Goal: Task Accomplishment & Management: Use online tool/utility

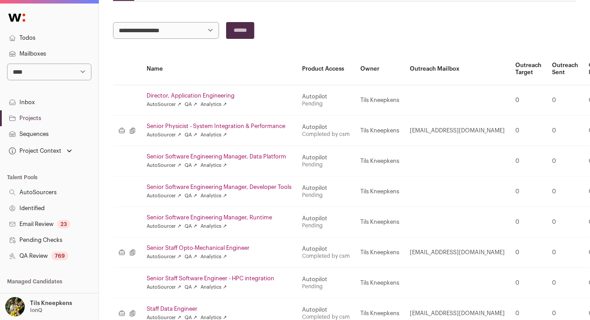
scroll to position [104, 0]
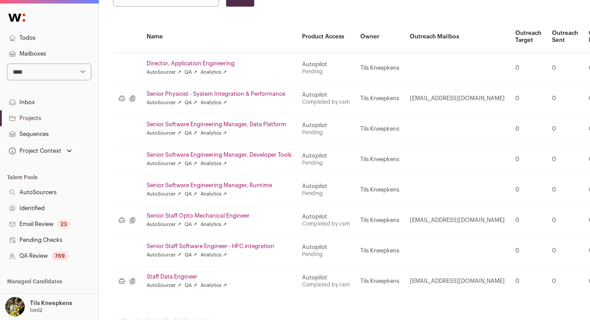
click at [222, 66] on link "Director, Application Engineering" at bounding box center [219, 63] width 145 height 7
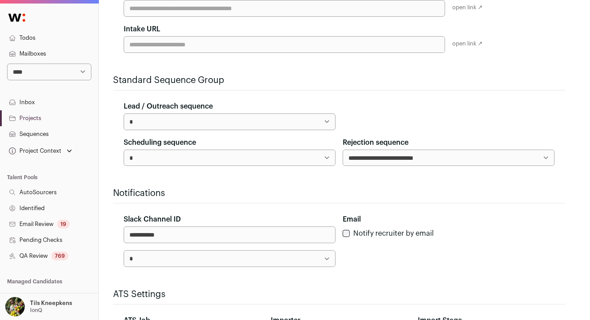
scroll to position [304, 0]
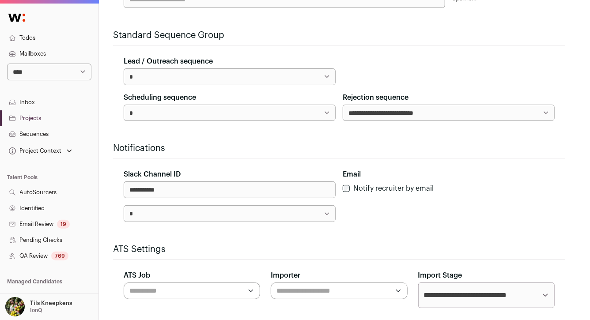
click at [226, 106] on select "**********" at bounding box center [230, 113] width 212 height 17
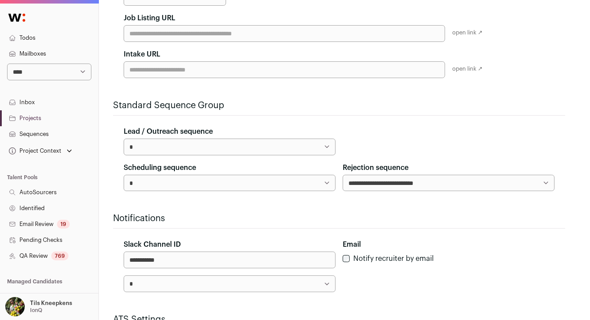
scroll to position [376, 0]
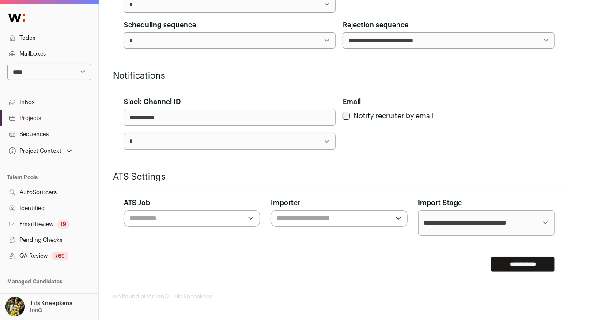
click at [243, 214] on div at bounding box center [192, 218] width 136 height 17
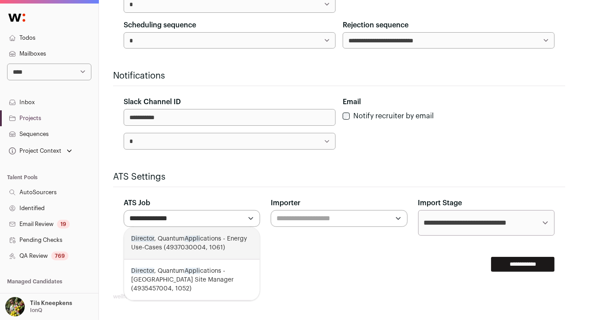
type input "**********"
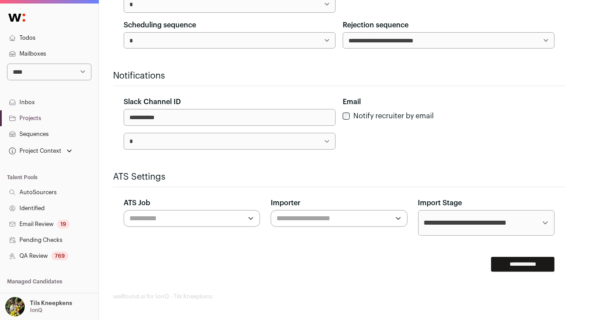
click at [433, 172] on h2 "ATS Settings" at bounding box center [339, 177] width 452 height 12
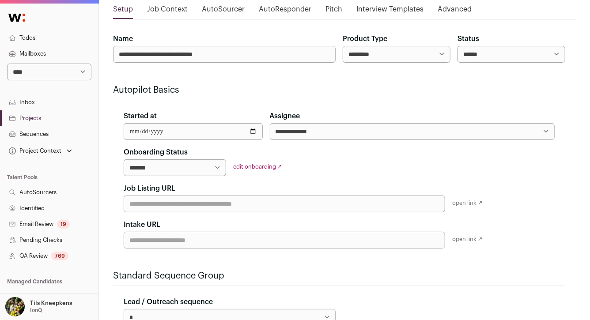
scroll to position [59, 0]
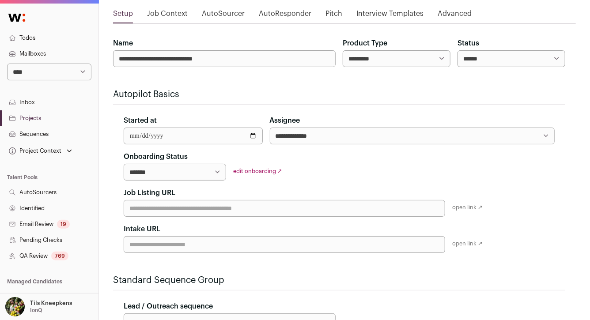
click at [258, 173] on div "edit onboarding ↗" at bounding box center [284, 171] width 102 height 7
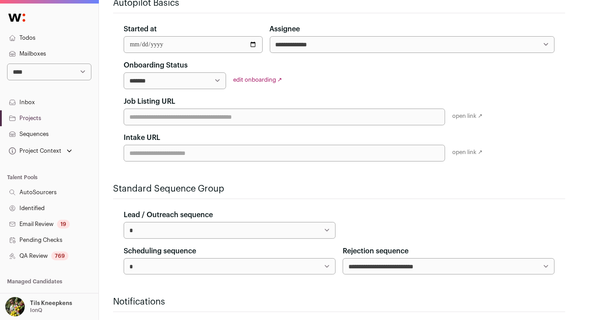
scroll to position [145, 0]
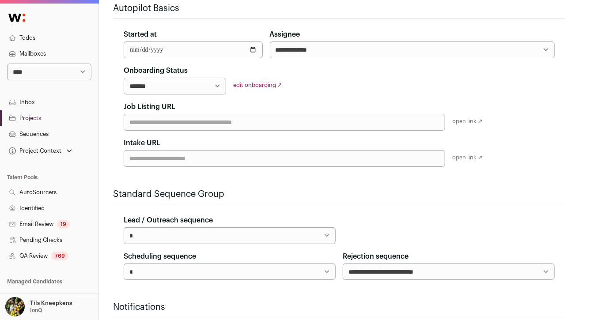
click at [189, 90] on select "**********" at bounding box center [175, 86] width 102 height 17
select select "**********"
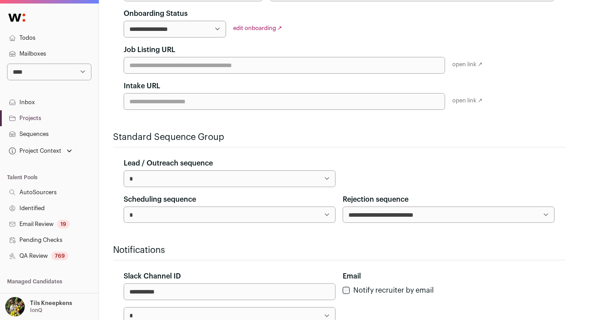
scroll to position [376, 0]
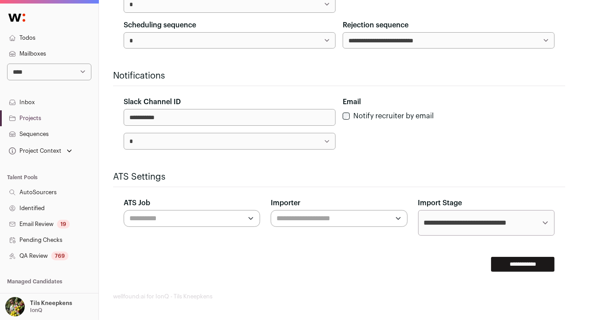
click at [532, 258] on input "**********" at bounding box center [523, 264] width 64 height 15
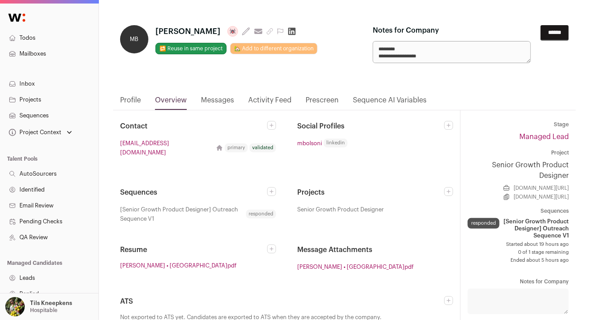
scroll to position [4, 0]
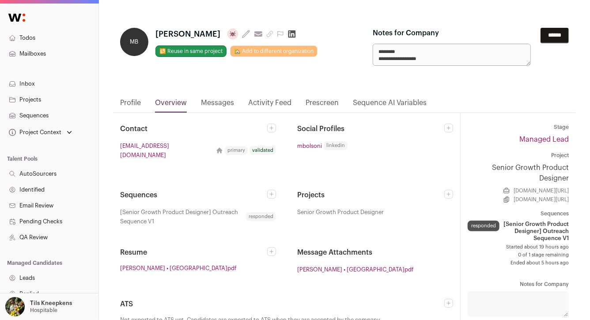
click at [446, 49] on textarea "**********" at bounding box center [452, 55] width 158 height 22
drag, startPoint x: 433, startPoint y: 60, endPoint x: 374, endPoint y: 50, distance: 60.5
click at [374, 50] on textarea "**********" at bounding box center [452, 55] width 158 height 22
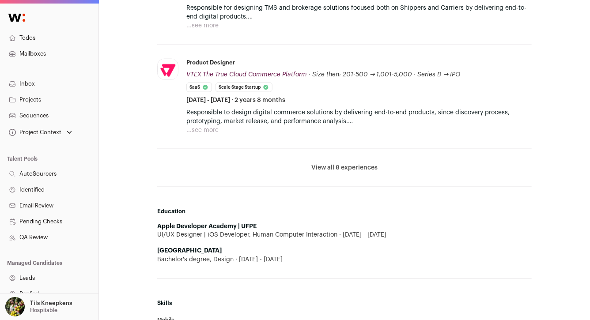
scroll to position [587, 0]
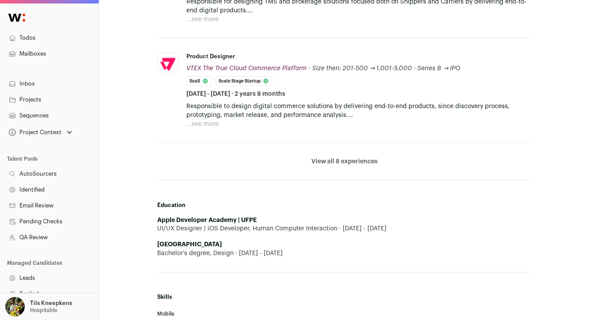
click at [323, 161] on button "View all 8 experiences" at bounding box center [344, 161] width 66 height 9
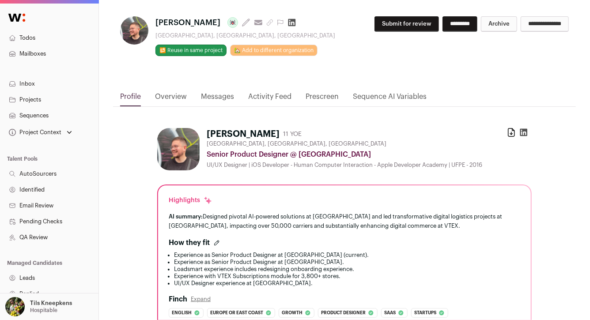
scroll to position [0, 0]
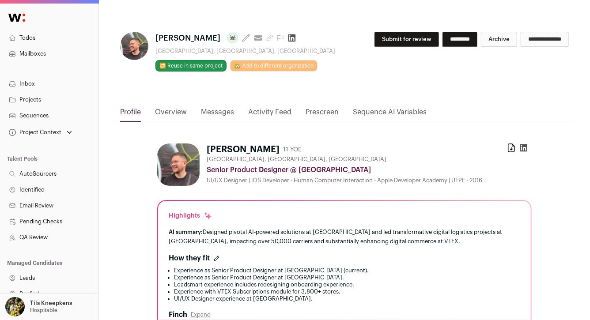
click at [374, 44] on button "Submit for review" at bounding box center [406, 39] width 64 height 15
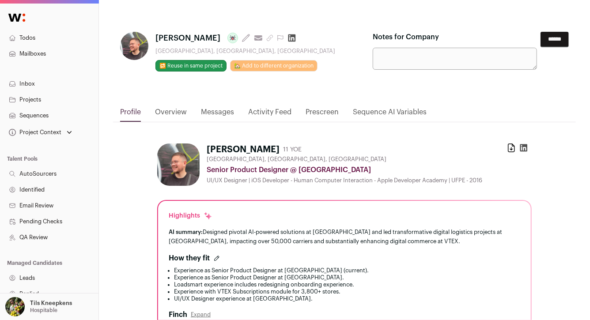
click at [393, 53] on textarea "Notes for Company" at bounding box center [455, 59] width 164 height 22
paste textarea "**********"
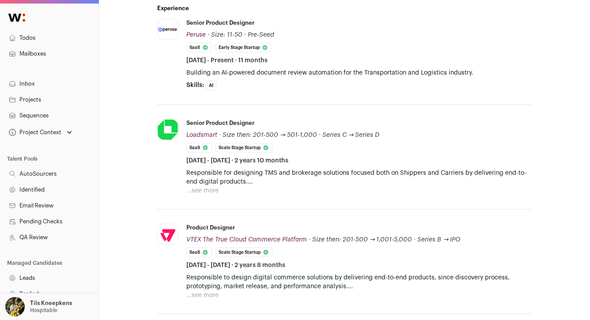
scroll to position [419, 0]
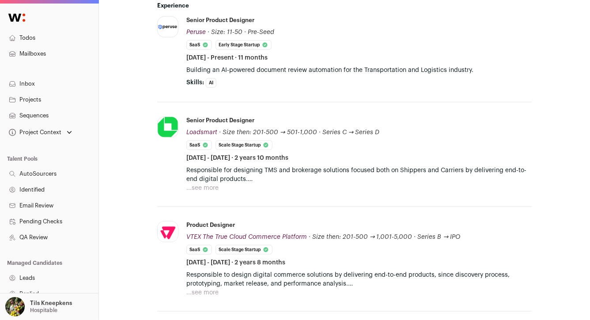
type textarea "**********"
click at [210, 184] on button "...see more" at bounding box center [202, 188] width 32 height 9
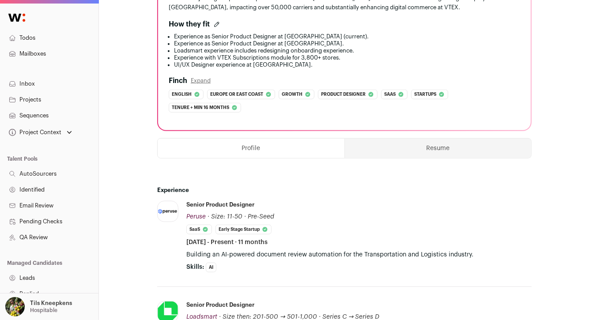
scroll to position [231, 0]
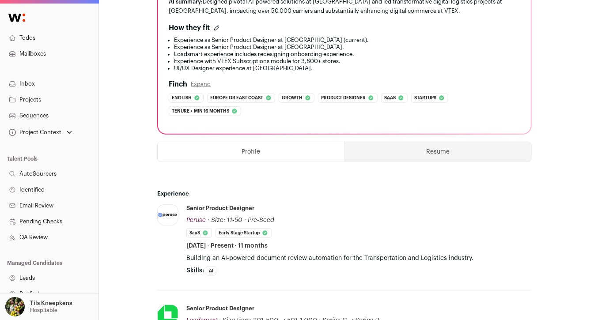
click at [376, 147] on button "Resume" at bounding box center [438, 151] width 186 height 19
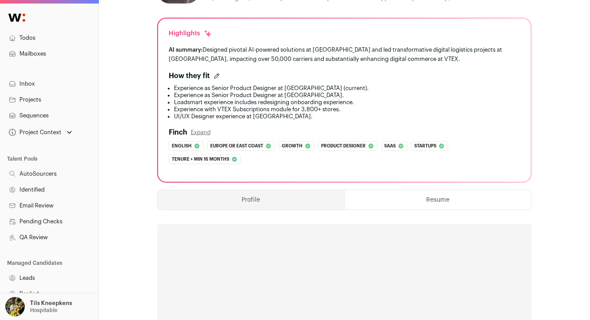
scroll to position [0, 0]
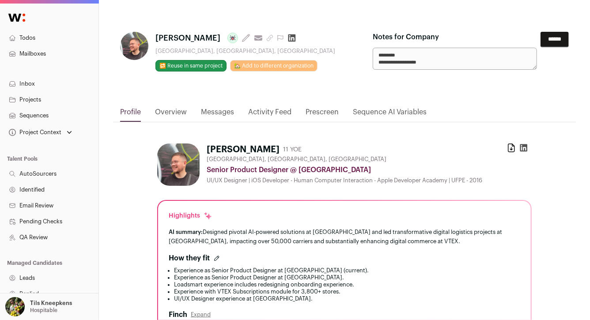
click at [205, 38] on span "Mateus Bolsoni" at bounding box center [187, 38] width 65 height 12
copy span "Bolsoni"
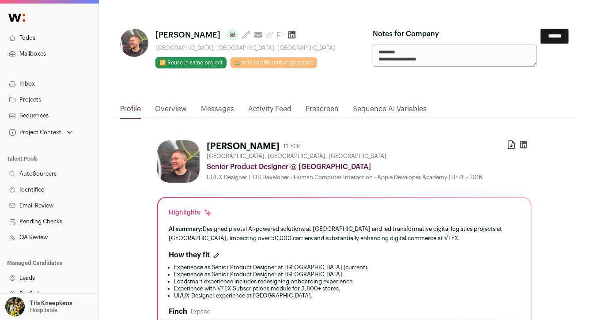
scroll to position [4, 0]
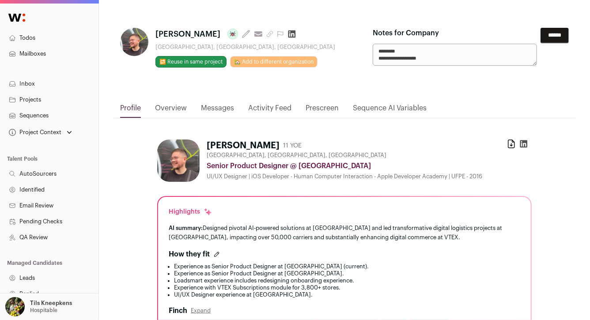
click at [463, 90] on div "**********" at bounding box center [344, 60] width 463 height 86
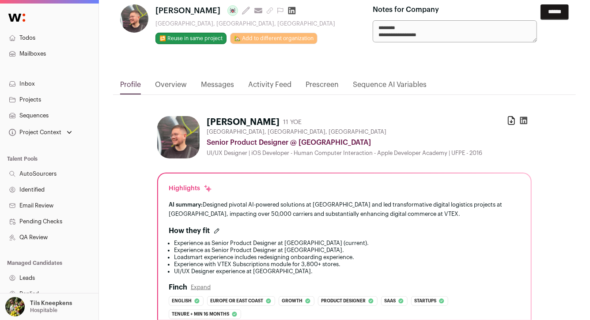
scroll to position [0, 0]
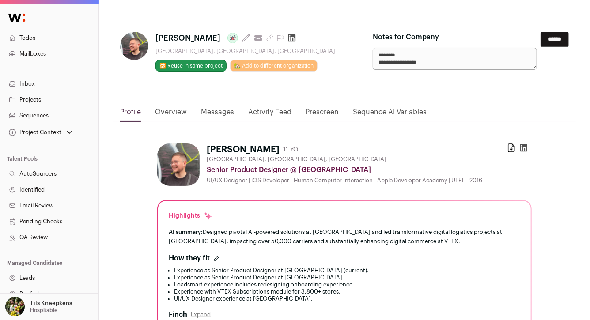
click at [550, 40] on input "******" at bounding box center [555, 39] width 28 height 15
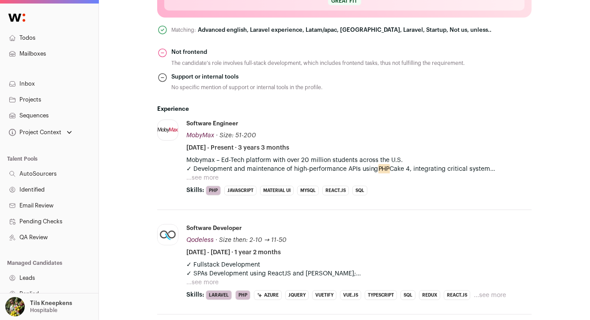
scroll to position [370, 0]
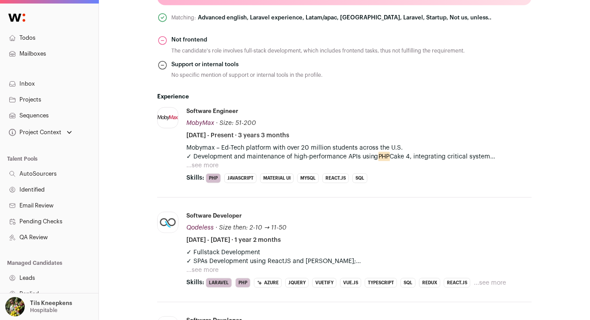
click at [206, 167] on button "...see more" at bounding box center [202, 165] width 32 height 9
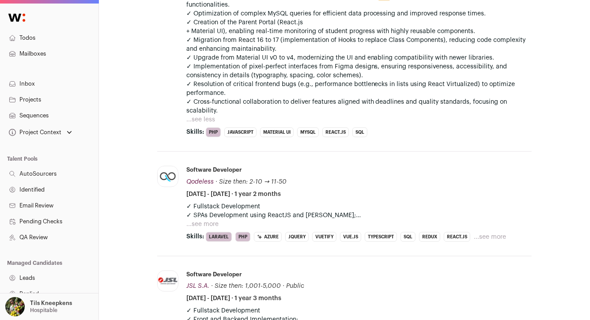
scroll to position [531, 0]
click at [210, 226] on button "...see more" at bounding box center [202, 223] width 32 height 9
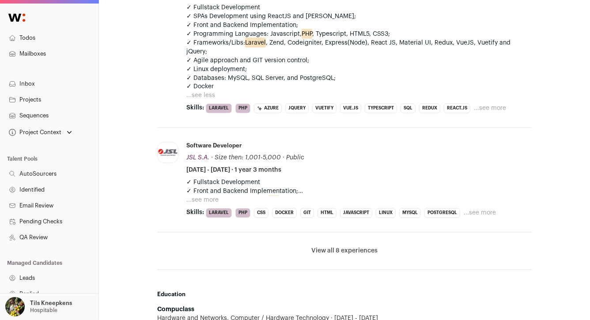
scroll to position [733, 0]
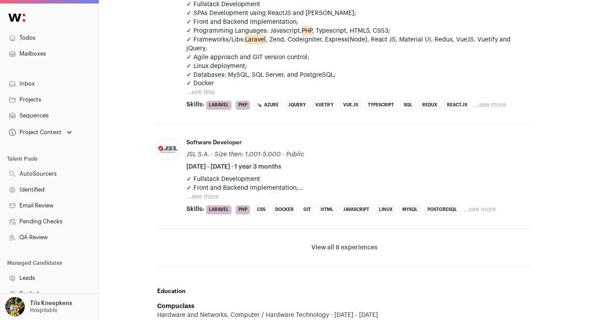
click at [319, 244] on button "View all 8 experiences" at bounding box center [344, 248] width 66 height 9
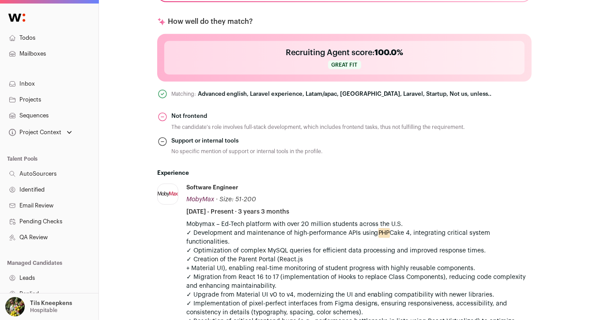
scroll to position [0, 0]
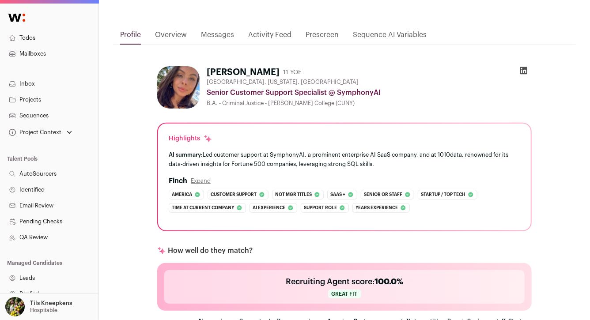
scroll to position [10, 0]
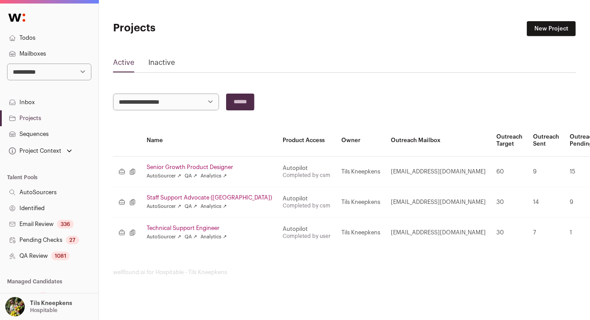
click at [66, 38] on link "Todos" at bounding box center [49, 38] width 98 height 16
click at [58, 34] on link "Todos" at bounding box center [49, 38] width 98 height 16
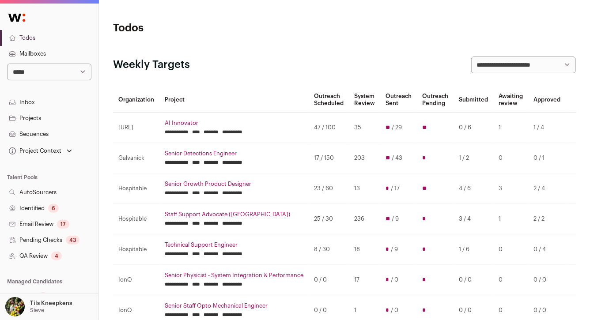
click at [174, 155] on link "Senior Detections Engineer" at bounding box center [234, 153] width 139 height 7
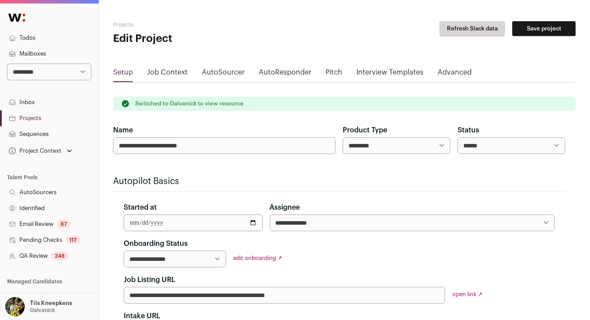
click at [57, 260] on link "QA Review 248" at bounding box center [49, 256] width 98 height 16
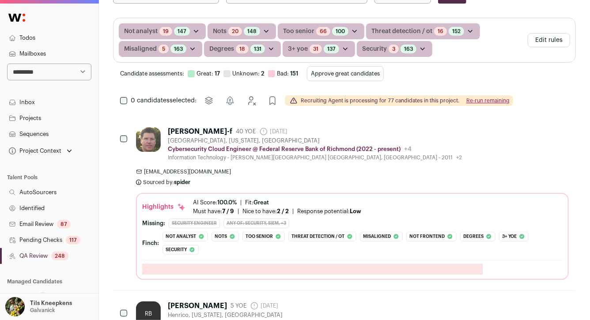
scroll to position [202, 0]
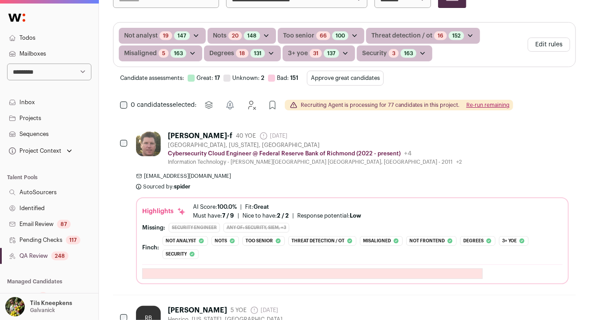
click at [314, 75] on button "Approve great candidates" at bounding box center [345, 78] width 77 height 15
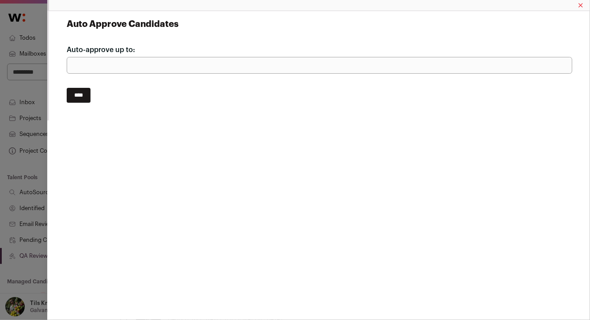
click at [77, 99] on input "****" at bounding box center [79, 95] width 24 height 15
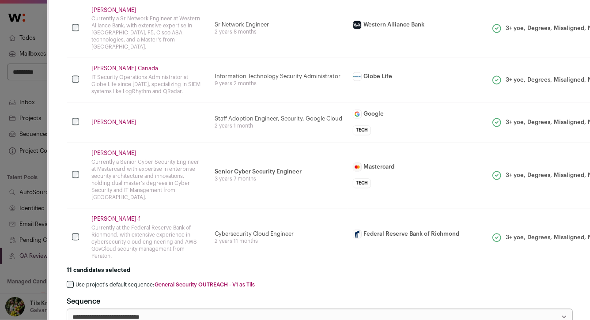
scroll to position [804, 0]
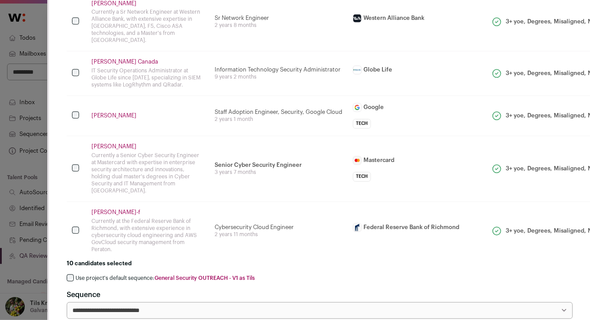
click at [102, 275] on label "Use project's default sequence: General Security OUTREACH - V1 as Tils" at bounding box center [165, 278] width 179 height 7
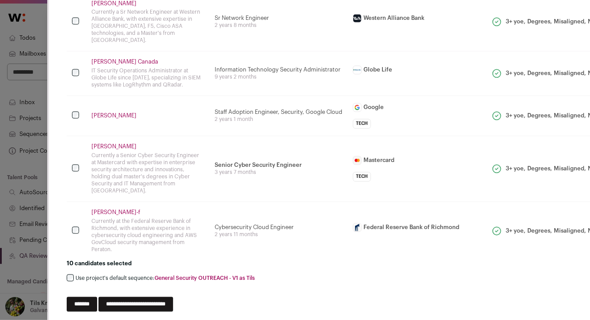
click at [138, 297] on input "**********" at bounding box center [135, 304] width 75 height 15
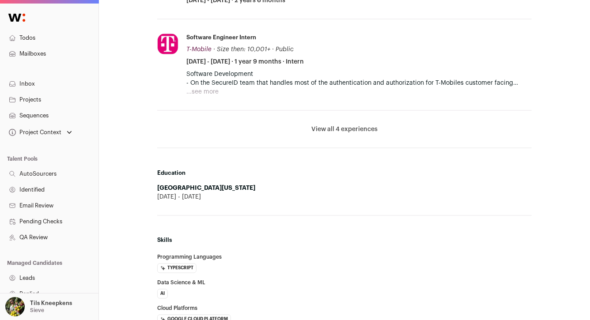
scroll to position [578, 0]
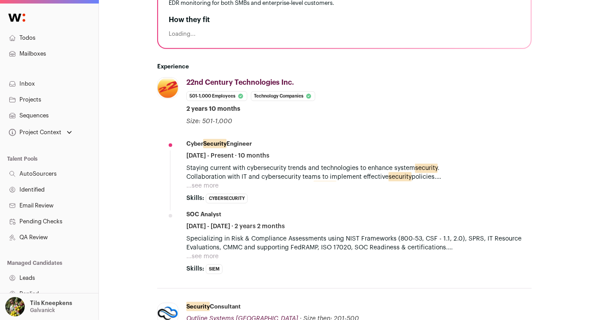
scroll to position [242, 0]
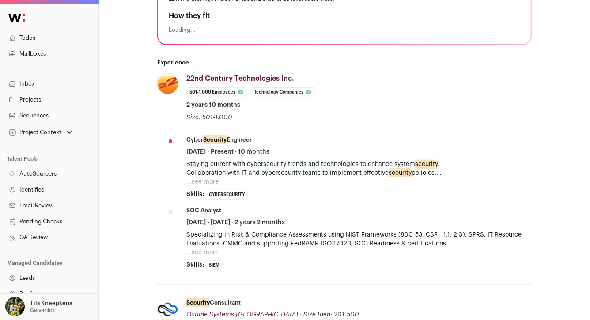
click at [207, 181] on button "...see more" at bounding box center [202, 182] width 32 height 9
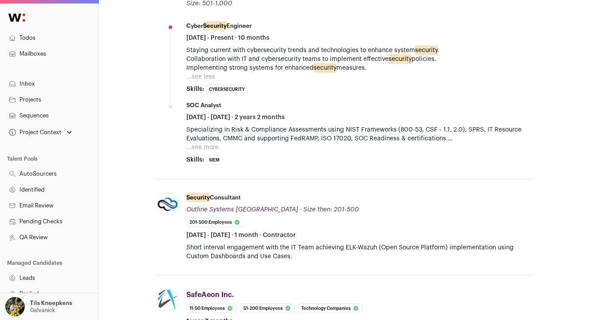
scroll to position [360, 0]
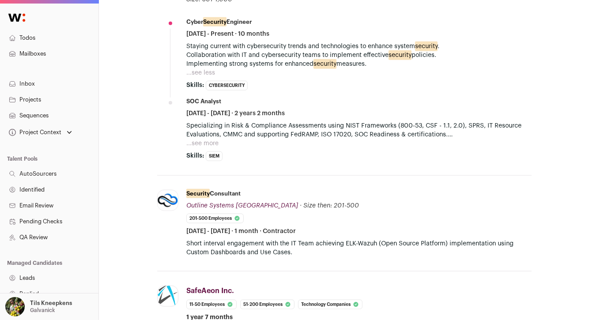
click at [207, 141] on button "...see more" at bounding box center [202, 143] width 32 height 9
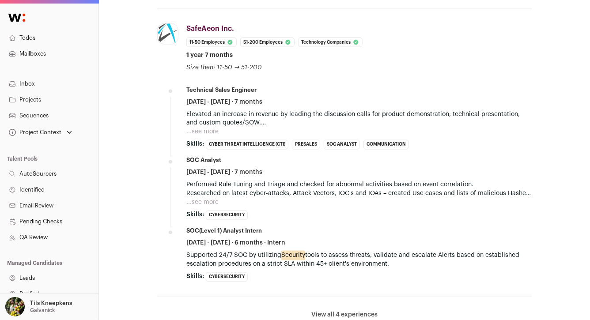
scroll to position [703, 0]
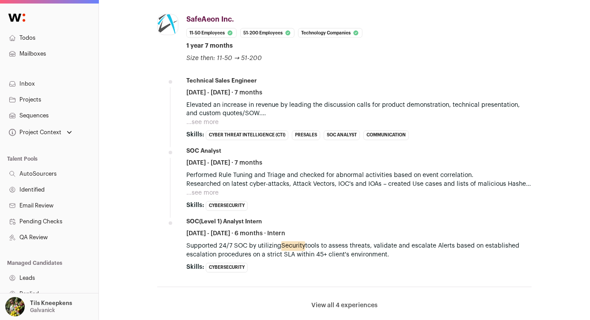
click at [203, 123] on button "...see more" at bounding box center [202, 122] width 32 height 9
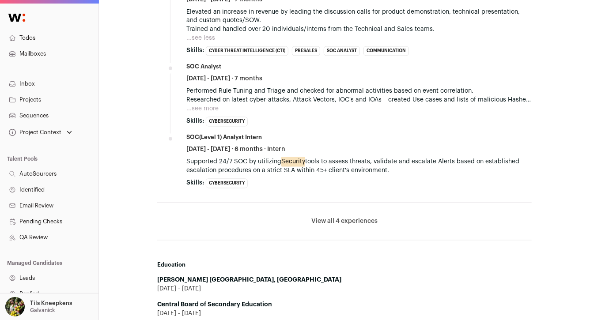
scroll to position [832, 0]
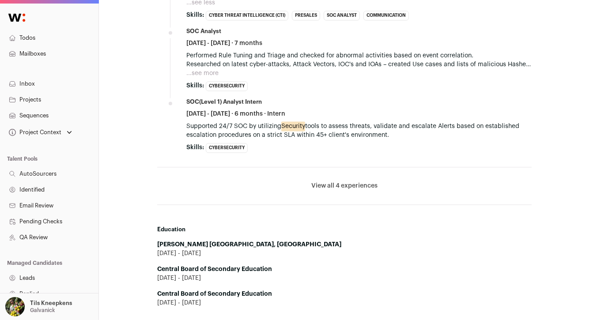
click at [211, 75] on button "...see more" at bounding box center [202, 73] width 32 height 9
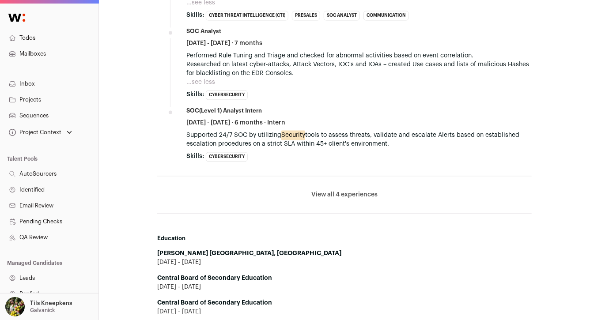
click at [208, 144] on p "Supported 24/7 SOC by utilizing Security tools to assess threats, validate and …" at bounding box center [358, 140] width 345 height 18
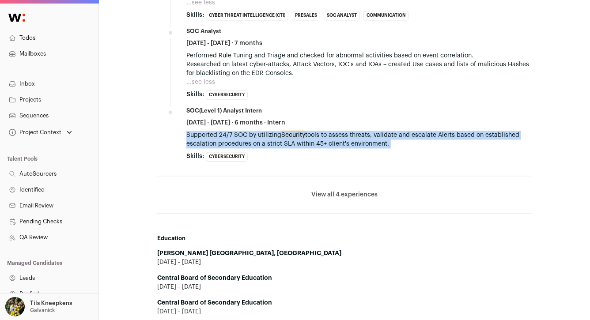
click at [208, 144] on p "Supported 24/7 SOC by utilizing Security tools to assess threats, validate and …" at bounding box center [358, 140] width 345 height 18
click at [360, 193] on button "View all 4 experiences" at bounding box center [344, 194] width 66 height 9
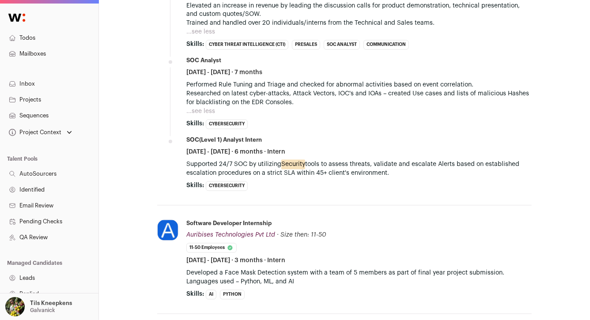
click at [360, 193] on li "SafeAeon Inc. safeaeon.com Add to company list Public / Private Private Valuati…" at bounding box center [344, 53] width 374 height 305
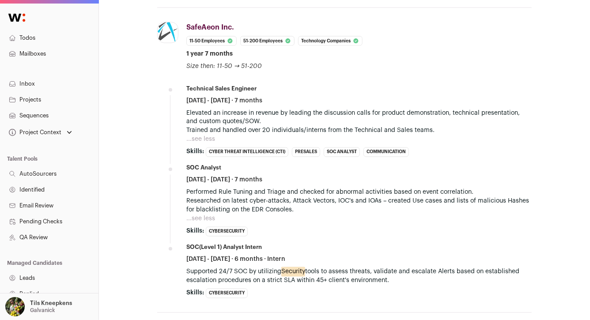
scroll to position [701, 0]
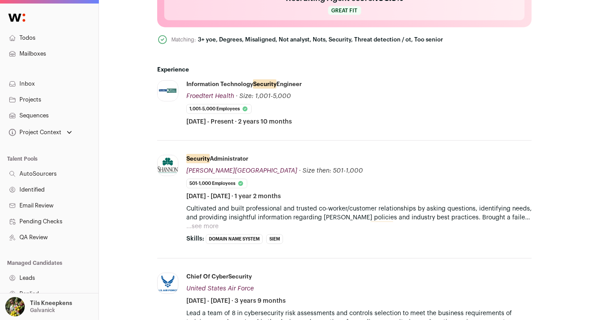
scroll to position [464, 0]
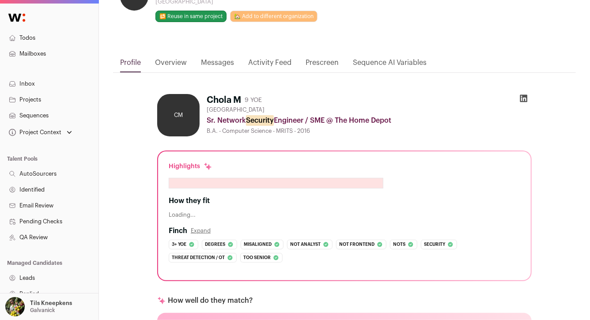
scroll to position [16, 0]
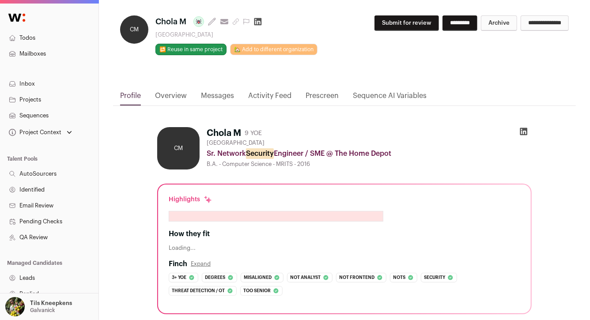
click at [524, 134] on icon at bounding box center [524, 132] width 8 height 8
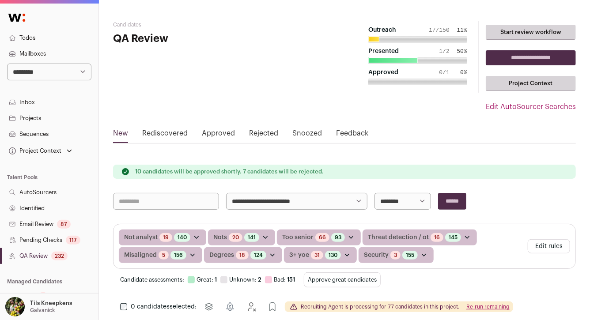
click at [551, 245] on button "Edit rules" at bounding box center [549, 246] width 42 height 14
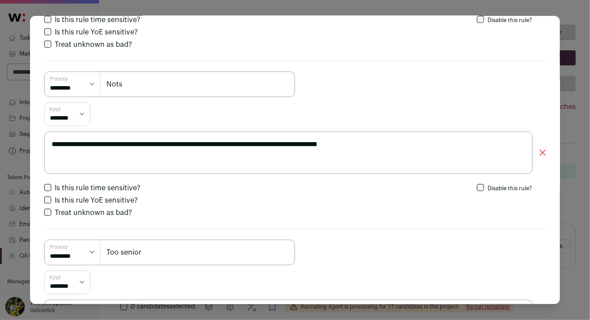
scroll to position [164, 0]
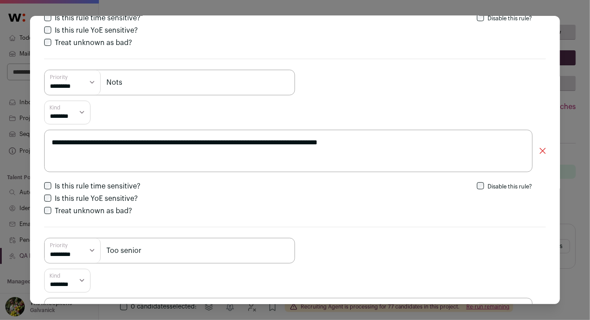
click at [408, 146] on textarea "**********" at bounding box center [288, 151] width 488 height 42
drag, startPoint x: 391, startPoint y: 144, endPoint x: 443, endPoint y: 137, distance: 52.5
click at [441, 142] on textarea "**********" at bounding box center [288, 151] width 488 height 42
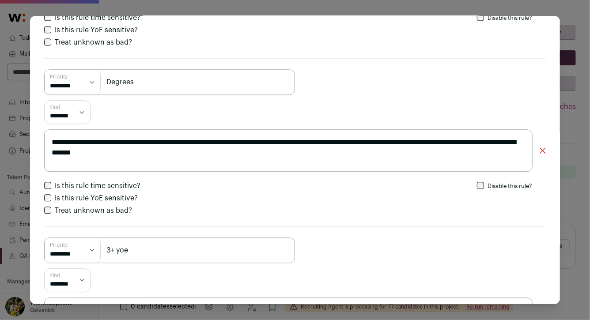
scroll to position [1307, 0]
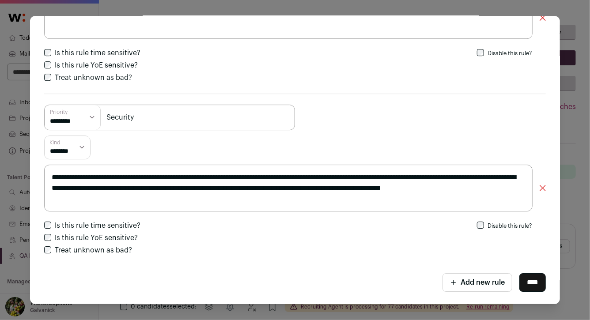
type textarea "**********"
click at [526, 283] on input "****" at bounding box center [532, 282] width 26 height 19
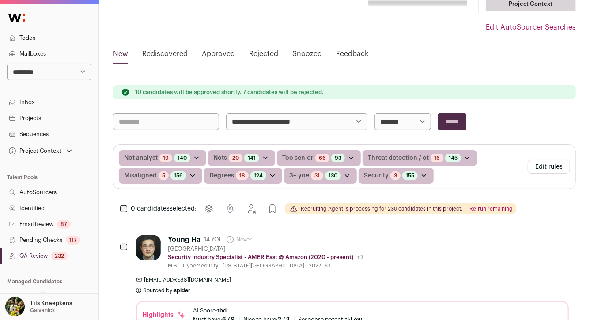
scroll to position [84, 0]
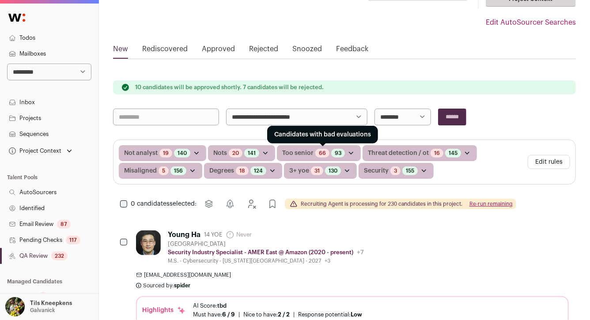
click at [319, 153] on link "66" at bounding box center [322, 153] width 7 height 7
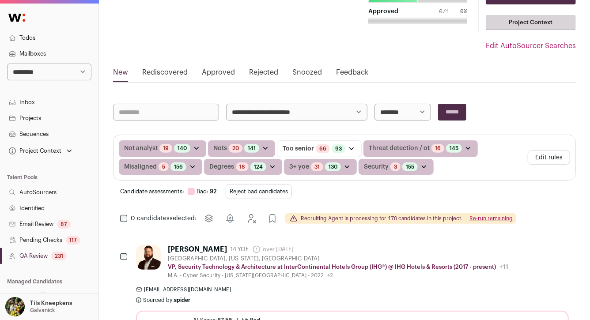
scroll to position [61, 0]
click at [256, 191] on button "Reject bad candidates" at bounding box center [259, 191] width 66 height 15
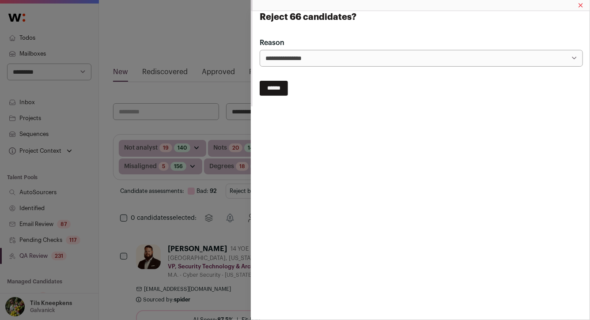
click at [275, 88] on input "******" at bounding box center [274, 88] width 28 height 15
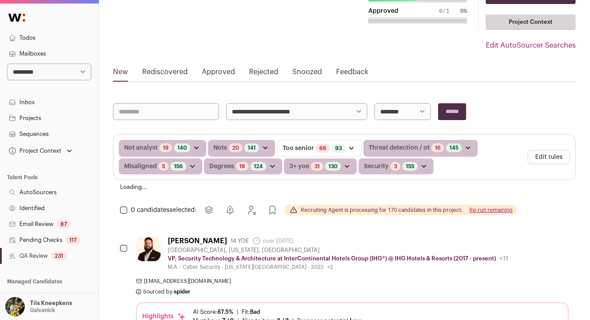
click at [56, 116] on link "Projects" at bounding box center [49, 118] width 98 height 16
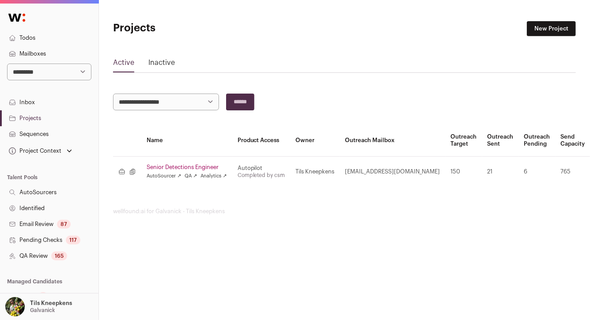
click at [173, 166] on link "Senior Detections Engineer" at bounding box center [187, 167] width 80 height 7
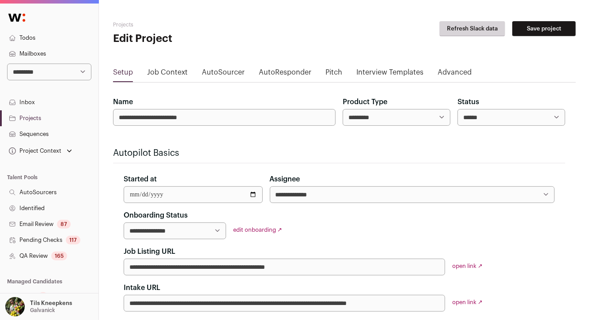
click at [224, 71] on link "AutoSourcer" at bounding box center [223, 74] width 43 height 14
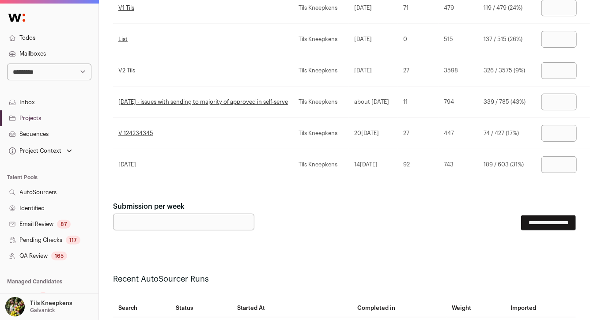
scroll to position [1663, 168]
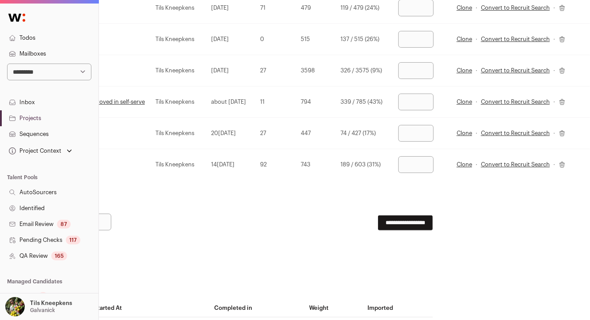
click at [466, 161] on link "Clone" at bounding box center [464, 164] width 15 height 7
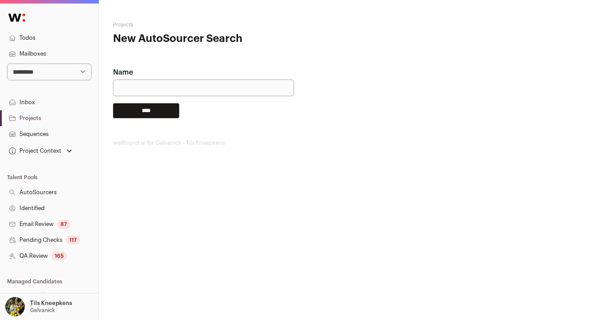
click at [264, 92] on input "Name" at bounding box center [203, 87] width 181 height 17
type input "*********"
click at [163, 106] on input "****" at bounding box center [146, 110] width 66 height 15
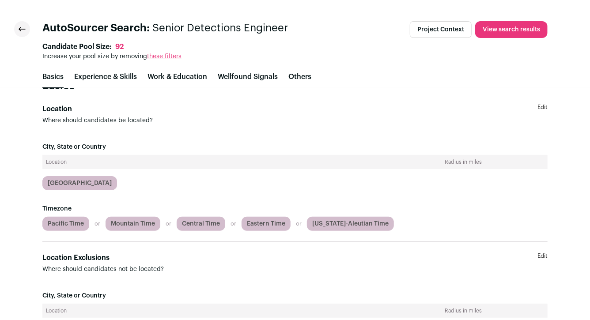
scroll to position [30, 0]
click at [542, 107] on link "Edit" at bounding box center [542, 114] width 10 height 21
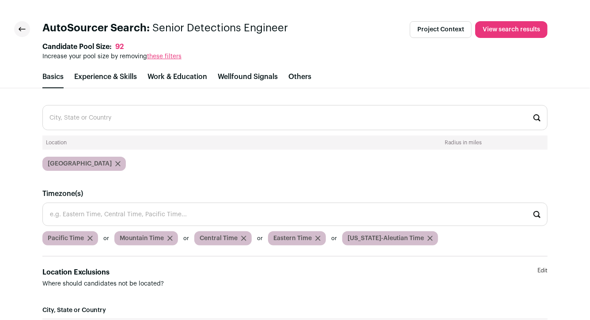
scroll to position [95, 0]
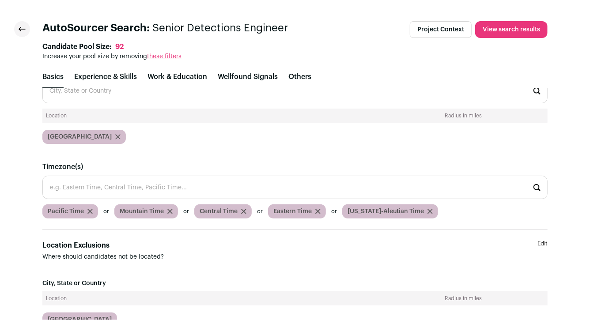
click at [427, 211] on icon "submit" at bounding box center [429, 211] width 5 height 5
click at [315, 209] on icon "submit" at bounding box center [317, 211] width 5 height 5
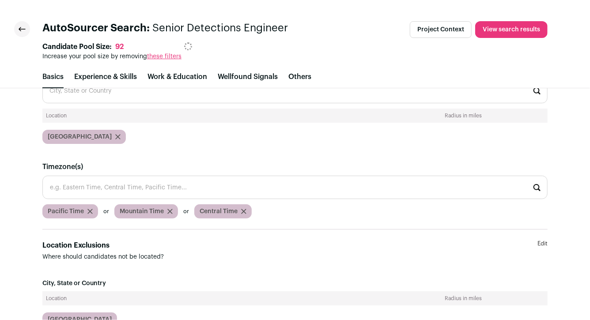
click at [241, 210] on icon "submit" at bounding box center [243, 211] width 5 height 5
click at [169, 208] on div "Mountain Time" at bounding box center [146, 211] width 64 height 14
click at [169, 209] on icon "submit" at bounding box center [169, 211] width 5 height 5
click at [89, 210] on icon "submit" at bounding box center [89, 211] width 5 height 5
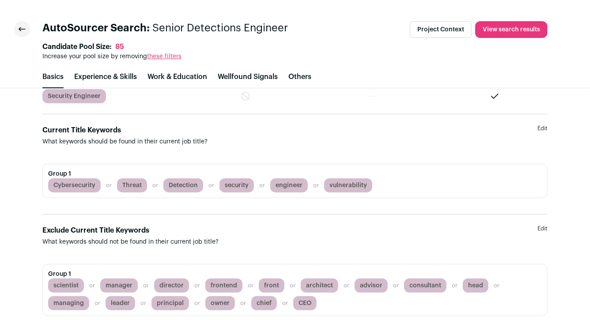
scroll to position [451, 0]
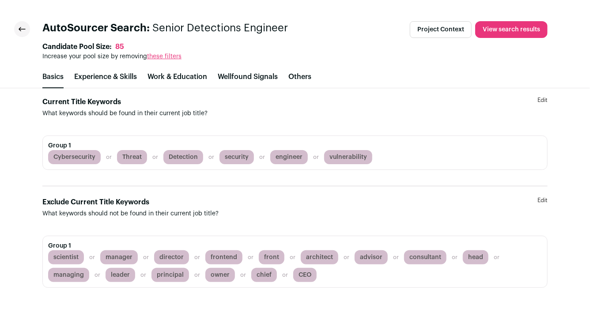
click at [544, 197] on link "Edit" at bounding box center [542, 207] width 10 height 21
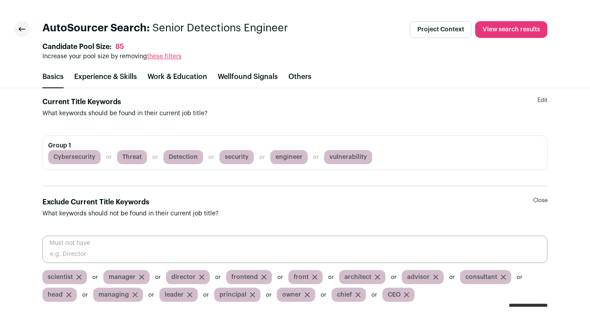
click at [463, 247] on input "text" at bounding box center [294, 249] width 505 height 27
type input "cloud"
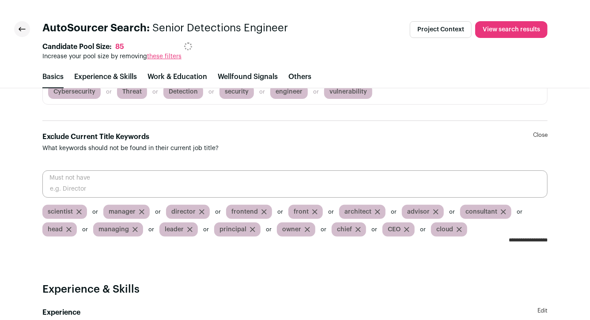
scroll to position [518, 0]
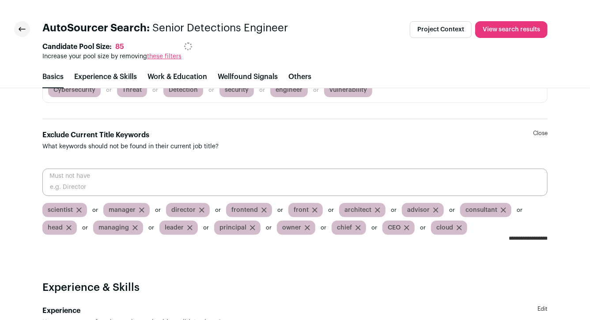
click at [401, 192] on input "text" at bounding box center [294, 182] width 505 height 27
type input "analyst"
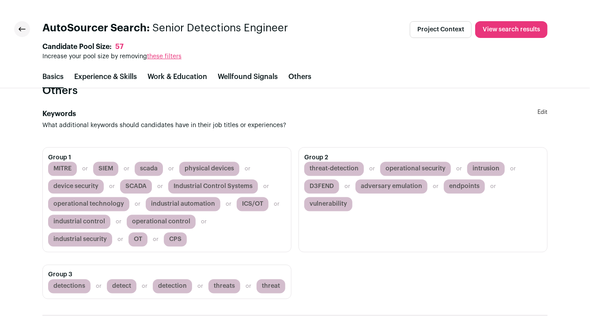
scroll to position [2363, 0]
click at [541, 110] on link "Edit" at bounding box center [542, 119] width 10 height 21
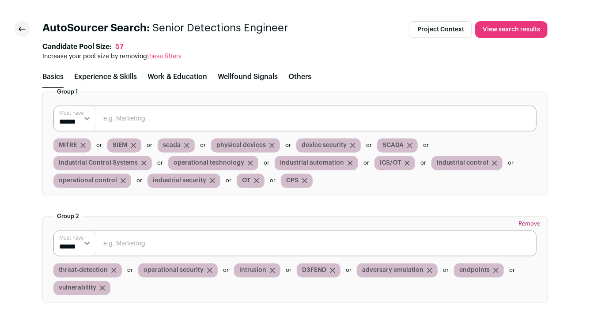
scroll to position [2427, 0]
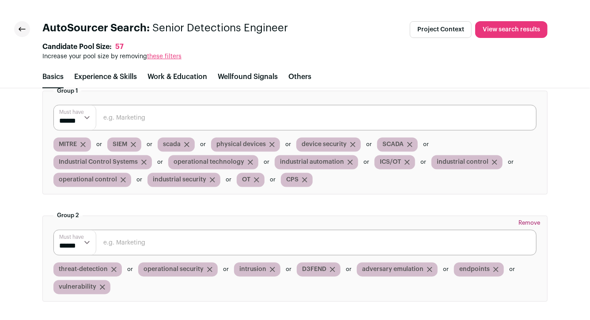
click at [95, 266] on span "threat-detection" at bounding box center [83, 269] width 49 height 9
copy div "threat-detection"
click at [114, 267] on icon "submit" at bounding box center [113, 269] width 5 height 5
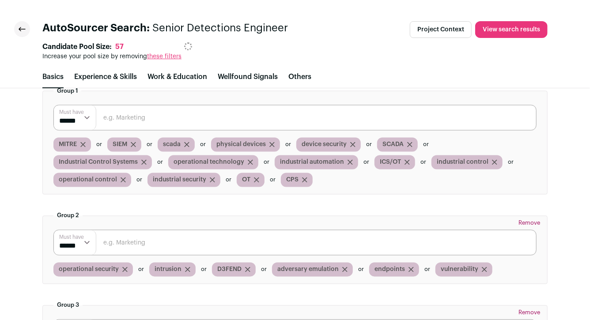
click at [177, 112] on input "text" at bounding box center [294, 118] width 483 height 26
paste input "threat-detection"
type input "threat-detection"
click at [104, 267] on span "operational security" at bounding box center [89, 269] width 60 height 9
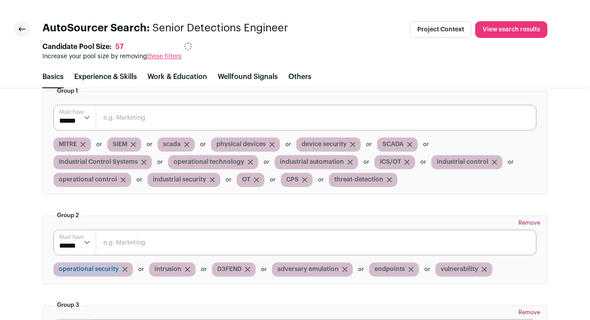
click at [104, 267] on span "operational security" at bounding box center [89, 269] width 60 height 9
copy div "operational security"
click at [123, 268] on icon "submit" at bounding box center [125, 270] width 4 height 4
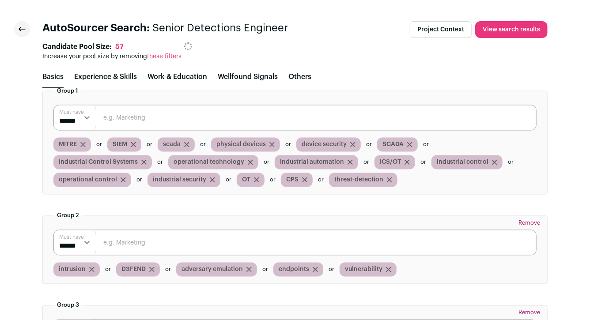
click at [146, 110] on input "text" at bounding box center [294, 118] width 483 height 26
paste input "operational security"
type input "operational security"
click at [79, 268] on span "intrusion" at bounding box center [72, 269] width 27 height 9
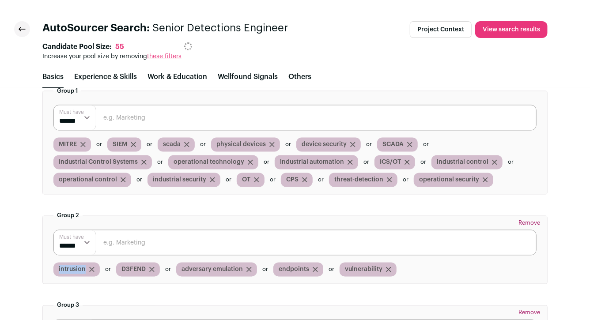
copy span "intrusion"
click at [138, 116] on input "text" at bounding box center [294, 118] width 483 height 26
paste input "intrusion"
type input "intrusion"
click at [91, 267] on icon "submit" at bounding box center [91, 269] width 5 height 5
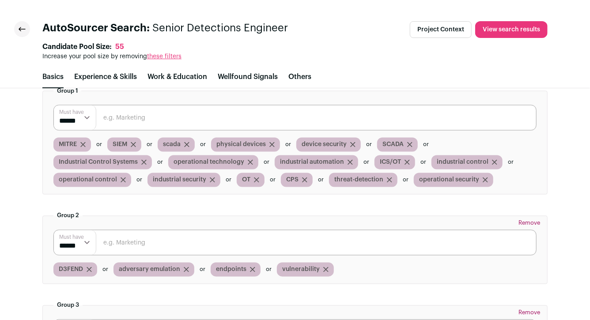
click at [141, 116] on html "AutoSourcer Search: Senior Detections Engineer Project Context View search resu…" at bounding box center [295, 160] width 590 height 320
click at [141, 116] on input "text" at bounding box center [294, 118] width 483 height 26
paste input "intrusion"
type input "intrusion"
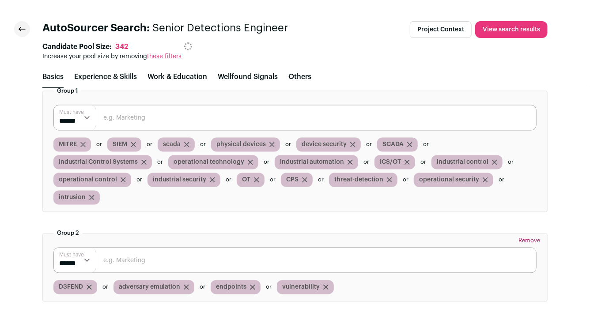
click at [72, 285] on span "D3FEND" at bounding box center [71, 287] width 24 height 9
click at [72, 285] on html "AutoSourcer Search: Senior Detections Engineer Project Context View search resu…" at bounding box center [295, 160] width 590 height 320
click at [72, 285] on span "D3FEND" at bounding box center [71, 287] width 24 height 9
copy span "D3FEND"
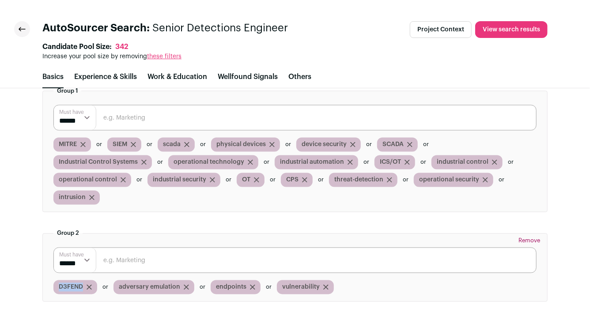
click at [90, 285] on icon "submit" at bounding box center [89, 287] width 4 height 4
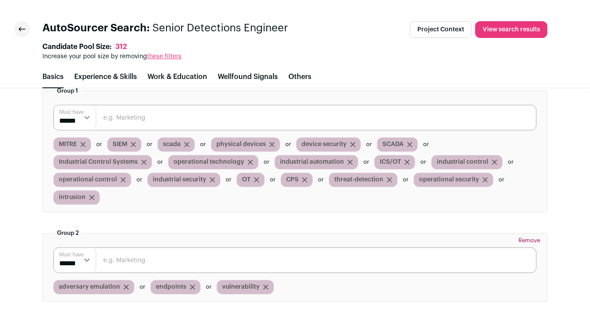
click at [136, 117] on html "AutoSourcer Search: Senior Detections Engineer Project Context View search resu…" at bounding box center [295, 160] width 590 height 320
click at [136, 117] on input "text" at bounding box center [294, 118] width 483 height 26
paste input "D3FEND"
type input "D3FEND"
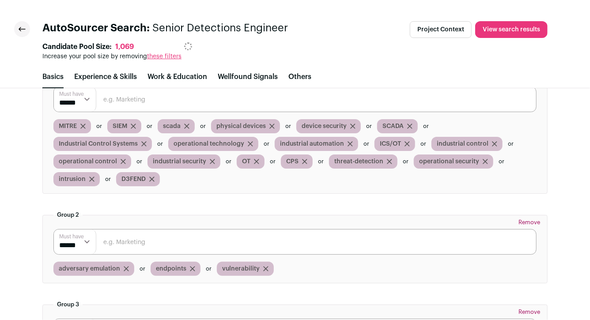
scroll to position [2469, 0]
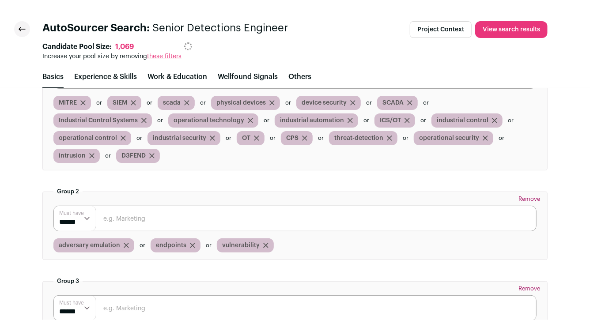
click at [109, 245] on span "adversary emulation" at bounding box center [89, 245] width 61 height 9
copy div "adversary emulation"
click at [124, 243] on icon "submit" at bounding box center [126, 245] width 5 height 5
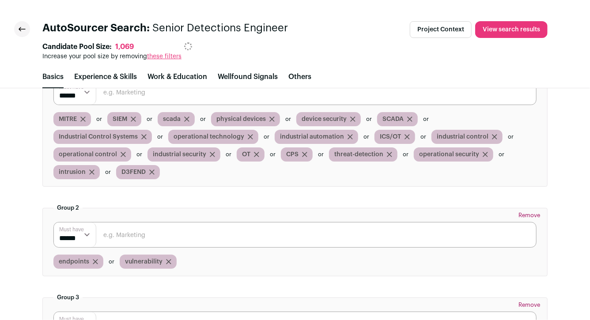
scroll to position [2436, 0]
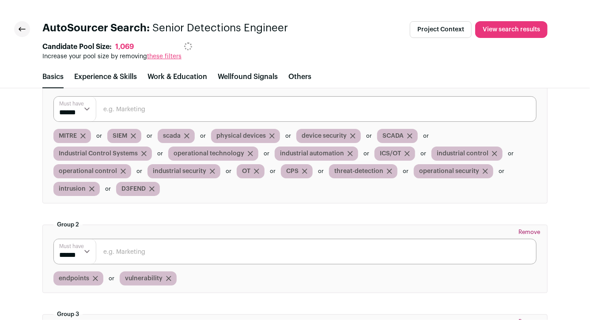
click at [149, 106] on input "text" at bounding box center [294, 109] width 483 height 26
paste input "adversary emulation"
type input "adversary emulation"
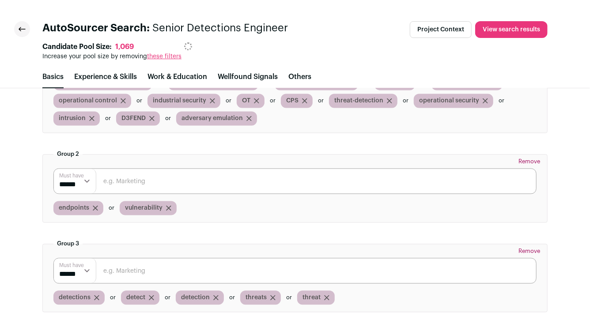
click at [80, 208] on html "AutoSourcer Search: Senior Detections Engineer Project Context View search resu…" at bounding box center [295, 160] width 590 height 320
click at [80, 208] on span "endpoints" at bounding box center [74, 208] width 30 height 9
copy span "endpoints"
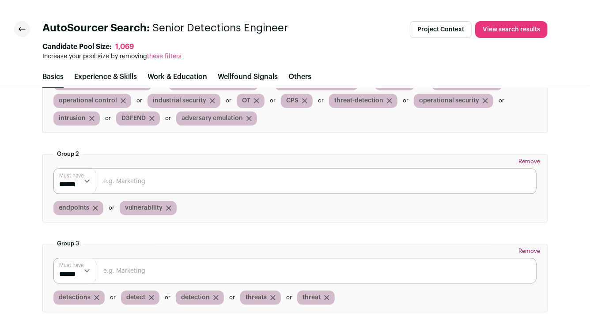
click at [94, 205] on html "AutoSourcer Search: Senior Detections Engineer Project Context View search resu…" at bounding box center [295, 160] width 590 height 320
click at [94, 206] on icon "submit" at bounding box center [95, 208] width 4 height 4
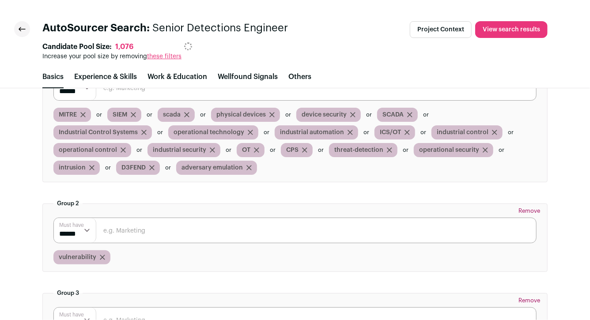
scroll to position [2399, 0]
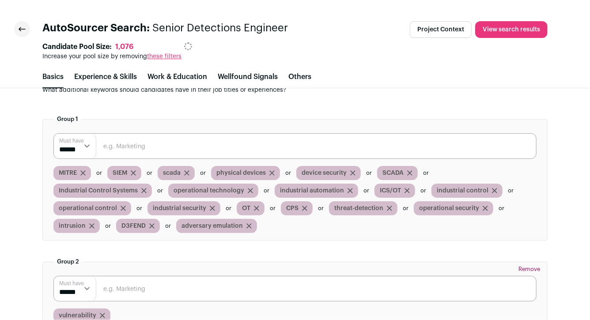
click at [118, 143] on input "text" at bounding box center [294, 146] width 483 height 26
paste input "endpoints"
type input "endpoints"
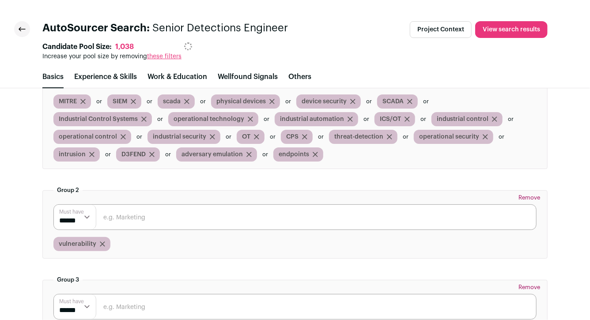
scroll to position [2476, 0]
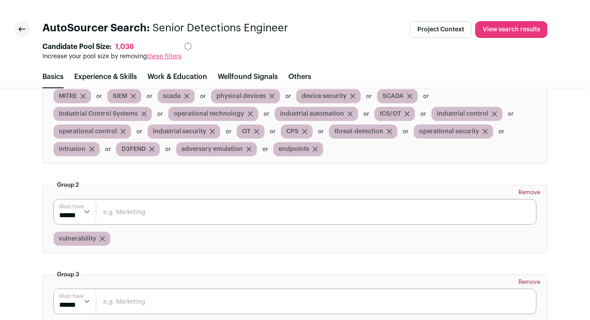
click at [86, 238] on html "AutoSourcer Search: Senior Detections Engineer Project Context View search resu…" at bounding box center [295, 160] width 590 height 320
click at [87, 236] on span "vulnerability" at bounding box center [78, 238] width 38 height 9
copy span "vulnerability"
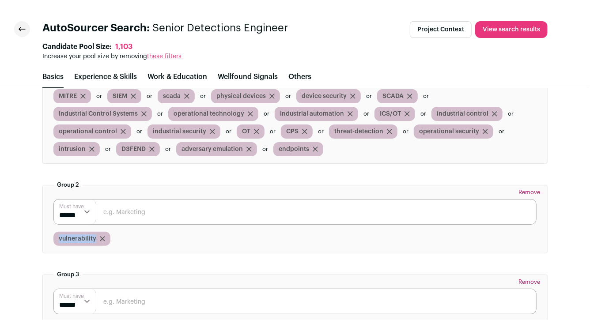
click at [102, 236] on icon "submit" at bounding box center [102, 238] width 5 height 5
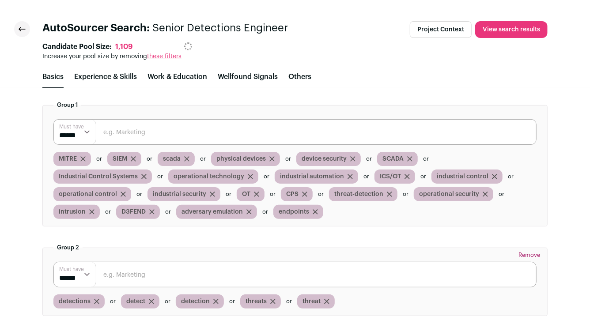
scroll to position [2404, 0]
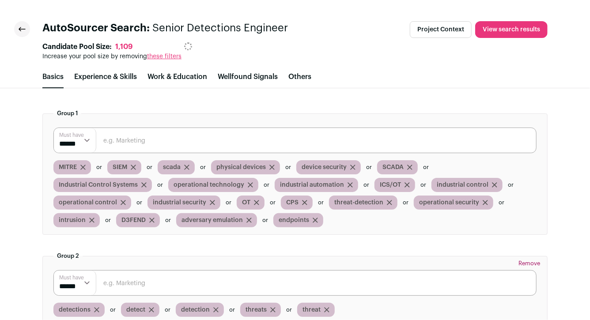
click at [139, 141] on input "text" at bounding box center [294, 141] width 483 height 26
paste input "vulnerability"
type input "vulnerability"
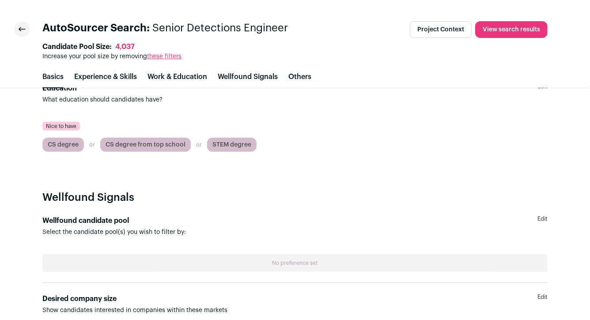
scroll to position [1914, 0]
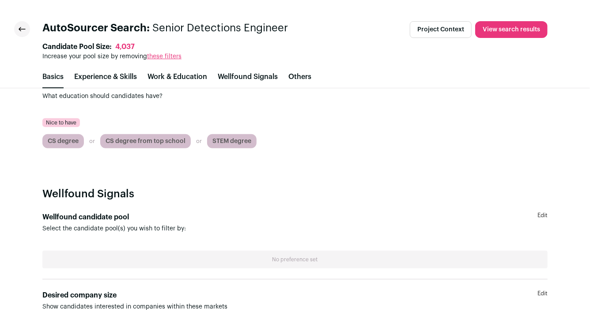
click at [541, 215] on link "Edit" at bounding box center [542, 222] width 10 height 21
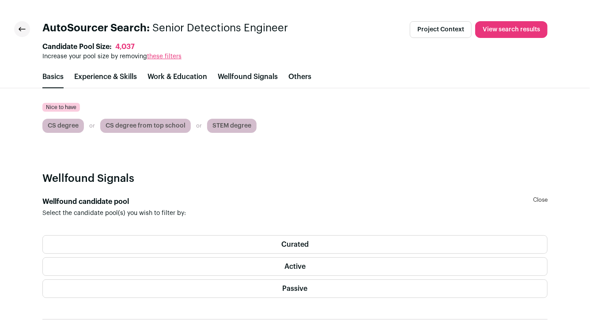
scroll to position [1954, 0]
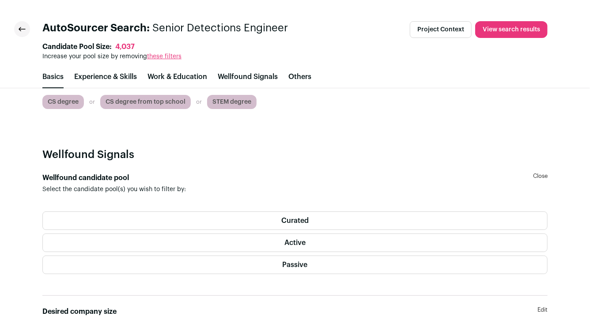
click at [495, 227] on label "Curated" at bounding box center [294, 221] width 505 height 19
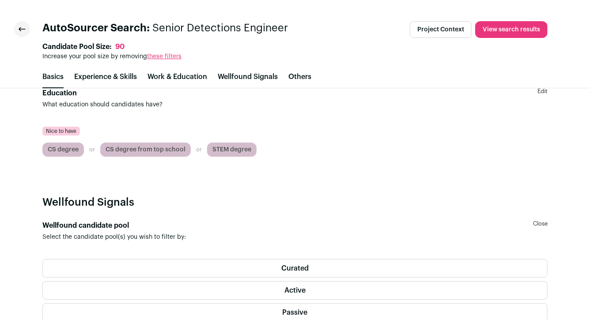
scroll to position [1952, 0]
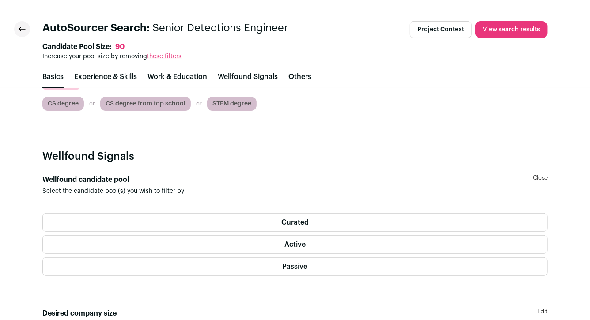
click at [461, 263] on label "Passive" at bounding box center [294, 266] width 505 height 19
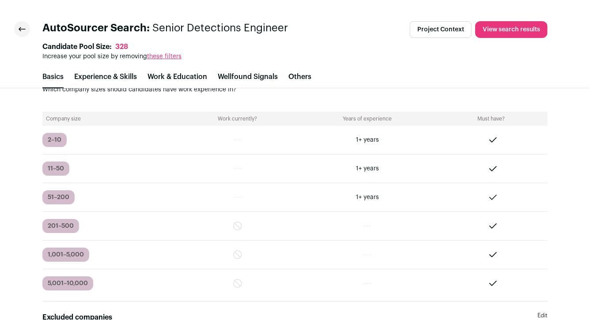
scroll to position [1511, 0]
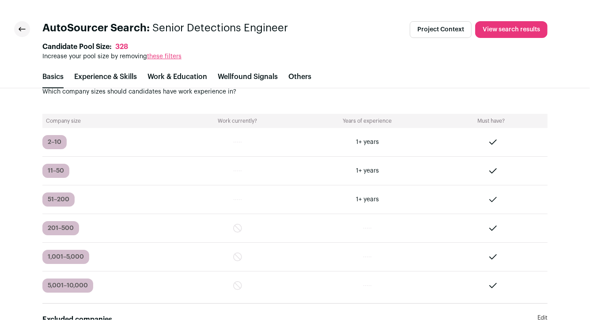
click at [24, 30] on icon at bounding box center [22, 29] width 7 height 4
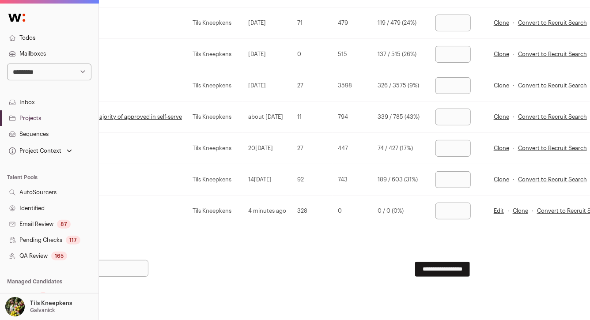
scroll to position [1648, 121]
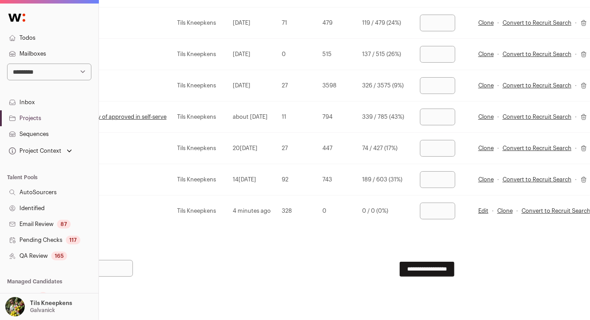
click at [455, 206] on input "number" at bounding box center [437, 211] width 35 height 17
type input "***"
click at [455, 173] on input "***" at bounding box center [437, 179] width 35 height 17
type input "*"
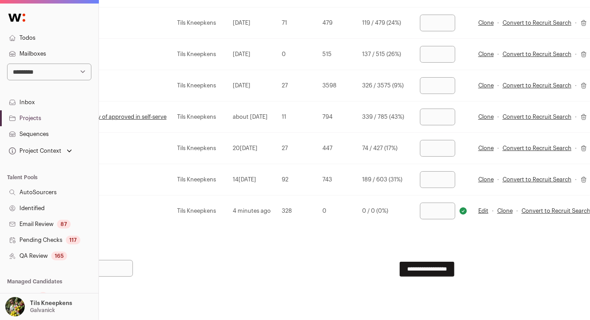
click at [415, 180] on td "189 / 603 (31%)" at bounding box center [386, 179] width 58 height 31
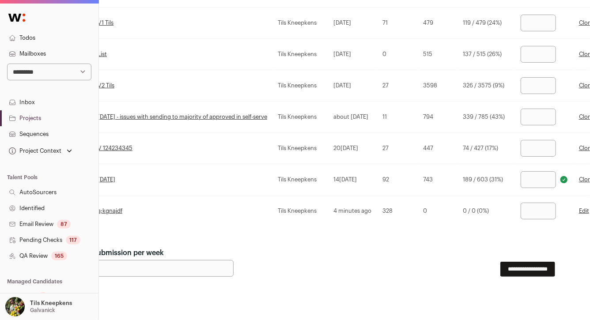
scroll to position [1648, 15]
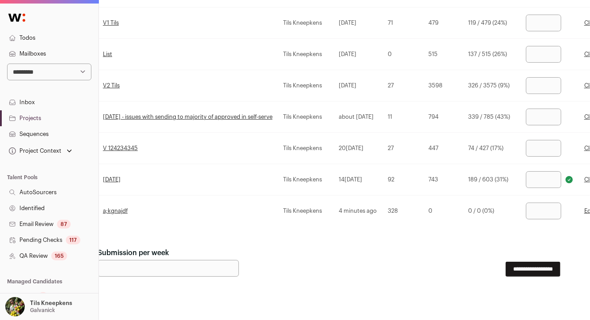
click at [511, 265] on input "**********" at bounding box center [533, 269] width 55 height 15
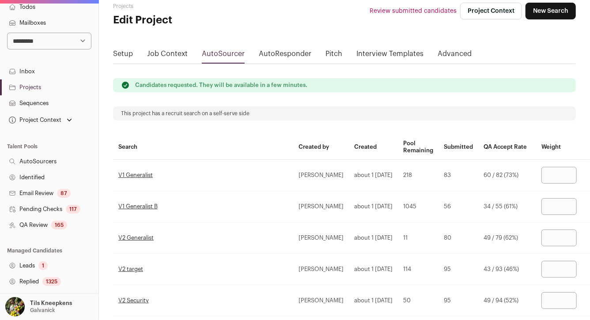
scroll to position [0, 0]
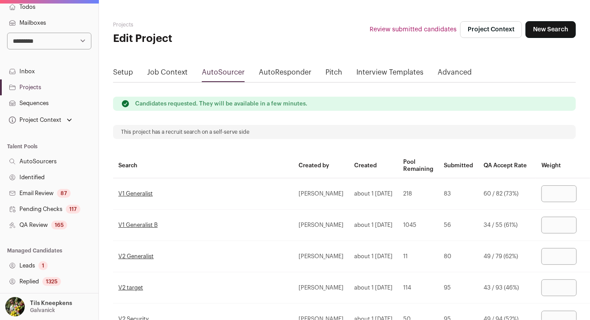
click at [55, 223] on div "165" at bounding box center [59, 225] width 16 height 9
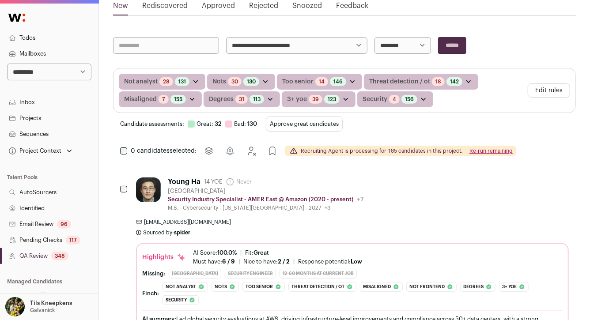
scroll to position [166, 0]
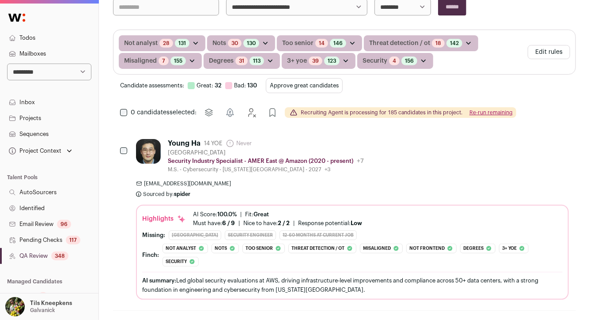
click at [321, 86] on button "Approve great candidates" at bounding box center [304, 85] width 77 height 15
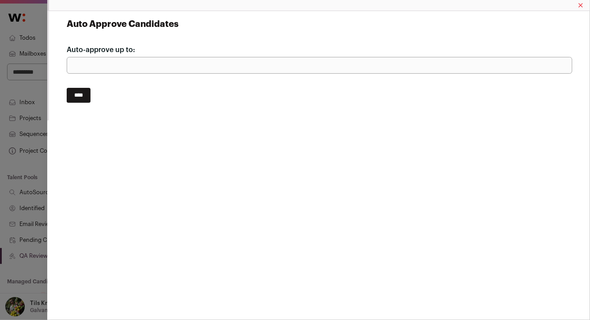
click at [84, 97] on input "****" at bounding box center [79, 95] width 24 height 15
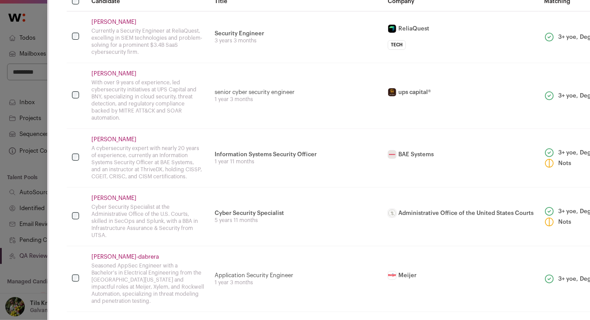
scroll to position [59, 0]
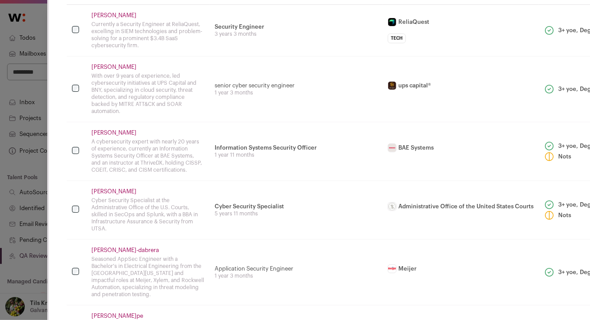
click at [208, 121] on td "Chethan Varma With over 9 years of experience, led cybersecurity initiatives at…" at bounding box center [147, 89] width 123 height 66
click at [227, 165] on td "Information Systems Security Officer 1 year 11 months" at bounding box center [295, 151] width 173 height 59
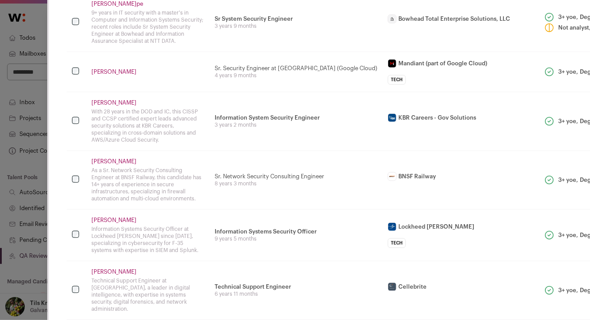
click at [233, 201] on td "Sr. Network Security Consulting Engineer 8 years 3 months" at bounding box center [295, 180] width 173 height 59
click at [206, 257] on td "David Foster Information Systems Security Officer at Lockheed Martin since 2016…" at bounding box center [147, 235] width 123 height 52
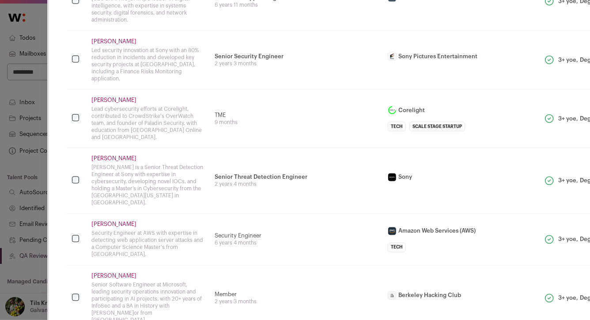
scroll to position [684, 0]
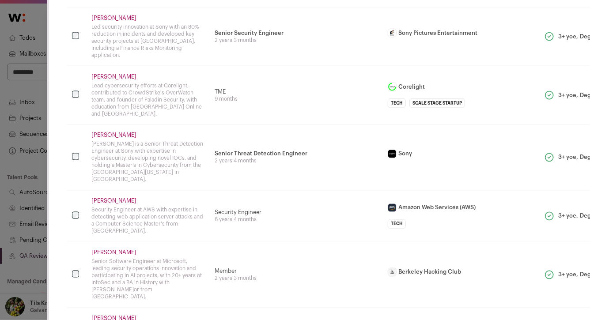
click at [243, 162] on td "Senior Threat Detection Engineer Investigate and review detections for reported…" at bounding box center [295, 158] width 173 height 66
click at [235, 206] on td "Security Engineer 6 years 4 months" at bounding box center [295, 216] width 173 height 52
click at [111, 258] on div "Senior Software Engineer at Microsoft, leading security operations innovation a…" at bounding box center [147, 279] width 113 height 42
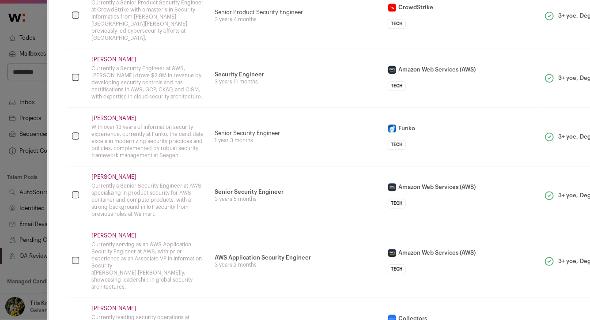
scroll to position [1012, 0]
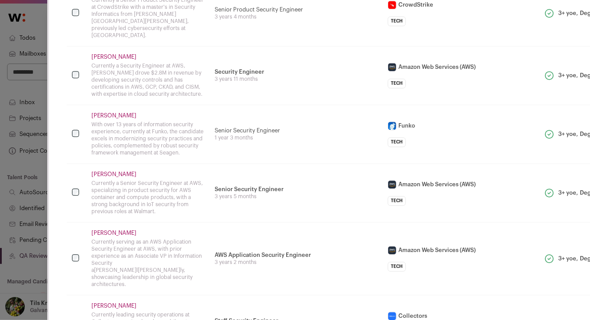
click at [205, 228] on td "Ryan Elkins Currently serving as an AWS Application Security Engineer at AWS, w…" at bounding box center [147, 258] width 123 height 73
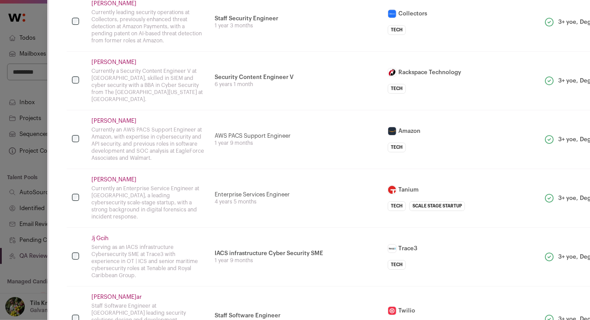
scroll to position [1313, 0]
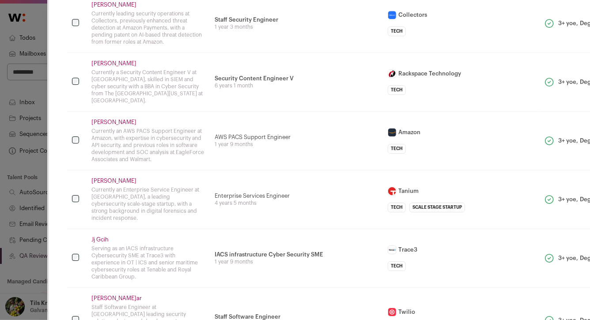
click at [97, 245] on div "Serving as an IACS infrastructure Cybersecurity SME at Trace3 with experience i…" at bounding box center [147, 262] width 113 height 35
click at [98, 245] on div "Serving as an IACS infrastructure Cybersecurity SME at Trace3 with experience i…" at bounding box center [147, 262] width 113 height 35
click at [94, 186] on div "Currently an Enterprise Service Engineer at Tanium, a leading cybersecurity sca…" at bounding box center [147, 203] width 113 height 35
click at [119, 245] on div "Serving as an IACS infrastructure Cybersecurity SME at Trace3 with experience i…" at bounding box center [147, 262] width 113 height 35
click at [183, 304] on div "Staff Software Engineer at Twilio leading security solutions design and develop…" at bounding box center [147, 325] width 113 height 42
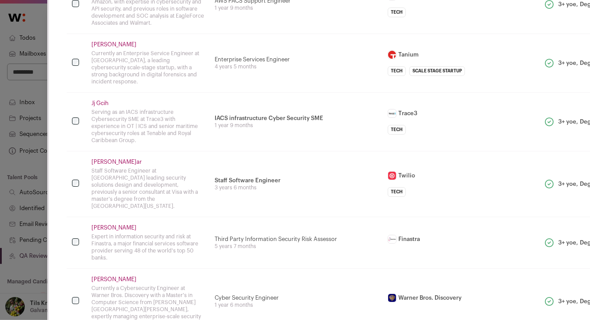
scroll to position [1450, 0]
click at [124, 232] on div "Expert in information security and risk at Finastra, a major financial services…" at bounding box center [147, 246] width 113 height 28
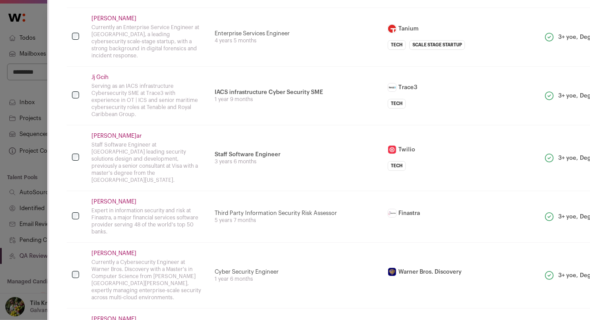
scroll to position [1488, 0]
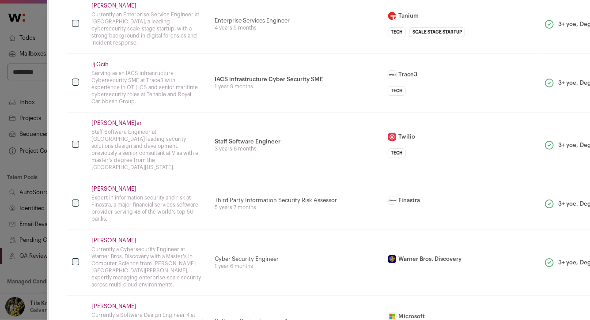
click at [127, 246] on div "Currently a Cybersecurity Engineer at Warner Bros. Discovery with a Master's in…" at bounding box center [147, 267] width 113 height 42
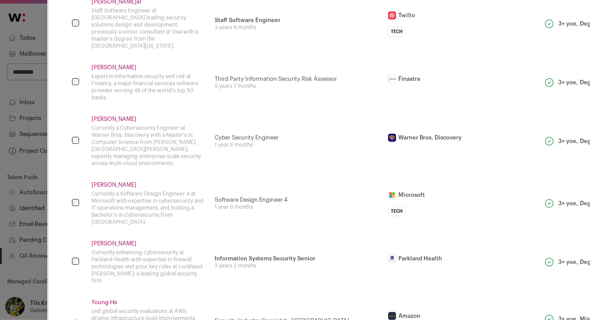
scroll to position [1644, 0]
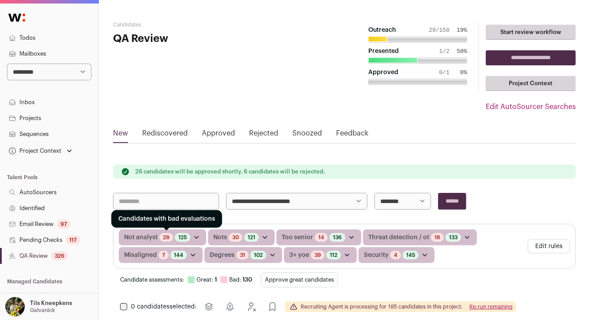
click at [167, 237] on link "28" at bounding box center [166, 237] width 7 height 7
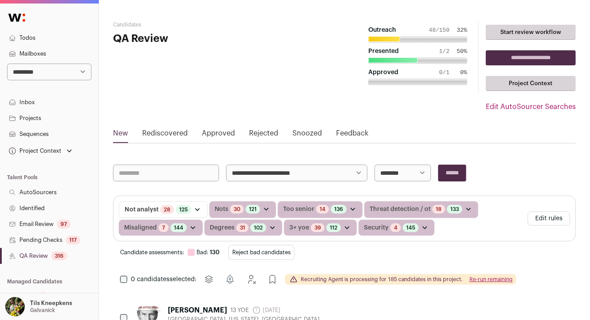
click at [271, 252] on button "Reject bad candidates" at bounding box center [261, 252] width 66 height 15
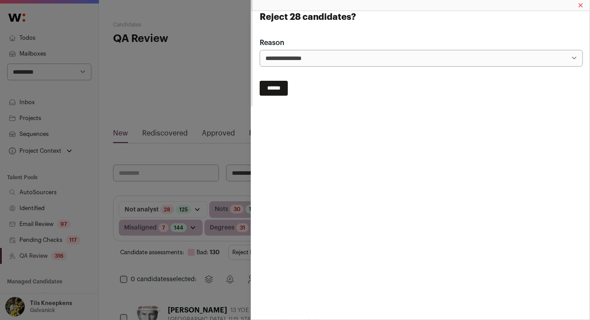
click at [279, 92] on input "******" at bounding box center [274, 88] width 28 height 15
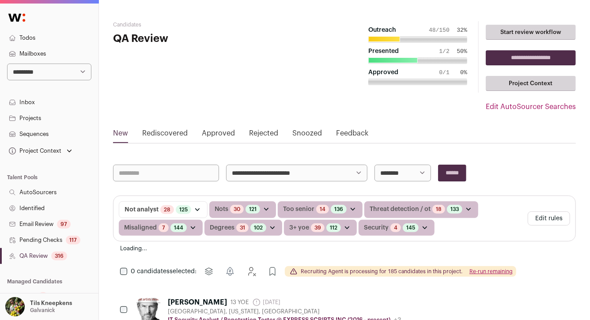
click at [494, 270] on button "Re-run remaining" at bounding box center [490, 271] width 43 height 7
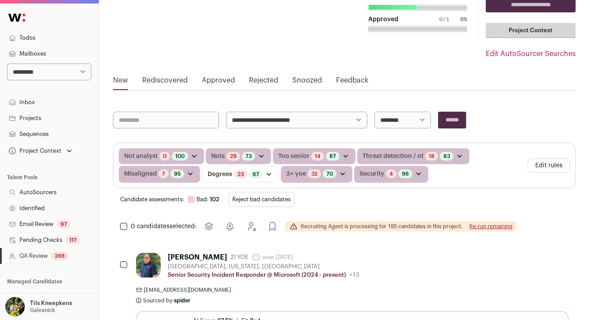
scroll to position [60, 0]
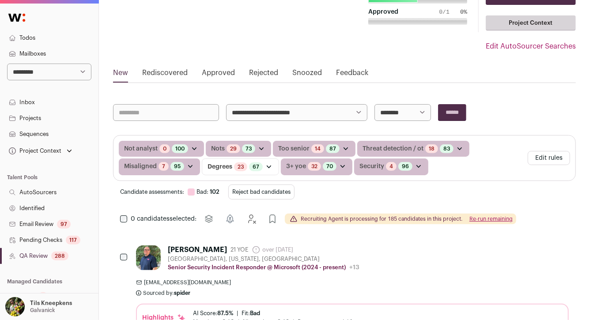
click at [290, 195] on button "Reject bad candidates" at bounding box center [261, 192] width 66 height 15
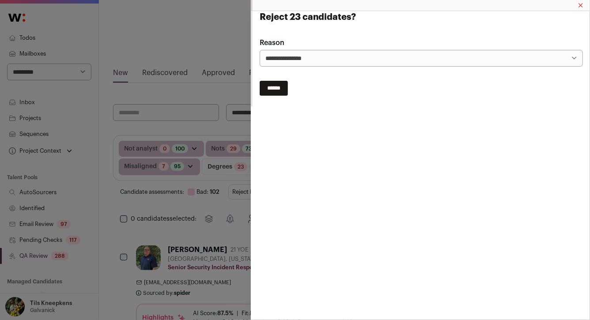
click at [272, 98] on div "**********" at bounding box center [420, 58] width 339 height 95
click at [276, 88] on input "******" at bounding box center [274, 88] width 28 height 15
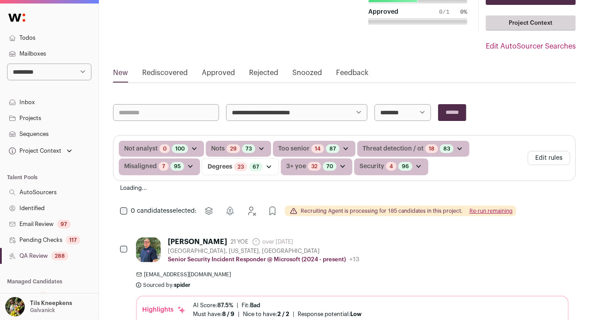
click at [48, 40] on link "Todos" at bounding box center [49, 38] width 98 height 16
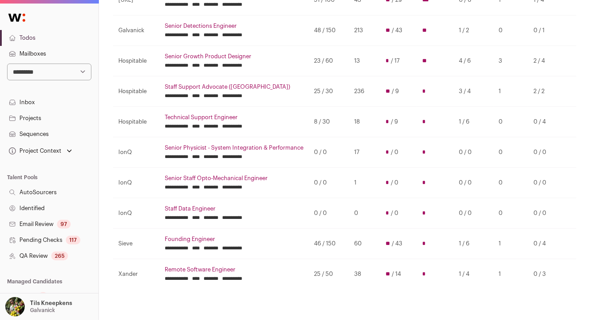
scroll to position [127, 0]
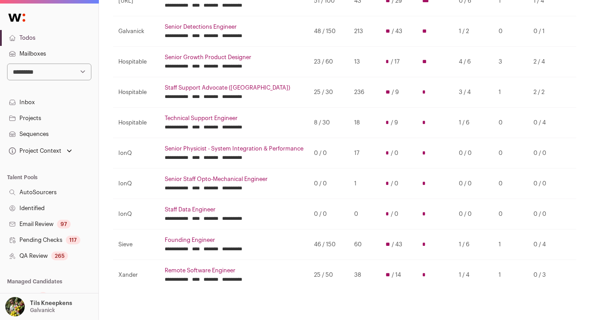
click at [202, 120] on link "Technical Support Engineer" at bounding box center [234, 118] width 139 height 7
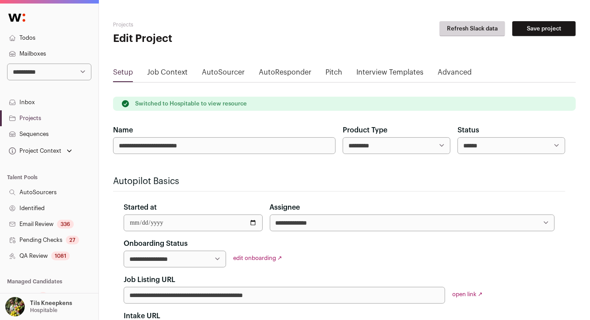
click at [81, 253] on link "QA Review 1081" at bounding box center [49, 256] width 98 height 16
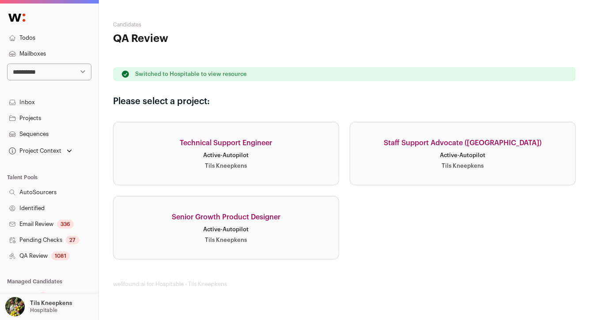
click at [245, 134] on link "Technical Support Engineer Active · Autopilot Tils Kneepkens" at bounding box center [226, 154] width 226 height 64
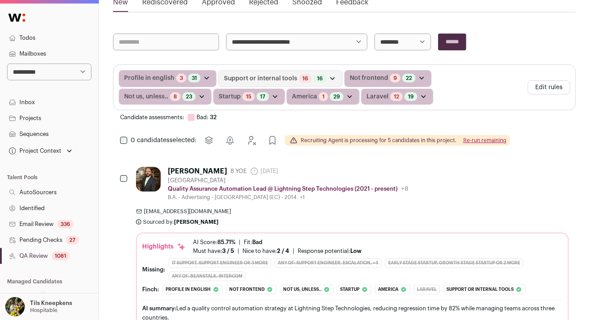
scroll to position [132, 0]
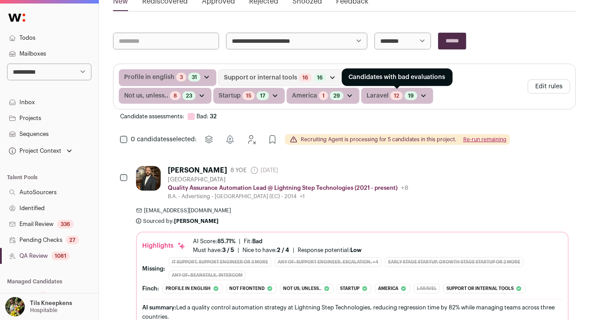
click at [394, 96] on link "12" at bounding box center [396, 95] width 5 height 7
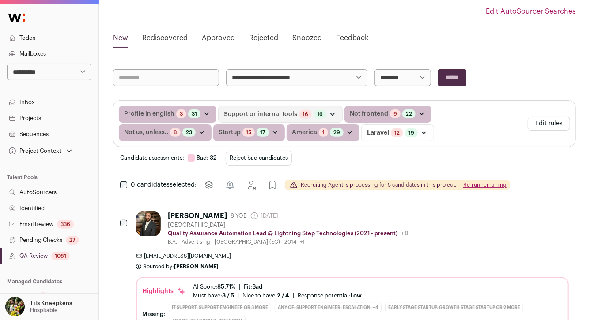
scroll to position [144, 0]
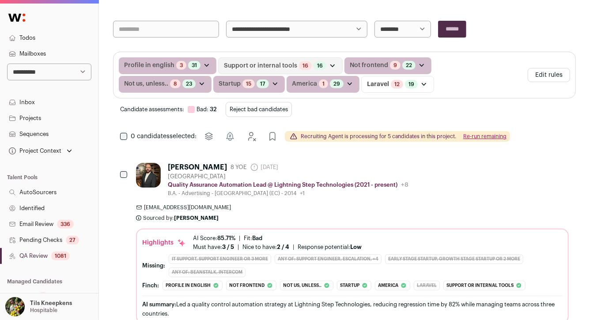
click at [283, 109] on button "Reject bad candidates" at bounding box center [259, 109] width 66 height 15
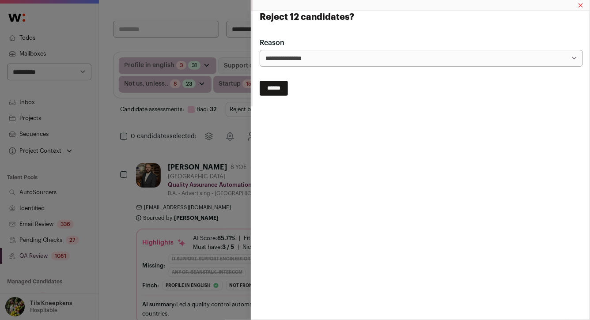
click at [286, 91] on input "******" at bounding box center [274, 88] width 28 height 15
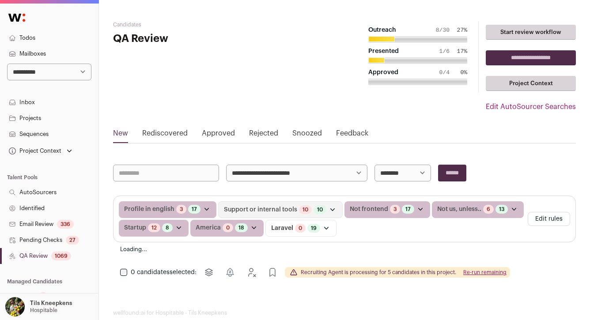
scroll to position [17, 0]
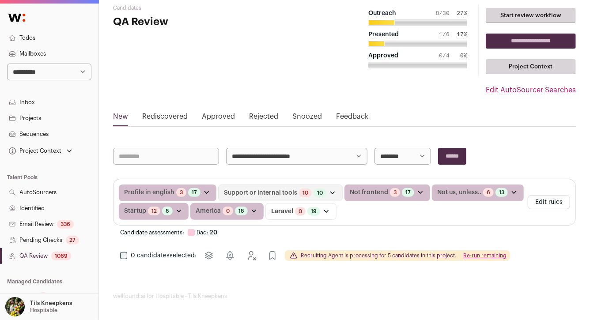
click at [267, 116] on link "Rejected" at bounding box center [263, 118] width 29 height 14
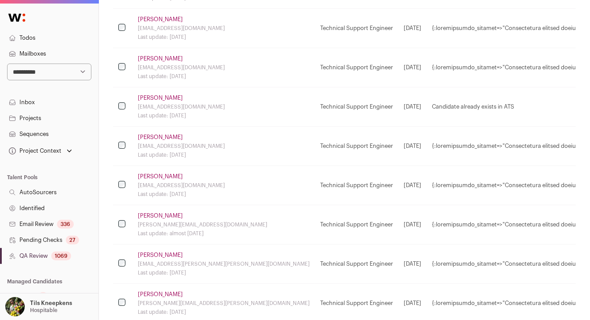
scroll to position [780, 0]
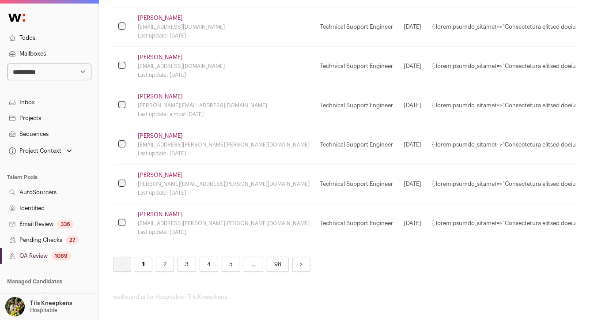
click at [60, 254] on div "1069" at bounding box center [61, 256] width 20 height 9
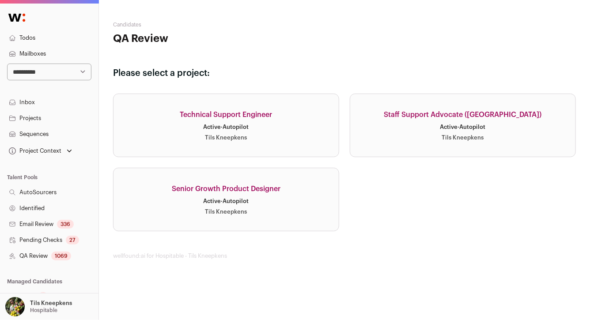
click at [190, 181] on link "Senior Growth Product Designer Active · Autopilot Tils Kneepkens" at bounding box center [226, 200] width 226 height 64
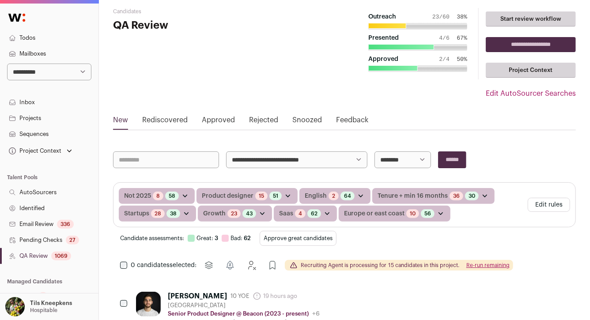
scroll to position [13, 0]
click at [305, 242] on button "Approve great candidates" at bounding box center [298, 238] width 77 height 15
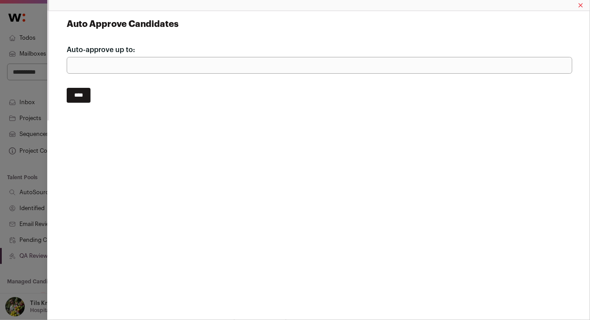
click at [88, 94] on input "****" at bounding box center [79, 95] width 24 height 15
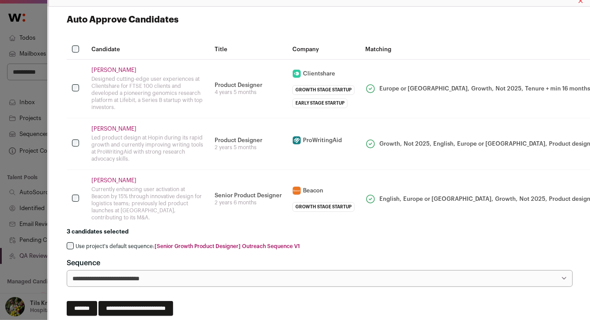
scroll to position [10, 0]
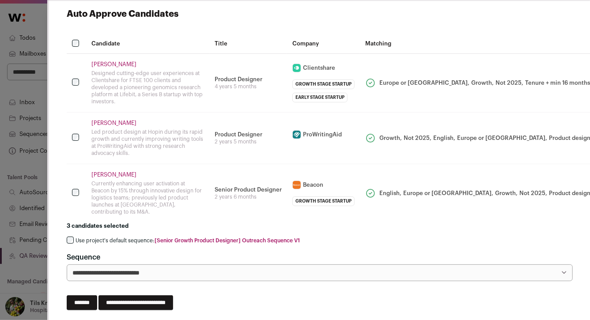
click at [146, 237] on label "Use project's default sequence: [Senior Growth Product Designer] Outreach Seque…" at bounding box center [188, 240] width 224 height 7
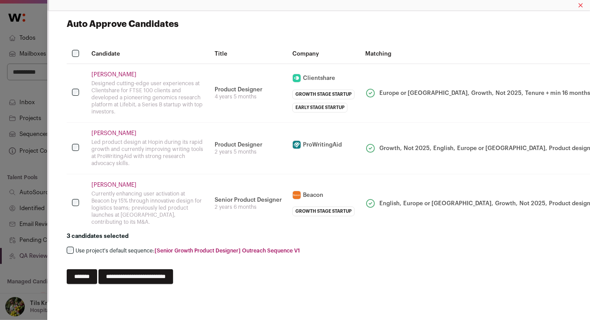
click at [173, 272] on input "**********" at bounding box center [135, 276] width 75 height 15
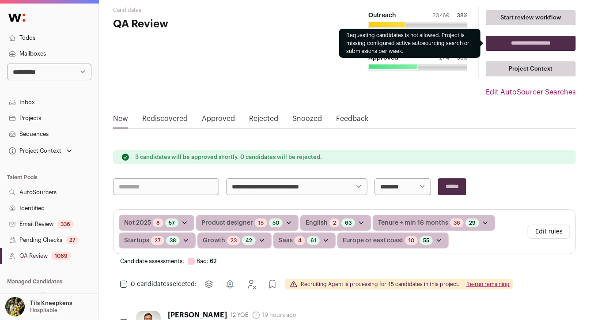
scroll to position [12, 0]
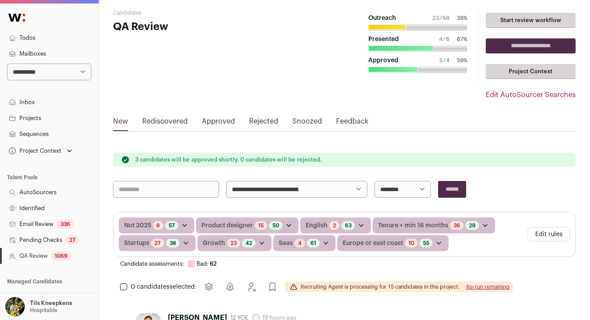
click at [307, 196] on select "**********" at bounding box center [296, 189] width 141 height 17
select select "*****"
click at [461, 184] on input "******" at bounding box center [452, 189] width 28 height 17
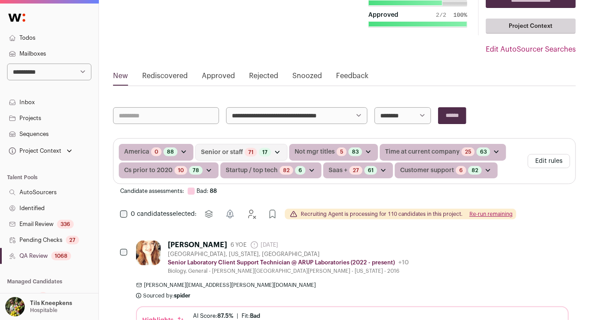
scroll to position [61, 0]
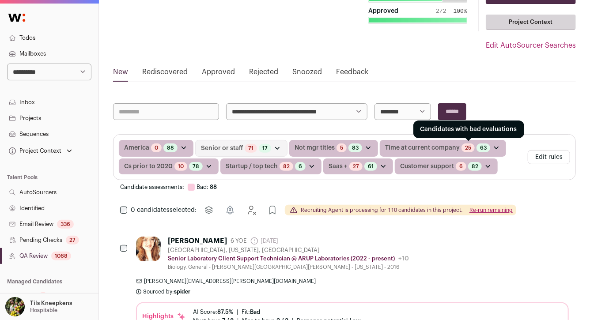
click at [465, 149] on link "25" at bounding box center [468, 147] width 6 height 7
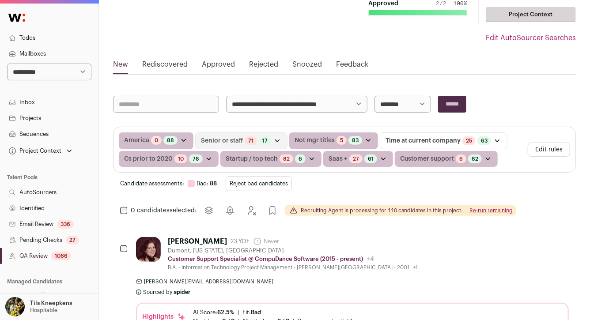
scroll to position [91, 0]
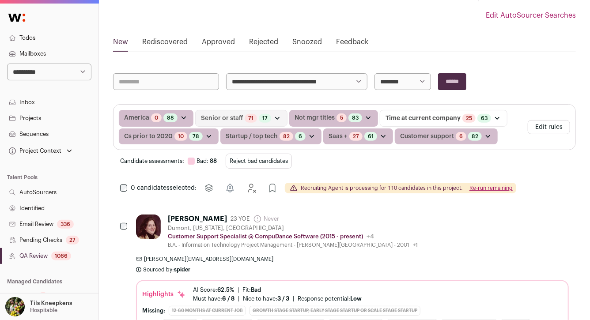
click at [284, 156] on button "Reject bad candidates" at bounding box center [259, 161] width 66 height 15
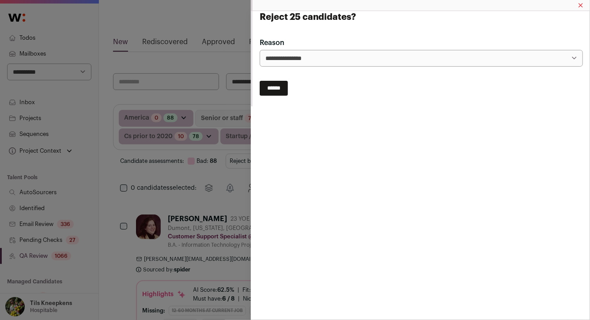
click at [285, 64] on select "**********" at bounding box center [421, 58] width 323 height 17
click at [281, 85] on input "******" at bounding box center [274, 88] width 28 height 15
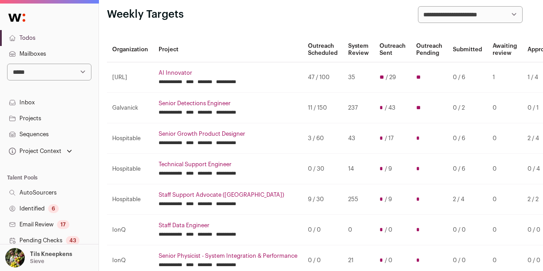
scroll to position [43, 6]
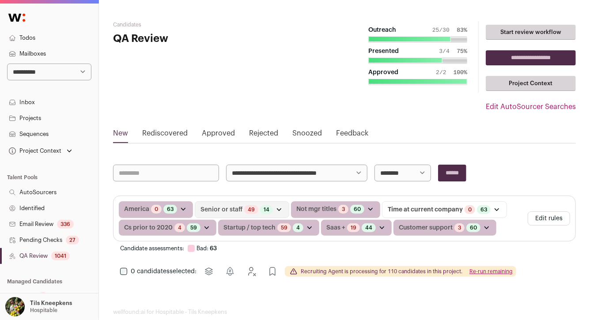
scroll to position [16, 0]
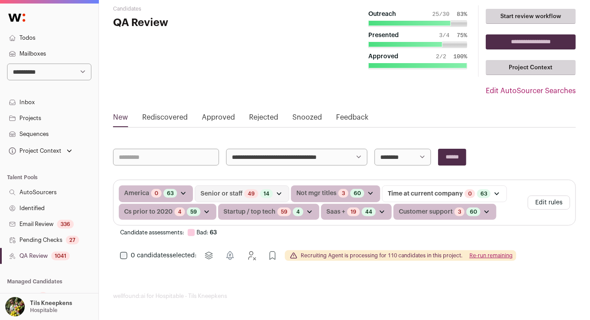
click at [85, 75] on select "**********" at bounding box center [49, 72] width 84 height 17
select select "**"
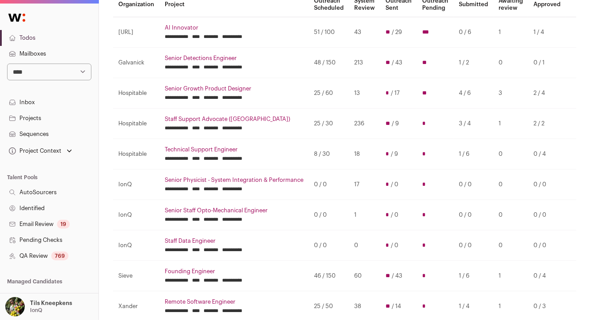
scroll to position [96, 0]
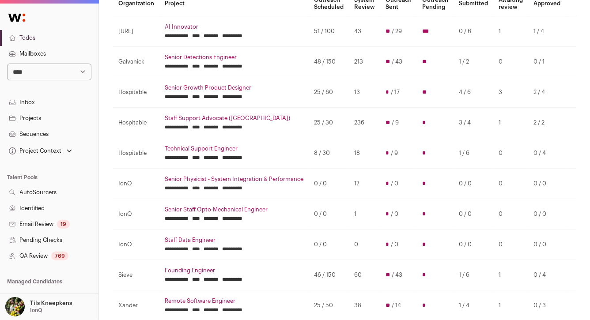
click at [63, 119] on link "Projects" at bounding box center [49, 118] width 98 height 16
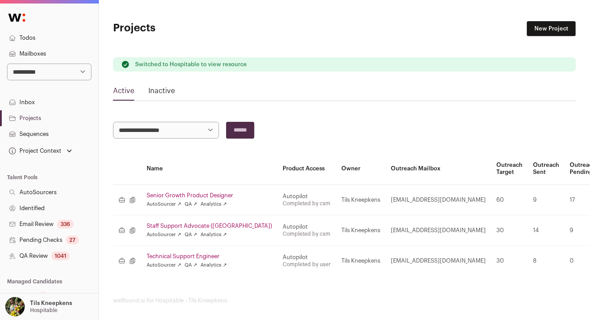
scroll to position [4, 0]
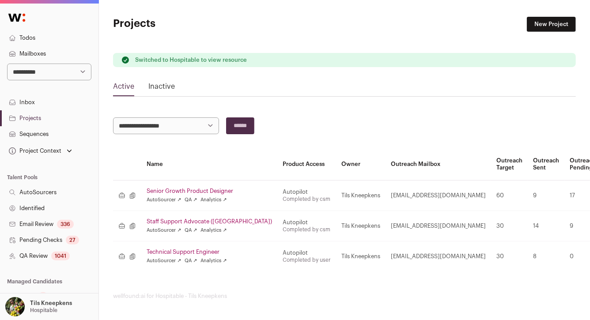
click at [66, 74] on select "**********" at bounding box center [49, 72] width 84 height 17
click at [62, 39] on link "Todos" at bounding box center [49, 38] width 98 height 16
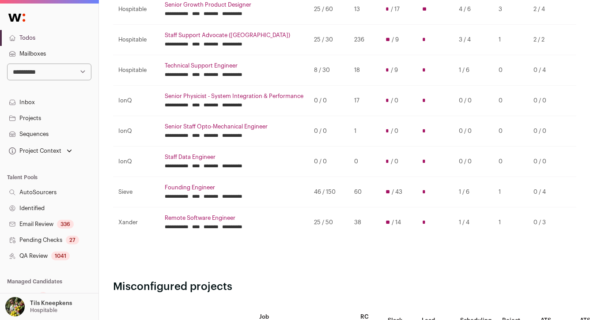
scroll to position [177, 0]
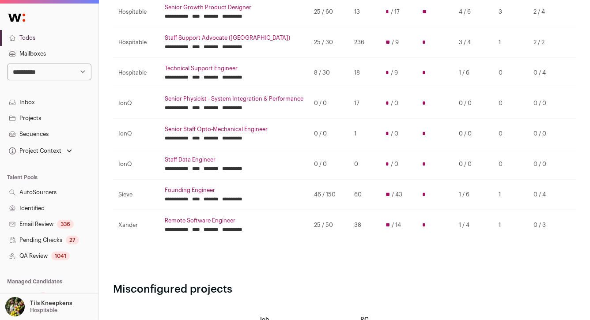
click at [191, 192] on link "Founding Engineer" at bounding box center [234, 190] width 139 height 7
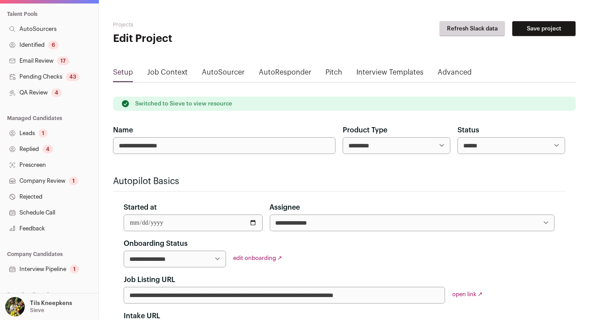
scroll to position [150, 0]
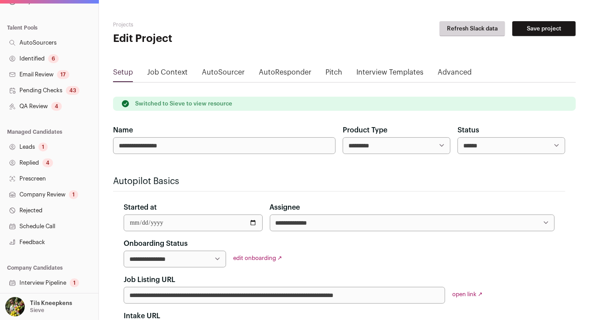
click at [62, 90] on link "Pending Checks 43" at bounding box center [49, 91] width 98 height 16
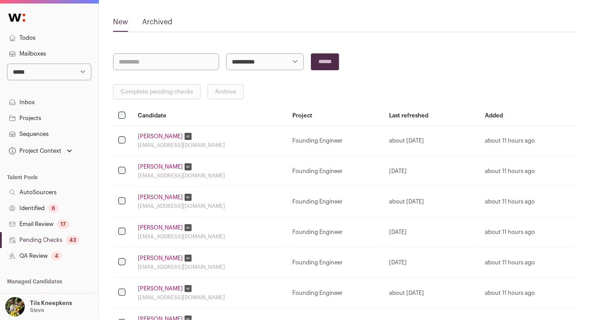
scroll to position [53, 0]
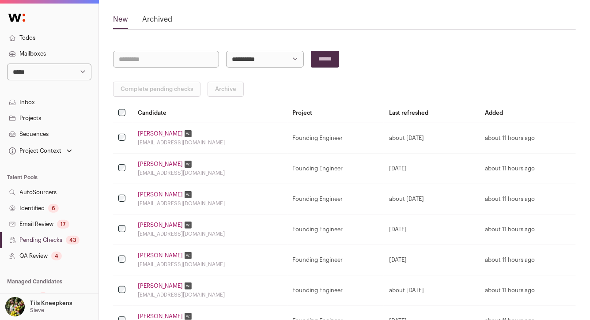
click at [153, 132] on link "William Tseng" at bounding box center [160, 133] width 45 height 7
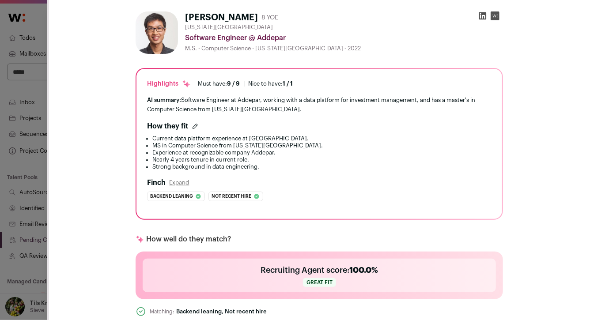
scroll to position [0, 0]
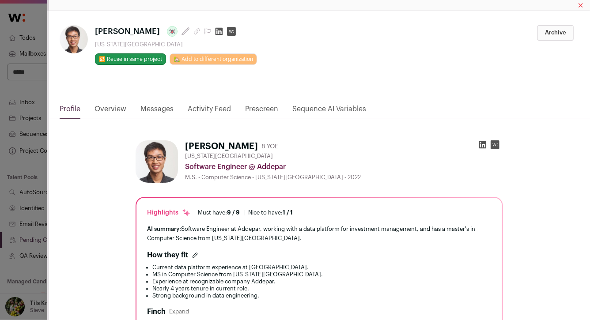
click at [220, 108] on link "Activity Feed" at bounding box center [209, 111] width 43 height 15
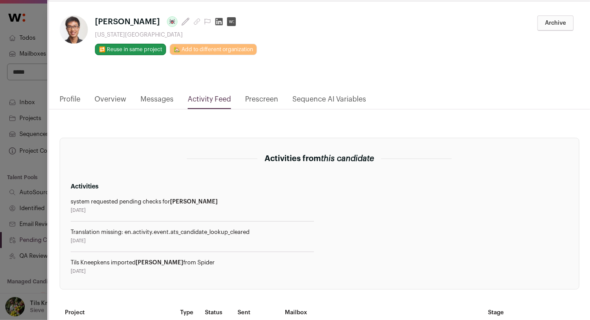
scroll to position [10, 0]
click at [28, 175] on div "**********" at bounding box center [295, 160] width 590 height 320
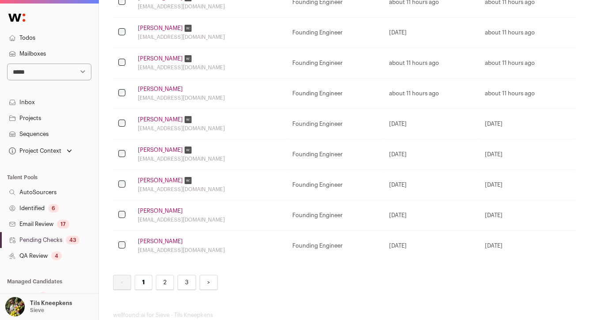
scroll to position [524, 0]
click at [170, 280] on link "2" at bounding box center [165, 283] width 18 height 15
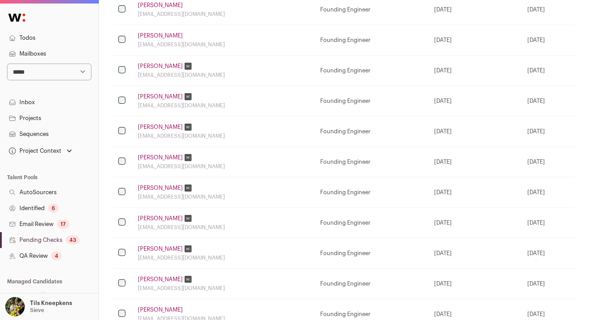
scroll to position [542, 0]
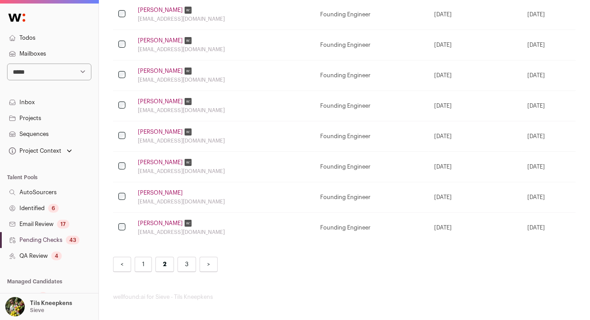
click at [187, 260] on link "3" at bounding box center [187, 264] width 19 height 15
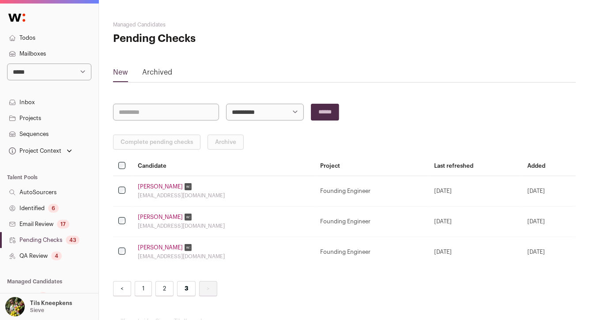
scroll to position [25, 0]
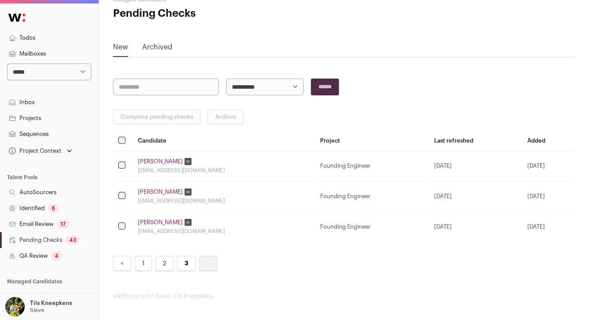
click at [168, 263] on link "2" at bounding box center [164, 263] width 18 height 15
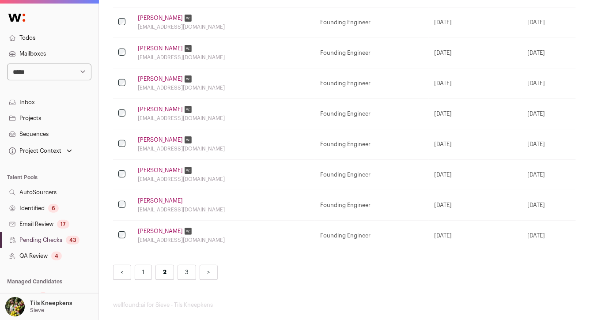
scroll to position [542, 0]
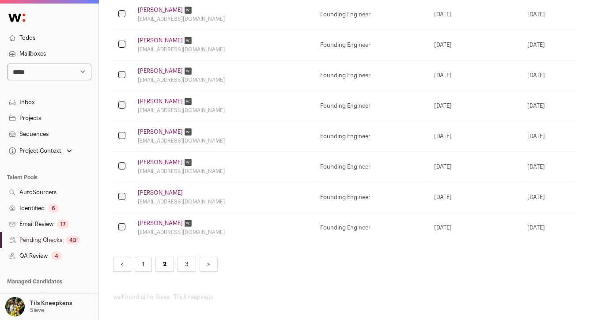
click at [144, 265] on link "1" at bounding box center [143, 264] width 17 height 15
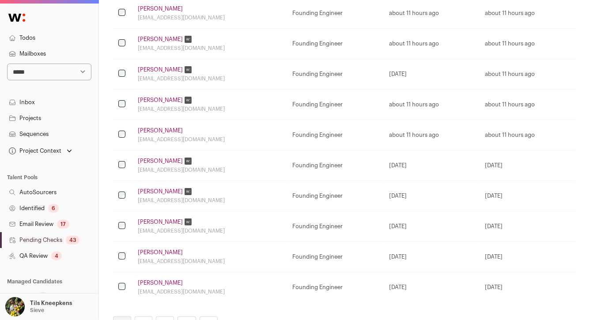
scroll to position [542, 0]
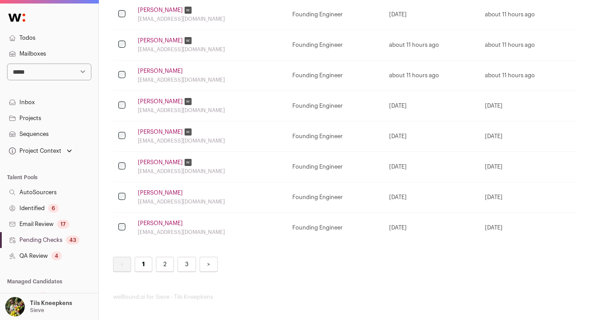
click at [161, 264] on link "2" at bounding box center [165, 264] width 18 height 15
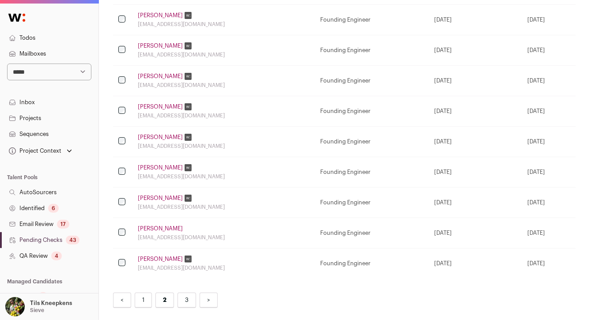
scroll to position [542, 0]
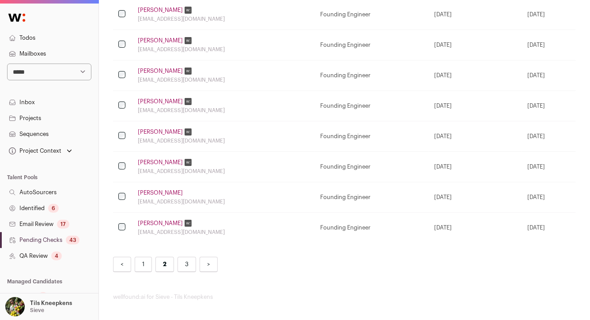
click at [162, 221] on link "Alex Koppara" at bounding box center [160, 223] width 45 height 7
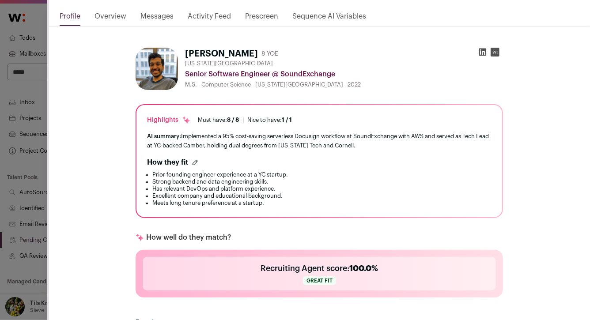
scroll to position [0, 0]
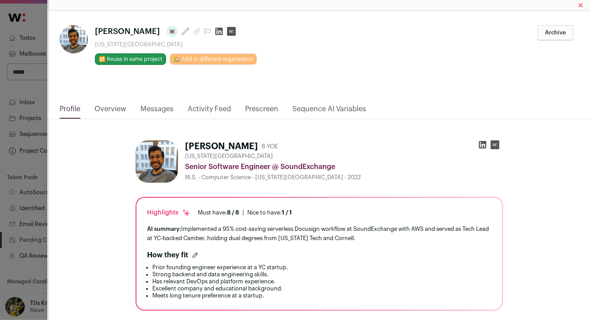
click at [30, 218] on div "**********" at bounding box center [295, 160] width 590 height 320
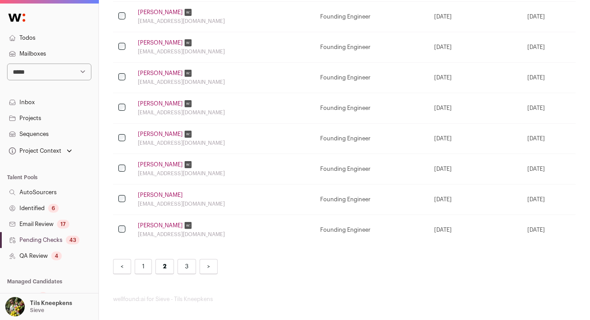
scroll to position [536, 0]
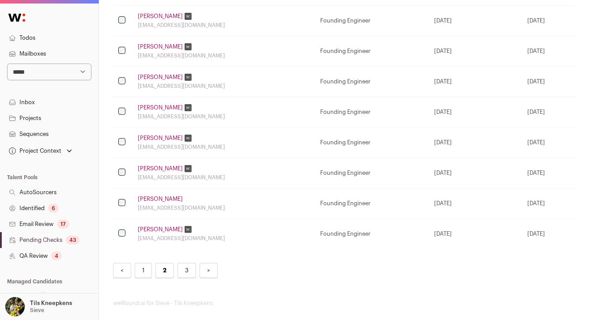
click at [162, 196] on link "Bowen Deng" at bounding box center [160, 199] width 45 height 7
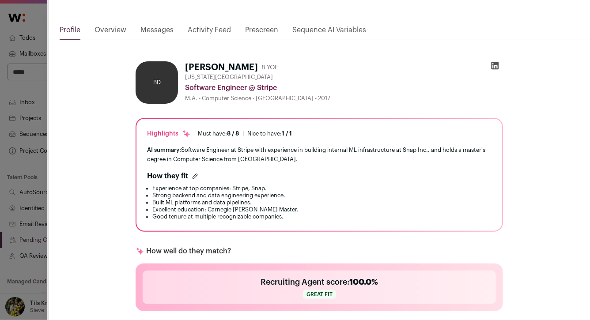
scroll to position [0, 0]
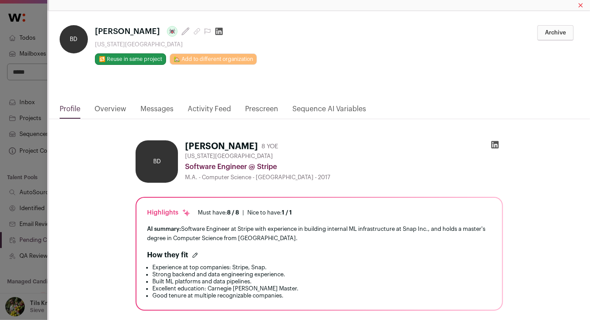
click at [115, 106] on link "Overview" at bounding box center [110, 111] width 32 height 15
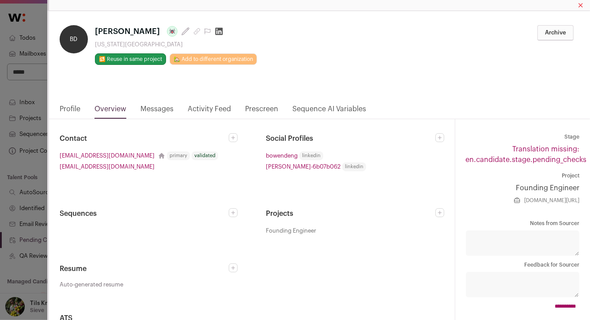
scroll to position [31, 0]
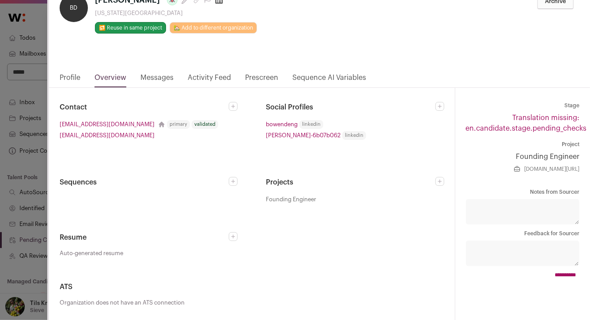
click at [199, 77] on link "Activity Feed" at bounding box center [209, 79] width 43 height 15
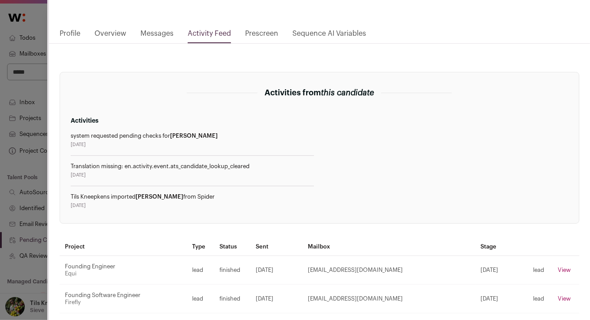
scroll to position [0, 0]
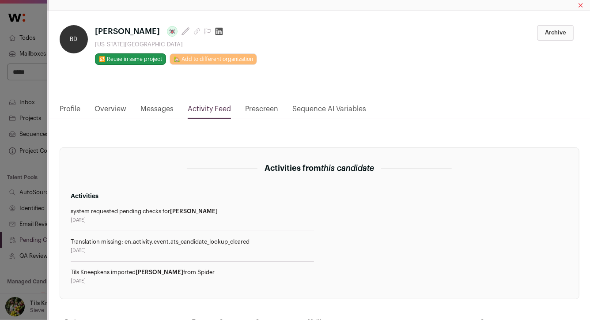
click at [265, 110] on link "Prescreen" at bounding box center [261, 111] width 33 height 15
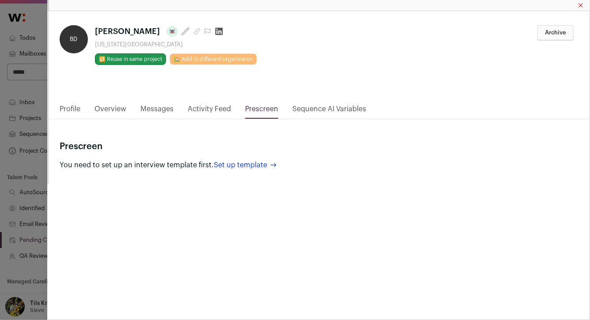
click at [221, 106] on link "Activity Feed" at bounding box center [209, 111] width 43 height 15
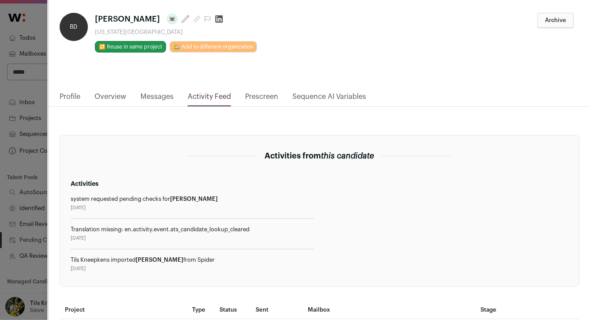
scroll to position [13, 0]
click at [193, 18] on icon "Close modal via background" at bounding box center [196, 18] width 7 height 7
click at [215, 19] on icon "Close modal via background" at bounding box center [219, 18] width 9 height 9
click at [191, 228] on div "Translation missing: en.activity.event.ats_candidate_lookup_cleared" at bounding box center [193, 229] width 244 height 7
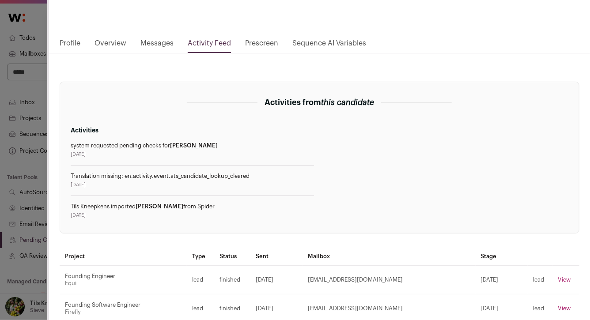
scroll to position [65, 0]
click at [229, 177] on div "Translation missing: en.activity.event.ats_candidate_lookup_cleared" at bounding box center [193, 177] width 244 height 7
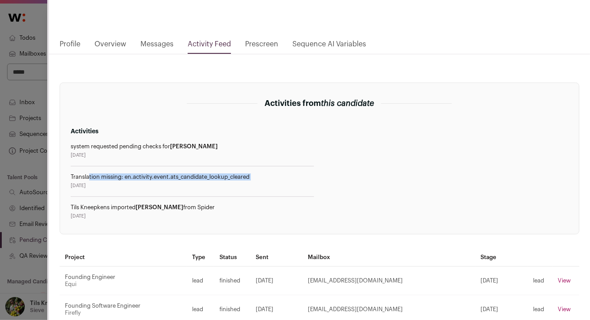
click at [229, 177] on div "Translation missing: en.activity.event.ats_candidate_lookup_cleared" at bounding box center [193, 177] width 244 height 7
copy div "Translation missing: en.activity.event.ats_candidate_lookup_cleared"
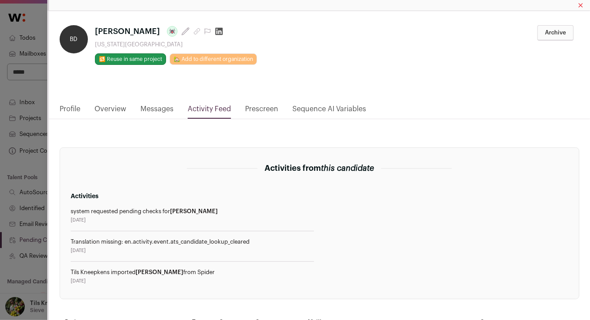
click at [38, 124] on div "**********" at bounding box center [295, 160] width 590 height 320
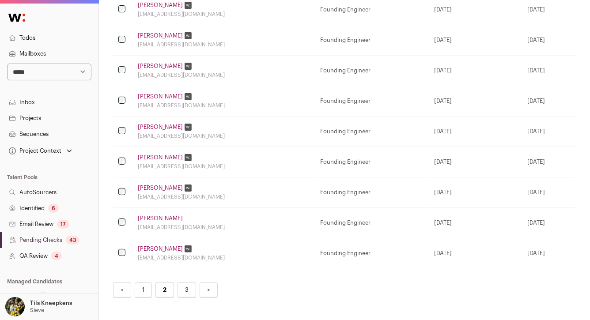
scroll to position [520, 0]
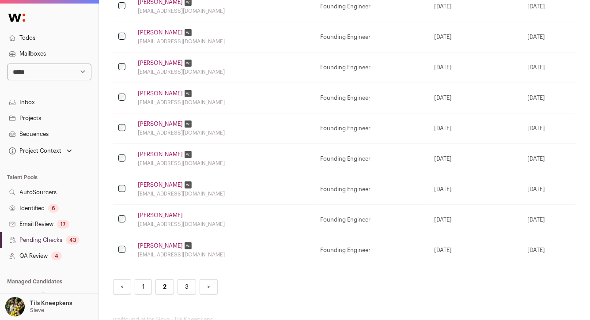
click at [162, 215] on link "Bowen Deng" at bounding box center [160, 215] width 45 height 7
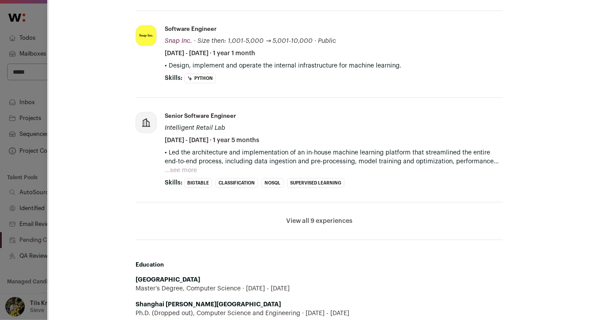
scroll to position [477, 0]
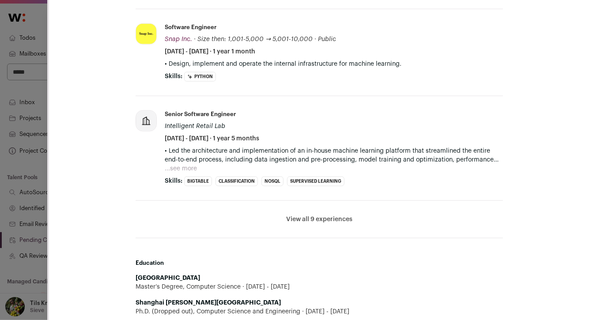
click at [287, 217] on button "View all 9 experiences" at bounding box center [319, 219] width 66 height 9
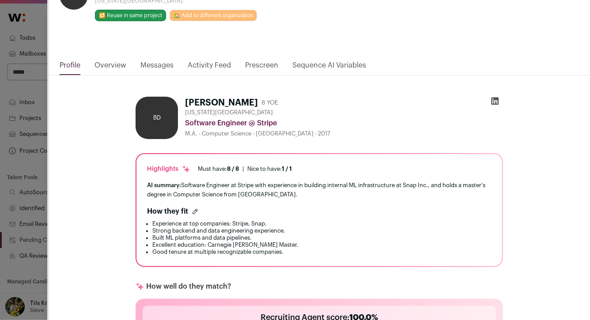
scroll to position [0, 0]
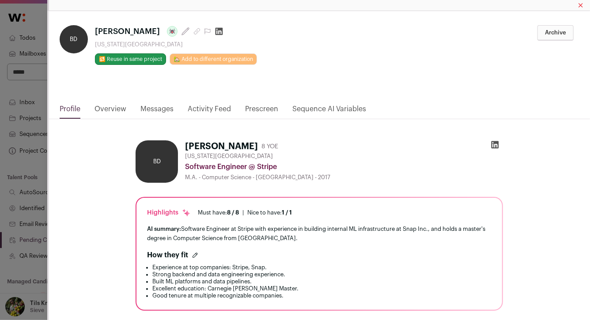
click at [222, 104] on link "Activity Feed" at bounding box center [209, 111] width 43 height 15
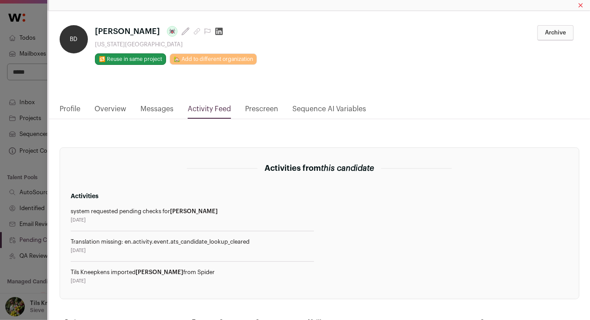
click at [193, 29] on icon "Close modal via background" at bounding box center [196, 31] width 7 height 7
click at [31, 207] on div "**********" at bounding box center [295, 160] width 590 height 320
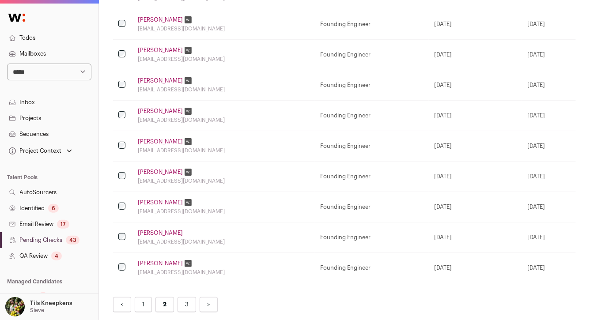
scroll to position [542, 0]
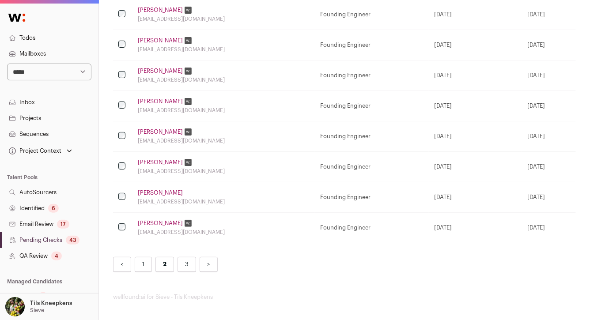
click at [162, 191] on link "Bowen Deng" at bounding box center [160, 192] width 45 height 7
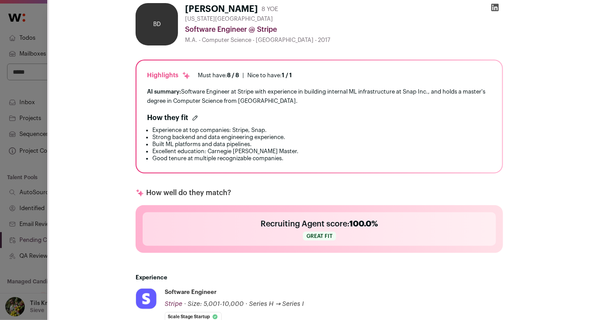
scroll to position [0, 0]
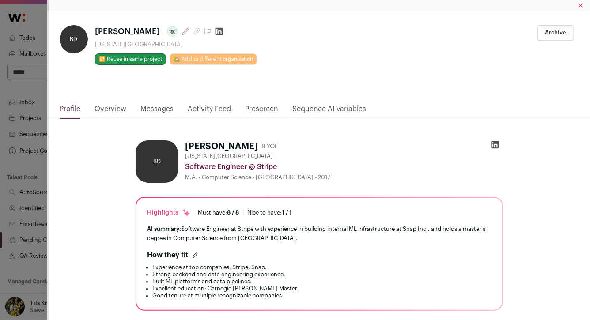
click at [109, 104] on link "Overview" at bounding box center [110, 111] width 32 height 15
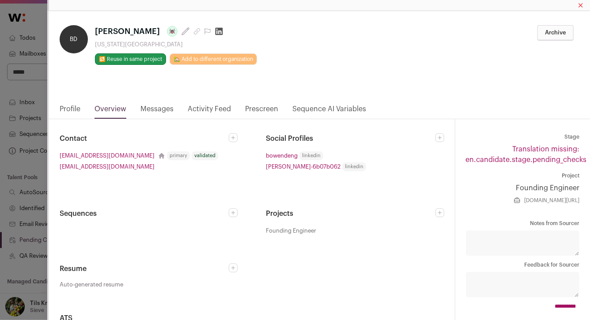
scroll to position [31, 0]
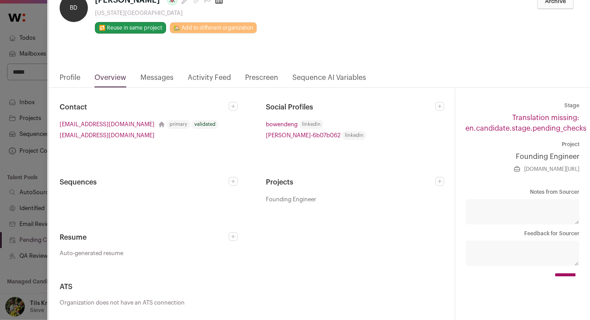
click at [153, 75] on link "Messages" at bounding box center [156, 79] width 33 height 15
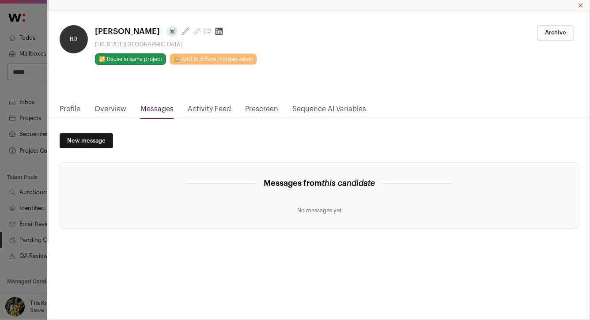
scroll to position [0, 0]
click at [212, 108] on link "Activity Feed" at bounding box center [209, 111] width 43 height 15
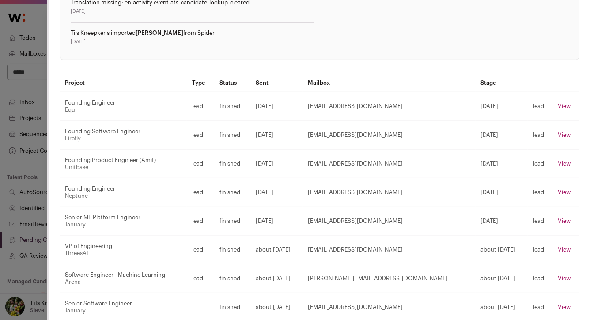
scroll to position [282, 0]
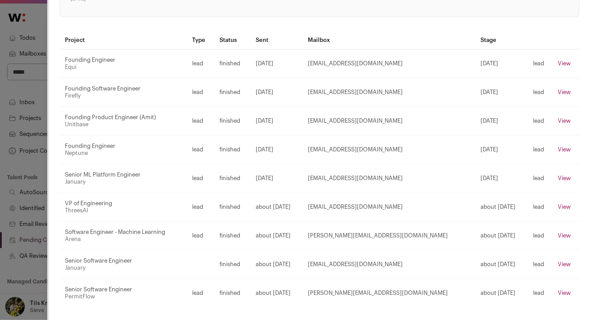
click at [302, 217] on td "about 1 year ago" at bounding box center [276, 207] width 52 height 29
click at [44, 197] on div "**********" at bounding box center [295, 160] width 590 height 320
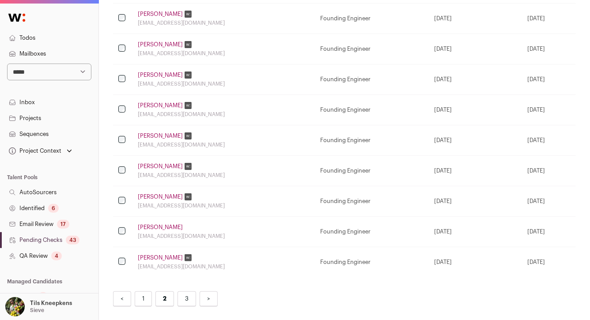
scroll to position [406, 0]
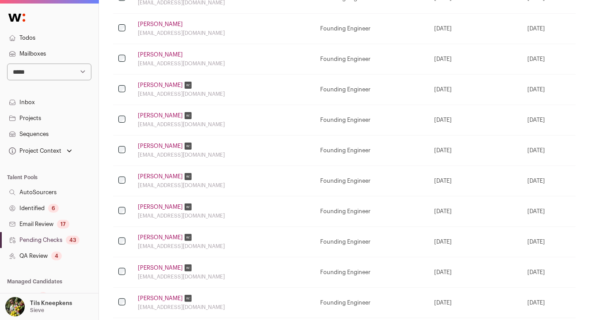
click at [72, 76] on select "**********" at bounding box center [49, 72] width 84 height 17
select select "**"
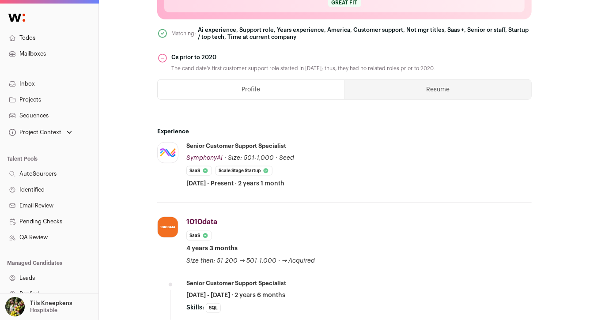
scroll to position [393, 0]
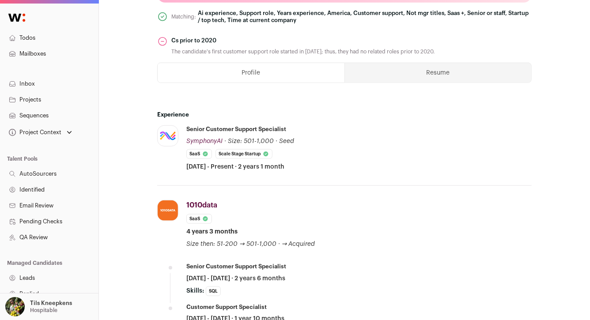
click at [447, 75] on button "Resume" at bounding box center [438, 72] width 186 height 19
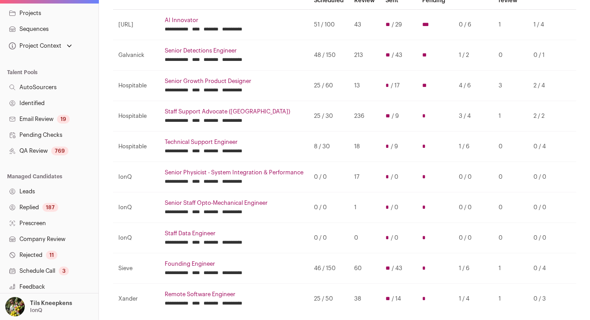
scroll to position [188, 0]
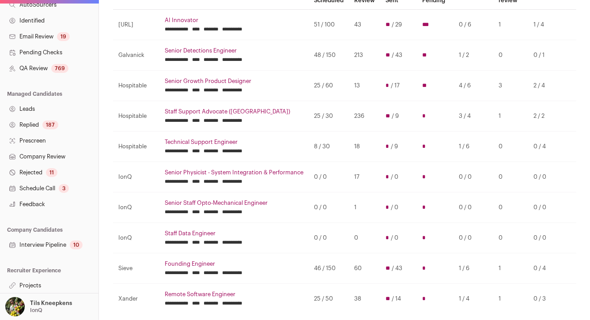
click at [66, 243] on link "Interview Pipeline 10" at bounding box center [49, 245] width 98 height 16
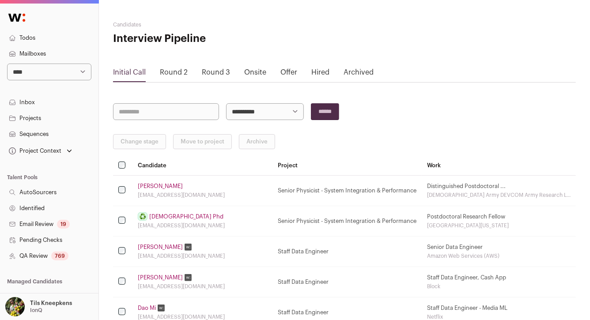
click at [180, 70] on link "Round 2" at bounding box center [174, 72] width 28 height 7
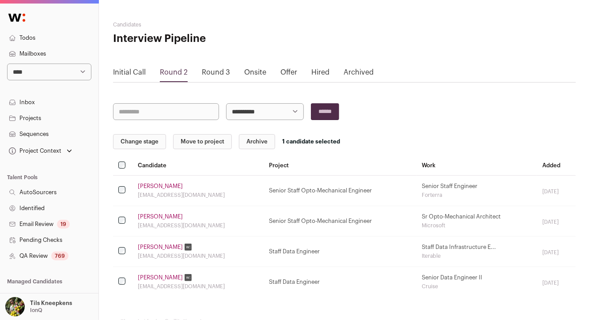
click at [150, 144] on button "Change stage" at bounding box center [139, 141] width 53 height 15
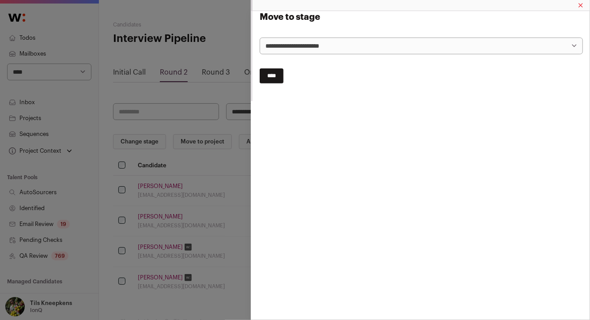
click at [301, 48] on select "**********" at bounding box center [421, 46] width 323 height 17
select select "**********"
click at [282, 81] on input "****" at bounding box center [272, 75] width 24 height 15
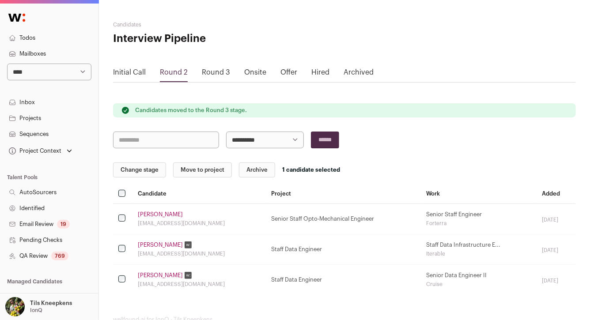
click at [255, 167] on button "Archive" at bounding box center [257, 170] width 36 height 15
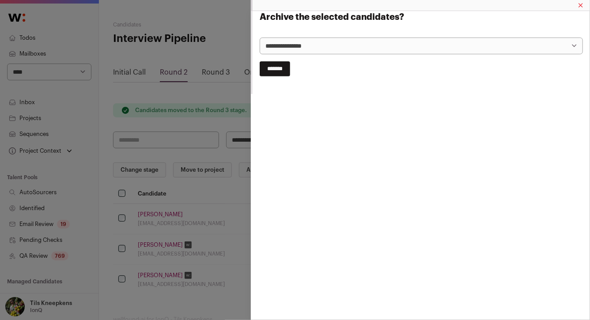
click at [273, 65] on input "*******" at bounding box center [275, 68] width 30 height 15
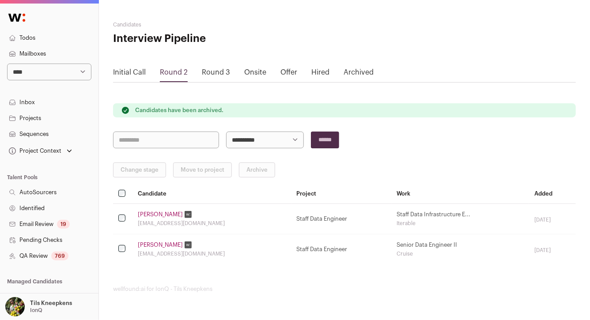
click at [74, 76] on select "**********" at bounding box center [49, 72] width 84 height 17
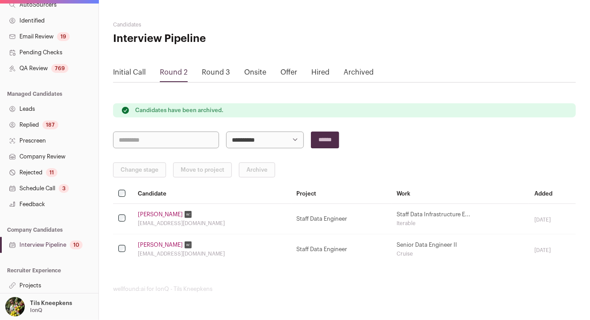
click at [57, 243] on link "Interview Pipeline 10" at bounding box center [49, 245] width 98 height 16
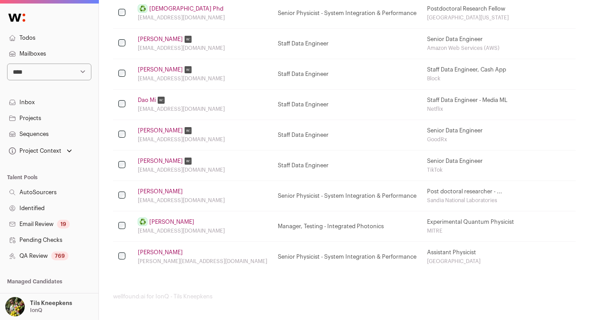
click at [55, 70] on select "**********" at bounding box center [49, 72] width 84 height 17
select select "*****"
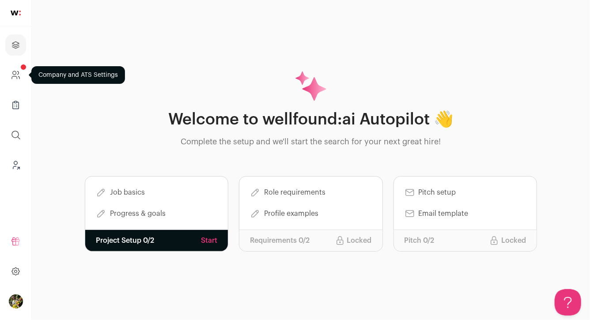
click at [19, 78] on icon "Company and ATS Settings" at bounding box center [16, 75] width 10 height 11
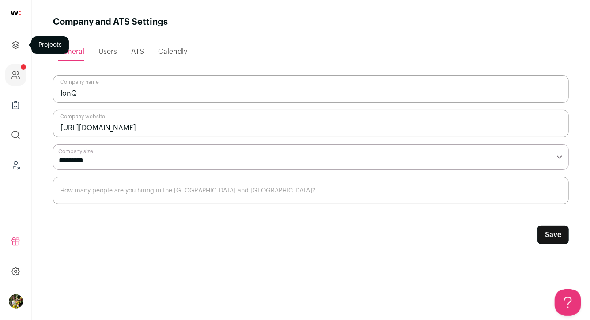
click at [22, 46] on link "Projects" at bounding box center [15, 44] width 21 height 21
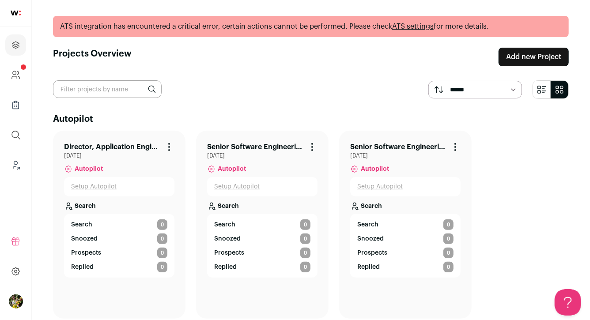
click at [128, 146] on link "Director, Application Engineering" at bounding box center [112, 147] width 96 height 11
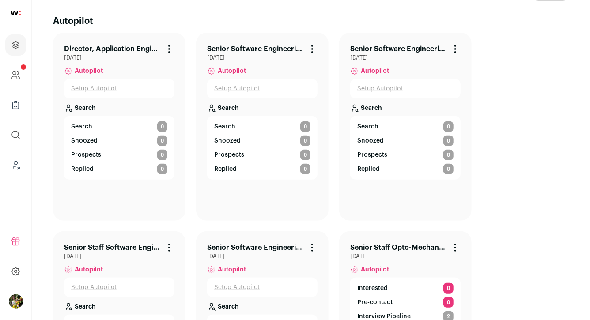
scroll to position [76, 0]
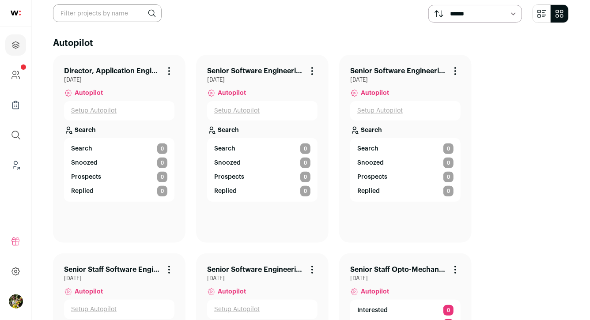
click at [102, 68] on link "Director, Application Engineering" at bounding box center [112, 71] width 96 height 11
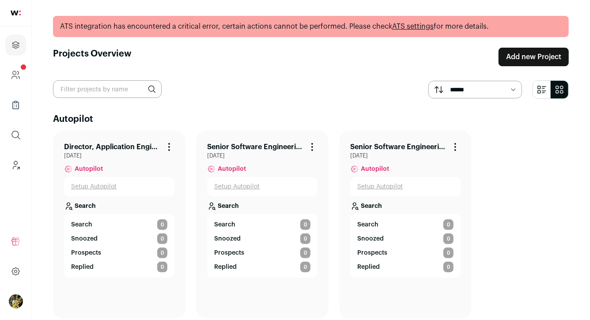
scroll to position [76, 0]
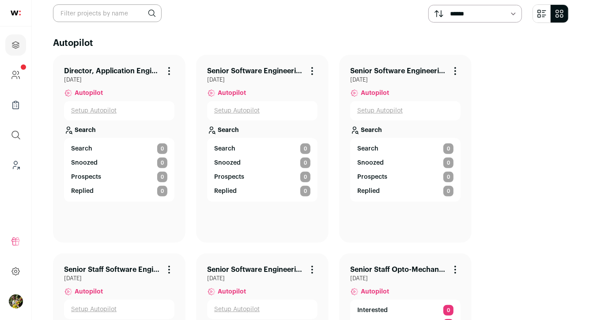
click at [109, 110] on link "Setup Autopilot" at bounding box center [93, 110] width 45 height 9
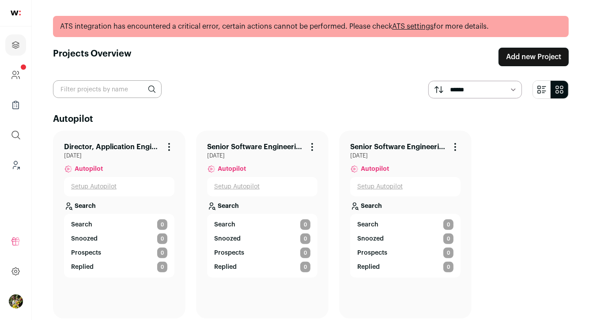
scroll to position [76, 0]
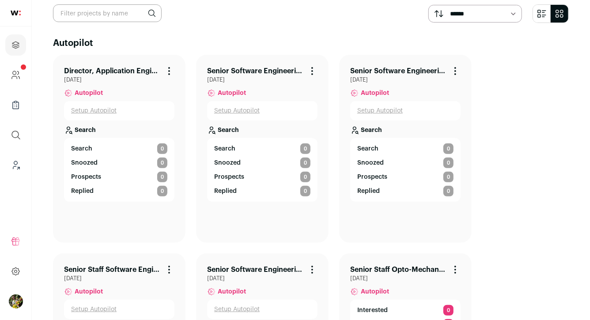
click at [100, 111] on link "Setup Autopilot" at bounding box center [93, 110] width 45 height 9
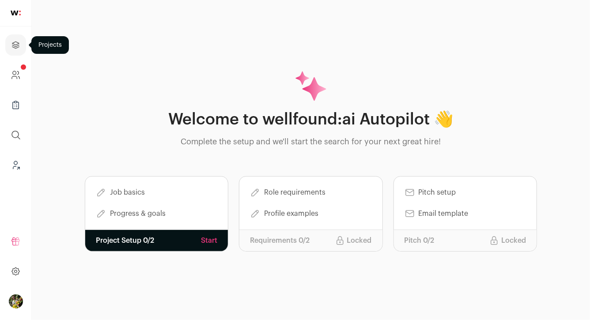
click at [23, 50] on link "Projects" at bounding box center [15, 44] width 21 height 21
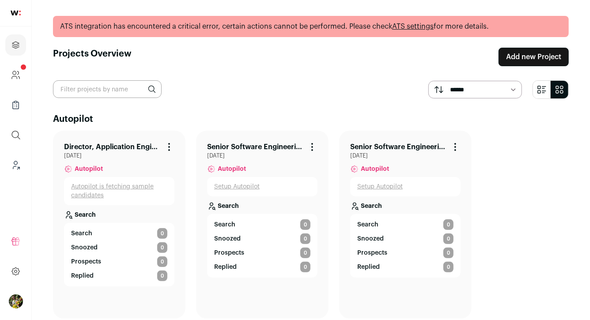
click at [171, 153] on span "[DATE]" at bounding box center [119, 155] width 110 height 7
click at [169, 148] on icon "Project Actions" at bounding box center [169, 147] width 11 height 11
click at [178, 137] on li "Director, Application Engineering Project Actions Archive Project September 2, …" at bounding box center [119, 225] width 132 height 188
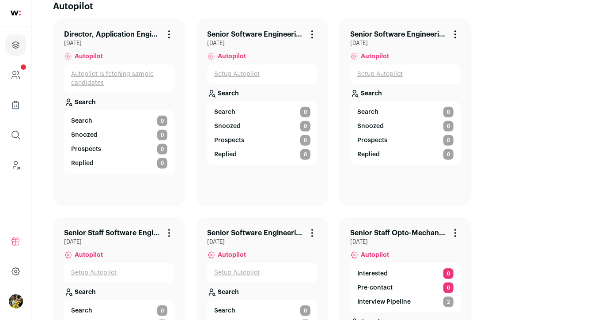
scroll to position [36, 0]
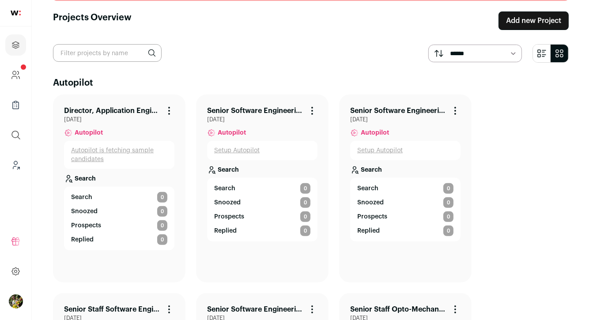
click at [129, 110] on link "Director, Application Engineering" at bounding box center [112, 111] width 96 height 11
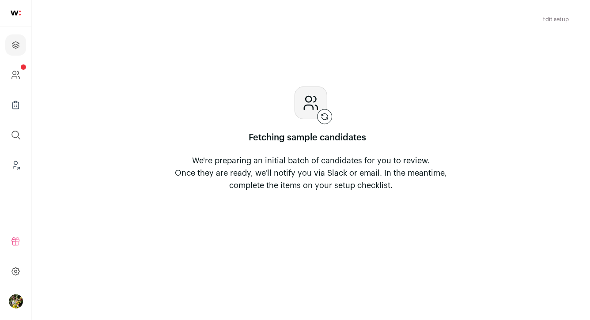
click at [547, 19] on link "Edit setup" at bounding box center [555, 19] width 26 height 6
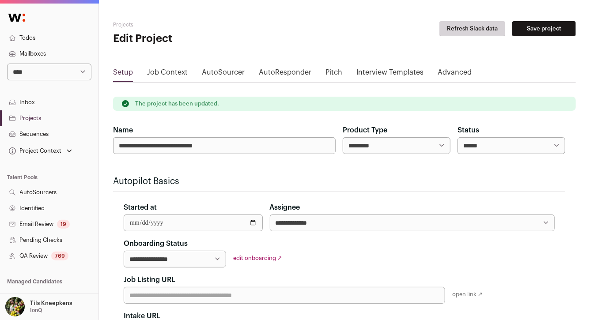
click at [175, 74] on link "Job Context" at bounding box center [167, 74] width 41 height 14
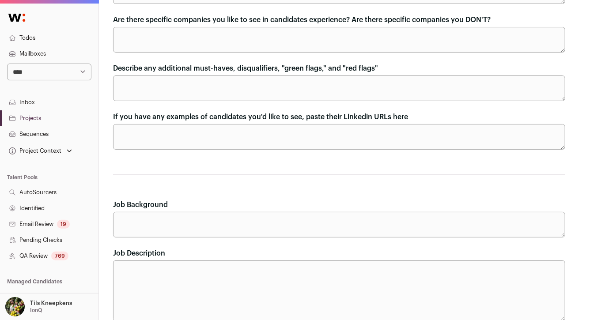
scroll to position [505, 0]
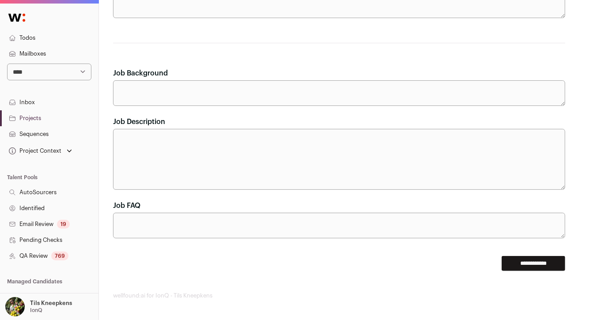
click at [216, 168] on textarea "Job Description" at bounding box center [339, 159] width 452 height 61
paste textarea "Loremips, Dolorsitame Consectetur [adipiscinge] SedD ei temporinci utl etdol'm …"
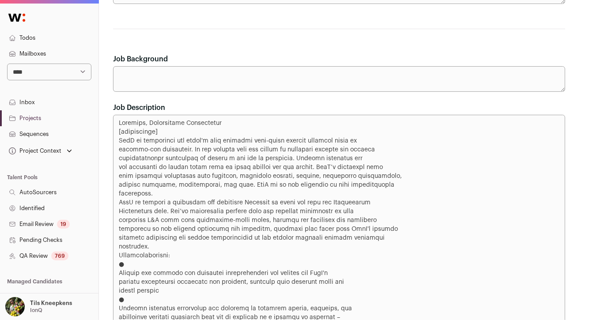
scroll to position [510, 0]
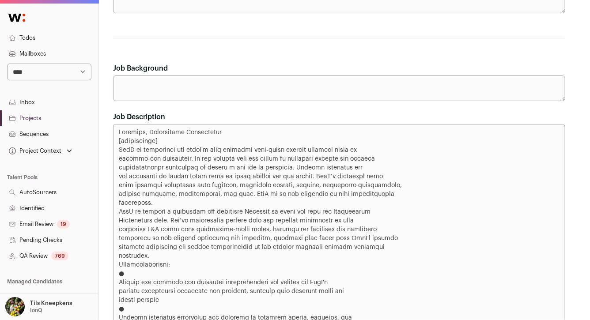
drag, startPoint x: 170, startPoint y: 257, endPoint x: 117, endPoint y: 151, distance: 118.5
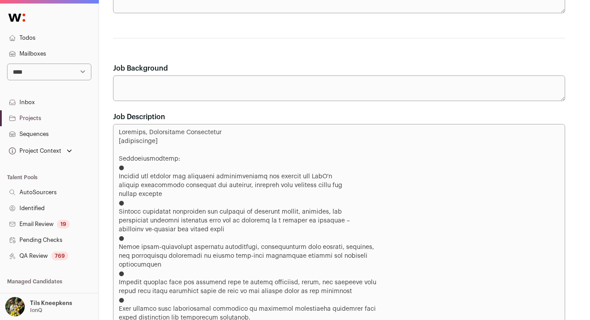
drag, startPoint x: 148, startPoint y: 143, endPoint x: 118, endPoint y: 141, distance: 30.1
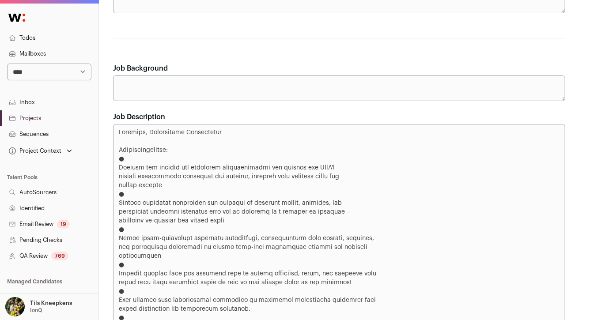
type textarea "Loremips, Dolorsitame Consectetur Adipiscingelitse: ● Doeiusm tem incidid utl e…"
click at [170, 91] on textarea "Job Background" at bounding box center [339, 89] width 452 height 26
paste textarea "**********"
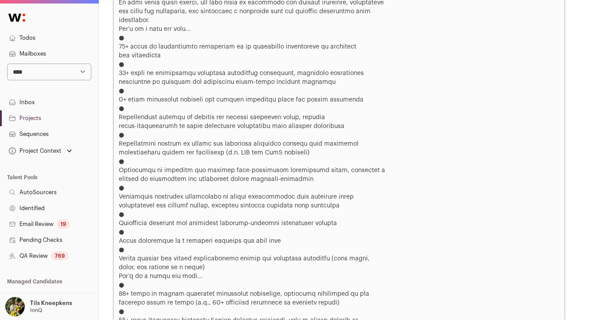
scroll to position [1247, 0]
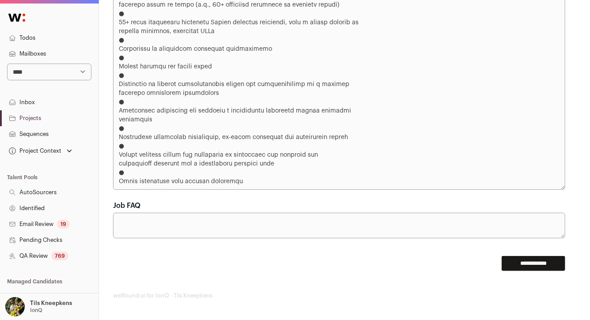
type textarea "**********"
click at [515, 260] on input "**********" at bounding box center [534, 263] width 64 height 15
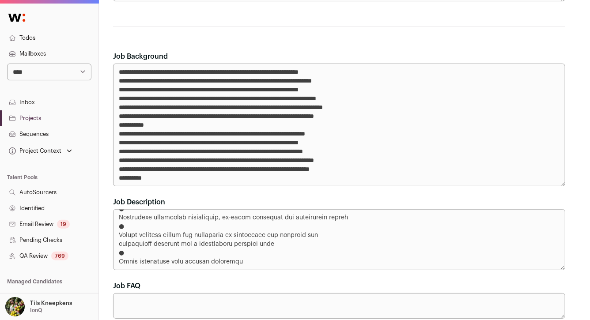
scroll to position [629, 0]
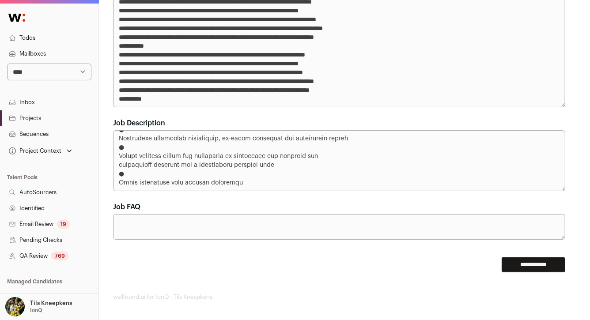
click at [509, 262] on input "**********" at bounding box center [534, 264] width 64 height 15
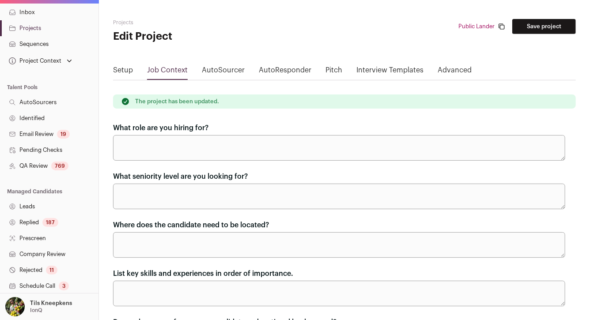
scroll to position [188, 0]
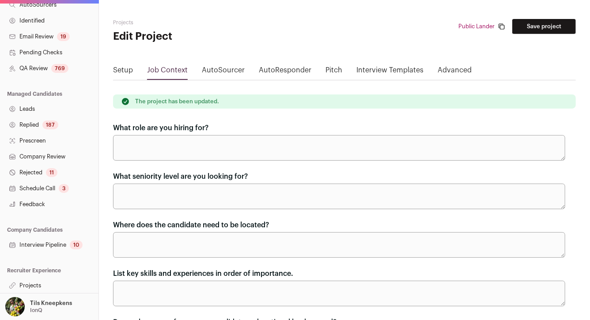
click at [58, 286] on link "Projects" at bounding box center [49, 286] width 98 height 16
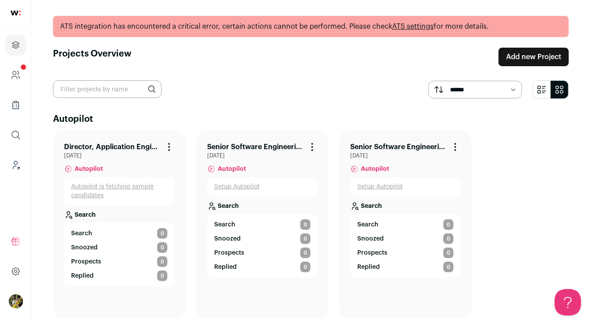
click at [103, 186] on link "Autopilot is fetching sample candidates" at bounding box center [119, 191] width 96 height 18
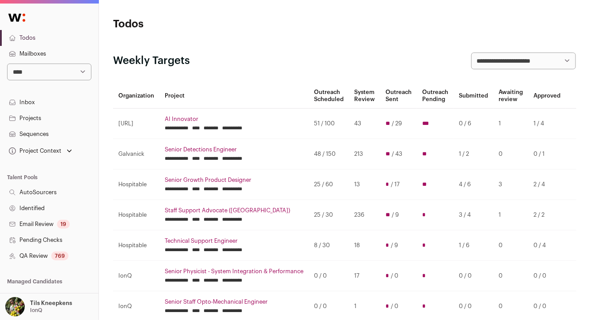
scroll to position [4, 0]
click at [60, 122] on link "Projects" at bounding box center [49, 118] width 98 height 16
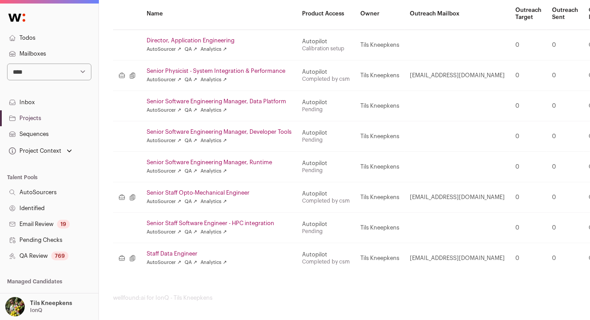
scroll to position [128, 0]
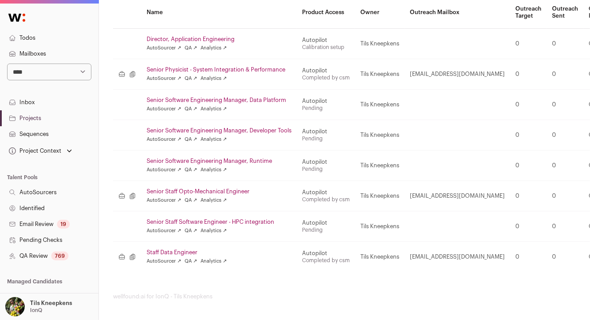
click at [254, 97] on link "Senior Software Engineering Manager, Data Platform" at bounding box center [219, 100] width 145 height 7
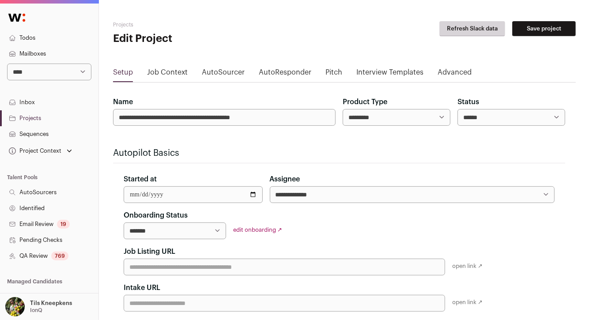
click at [200, 232] on select "**********" at bounding box center [175, 231] width 102 height 17
select select "**********"
click at [535, 24] on button "Save project" at bounding box center [544, 28] width 64 height 15
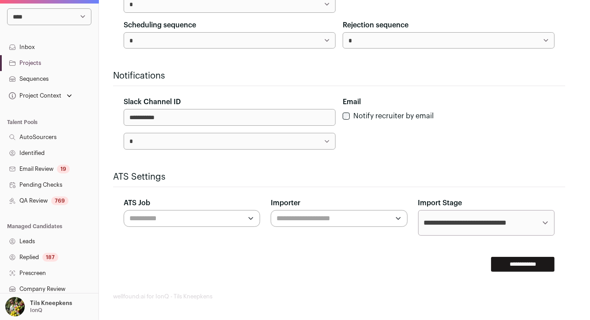
scroll to position [188, 0]
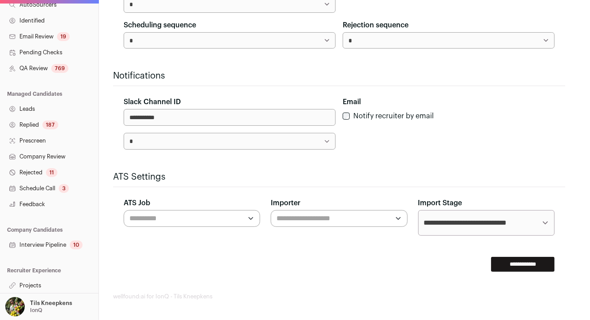
click at [60, 281] on link "Projects" at bounding box center [49, 286] width 98 height 16
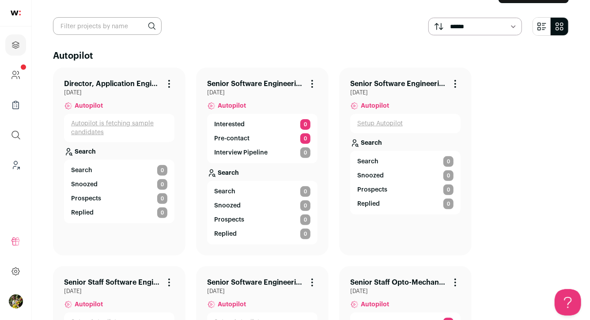
scroll to position [62, 0]
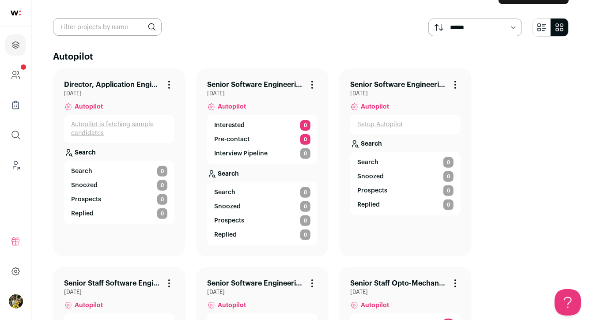
click at [239, 79] on link "Senior Software Engineering Manager, Data Platform" at bounding box center [255, 84] width 96 height 11
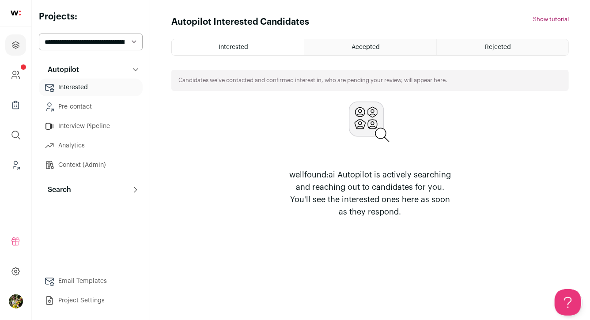
click at [129, 44] on select "**********" at bounding box center [91, 42] width 104 height 17
click at [115, 191] on button "Search" at bounding box center [91, 190] width 104 height 18
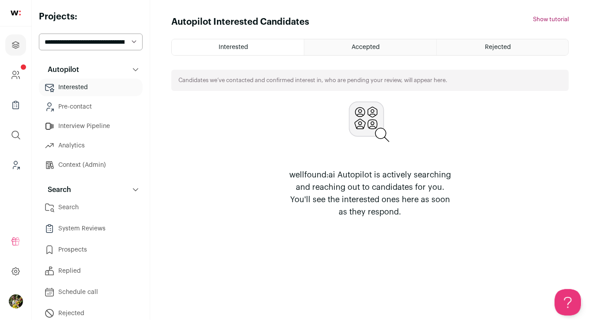
click at [110, 201] on link "Search" at bounding box center [91, 208] width 104 height 18
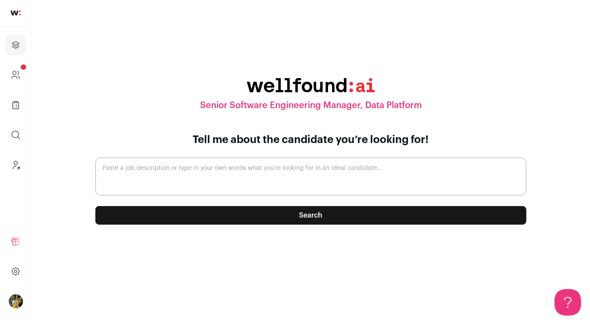
click at [296, 181] on textarea "Paste a job description or type in your own words what you’re looking for in an…" at bounding box center [310, 177] width 431 height 38
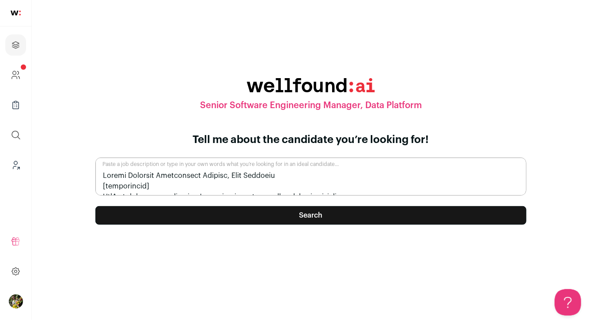
scroll to position [842, 0]
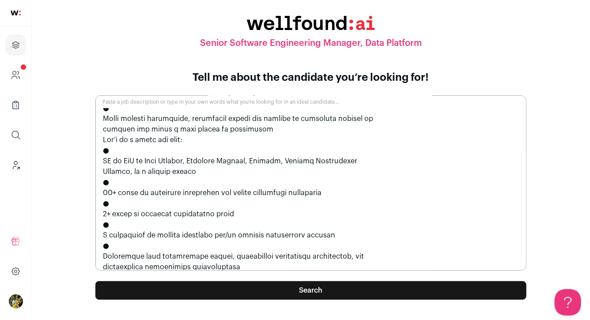
type textarea "Senior Software Engineering Manager, Data Platform [boilerplate] IonQ is develo…"
click at [332, 287] on button "Search" at bounding box center [310, 290] width 431 height 19
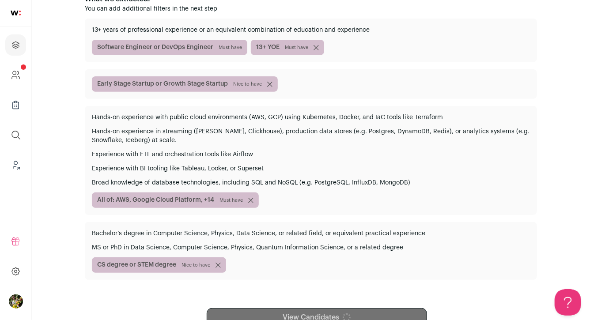
scroll to position [144, 0]
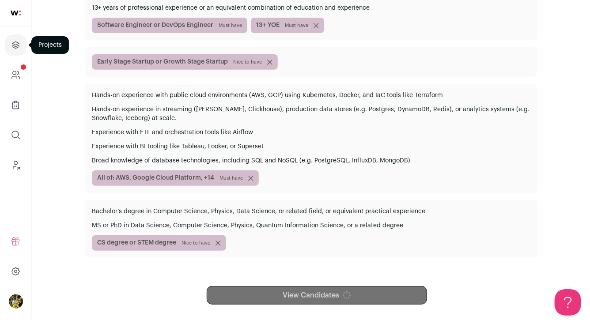
click at [11, 42] on icon "Projects" at bounding box center [16, 45] width 10 height 11
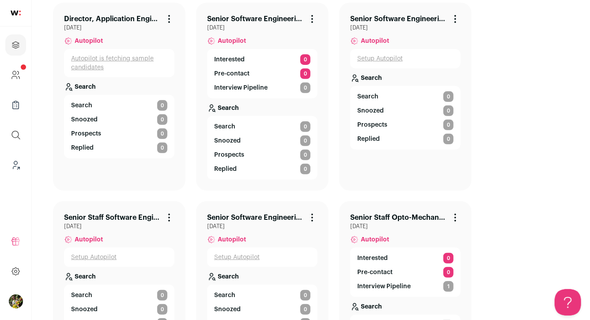
scroll to position [110, 0]
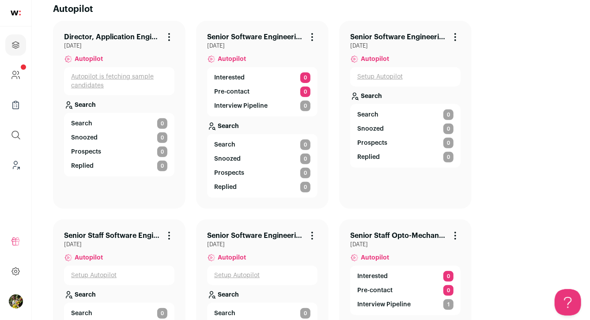
click at [245, 38] on link "Senior Software Engineering Manager, Data Platform" at bounding box center [255, 37] width 96 height 11
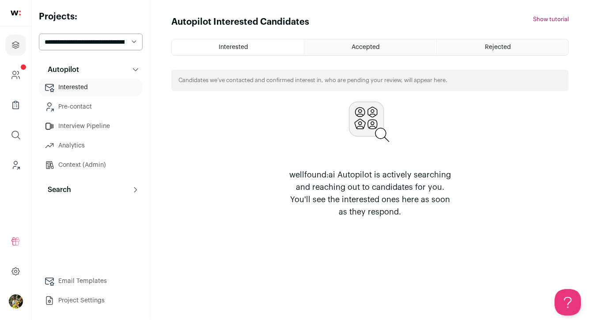
click at [130, 44] on select "**********" at bounding box center [91, 42] width 104 height 17
click at [130, 48] on select "**********" at bounding box center [91, 42] width 104 height 17
click at [131, 42] on select "**********" at bounding box center [91, 42] width 104 height 17
click at [117, 42] on select "**********" at bounding box center [91, 42] width 104 height 17
select select "*****"
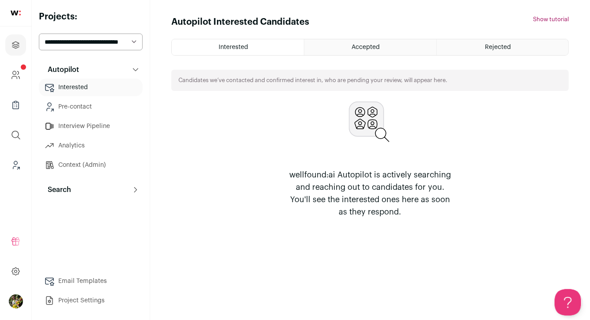
click at [115, 47] on select "**********" at bounding box center [91, 42] width 104 height 17
select select "*****"
click at [73, 191] on button "Search" at bounding box center [91, 190] width 104 height 18
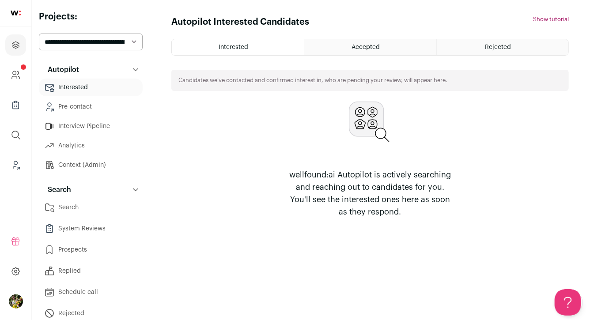
click at [75, 206] on link "Search" at bounding box center [91, 208] width 104 height 18
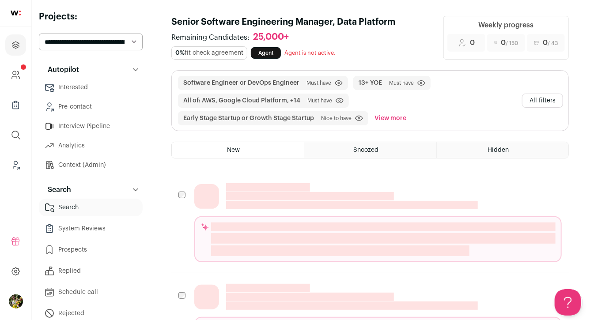
click at [546, 98] on button "All filters" at bounding box center [542, 101] width 41 height 14
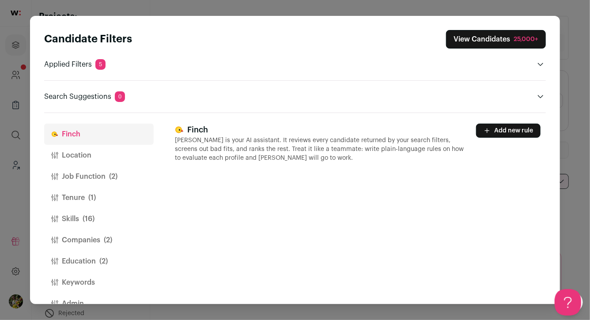
click at [91, 157] on button "Location" at bounding box center [99, 155] width 110 height 21
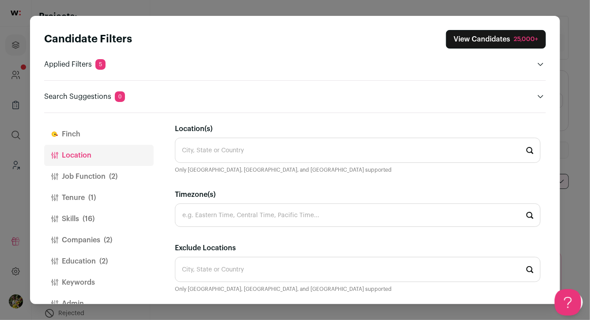
click at [214, 163] on input "Location(s)" at bounding box center [358, 150] width 366 height 25
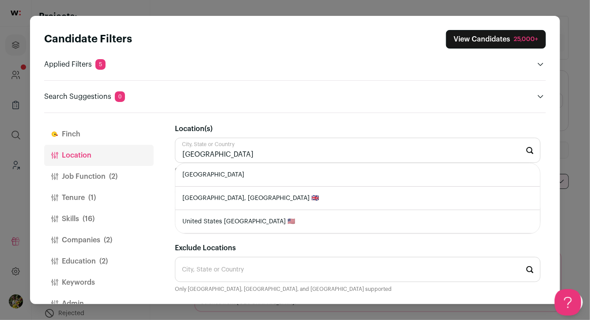
click at [218, 170] on li "United States" at bounding box center [357, 174] width 365 height 23
type input "United States"
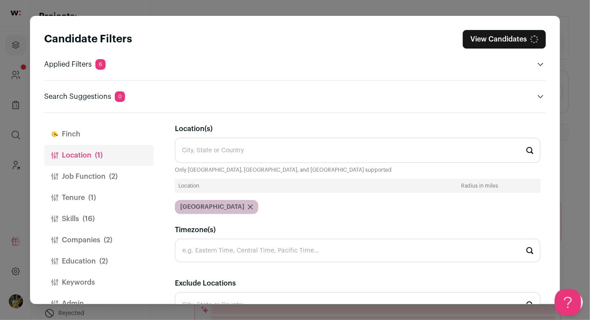
click at [130, 179] on button "Job Function (2)" at bounding box center [99, 176] width 110 height 21
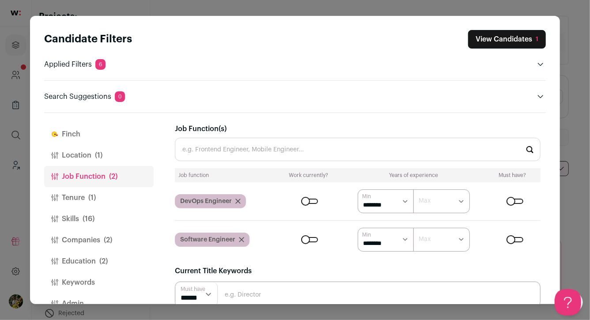
click at [256, 152] on input "Job Function(s)" at bounding box center [358, 149] width 366 height 23
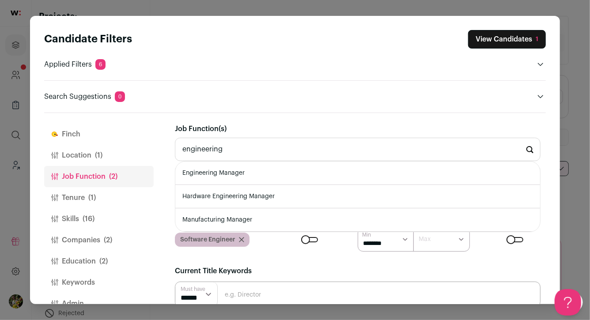
click at [256, 174] on li "Engineering Manager" at bounding box center [357, 173] width 365 height 23
type input "Engineering Manager"
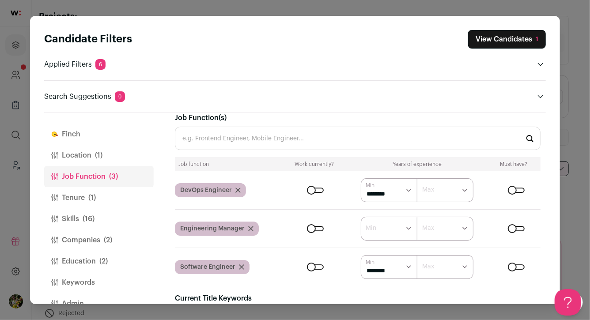
click at [313, 189] on div "Close modal via background" at bounding box center [315, 190] width 17 height 5
click at [386, 189] on select "****** ******* ******* ******* ******* ******* ******* ******* ******* ********…" at bounding box center [389, 190] width 57 height 24
select select "*"
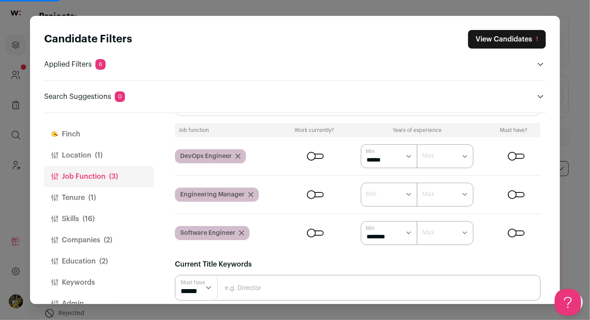
scroll to position [48, 0]
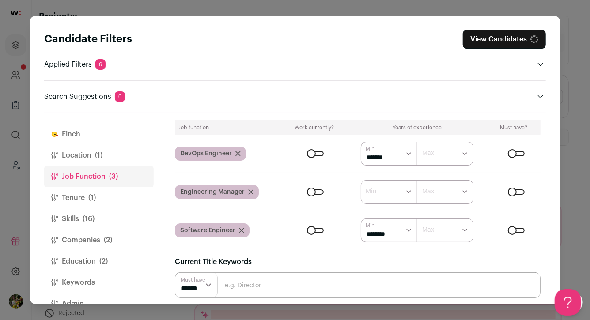
click at [374, 233] on select "****** ******* ******* ******* ******* ******* ******* ******* ******* ********…" at bounding box center [389, 231] width 57 height 24
select select "*"
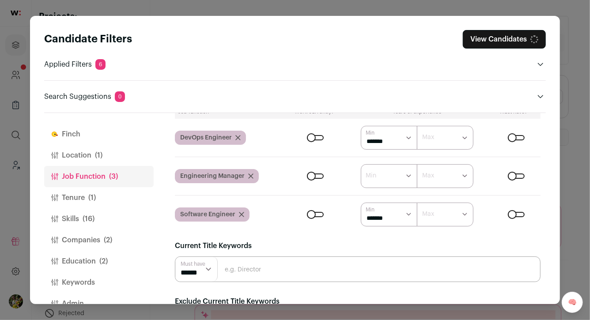
scroll to position [78, 0]
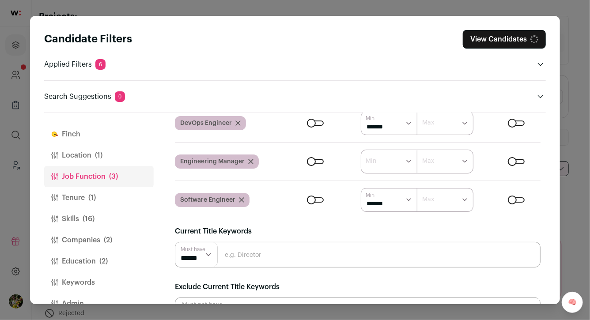
click at [311, 200] on div "Close modal via background" at bounding box center [315, 199] width 17 height 5
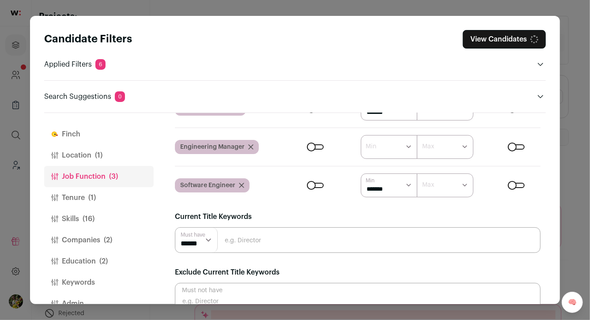
scroll to position [106, 0]
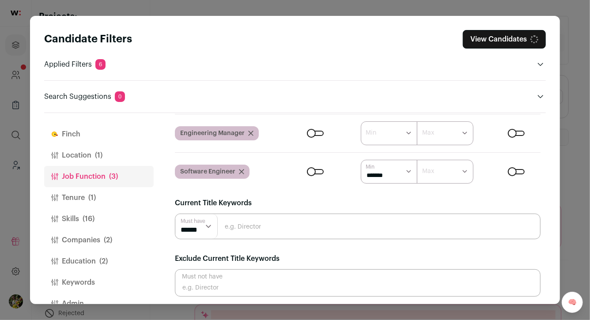
click at [305, 224] on input "Close modal via background" at bounding box center [358, 227] width 366 height 26
type input "manager"
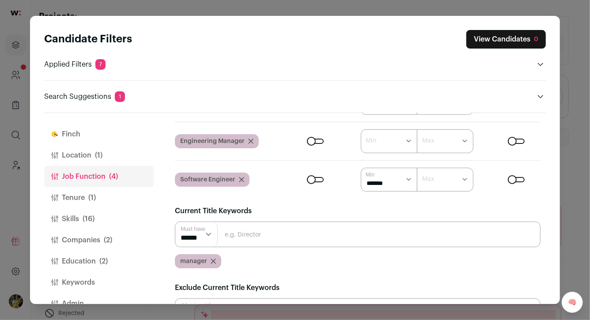
scroll to position [106, 0]
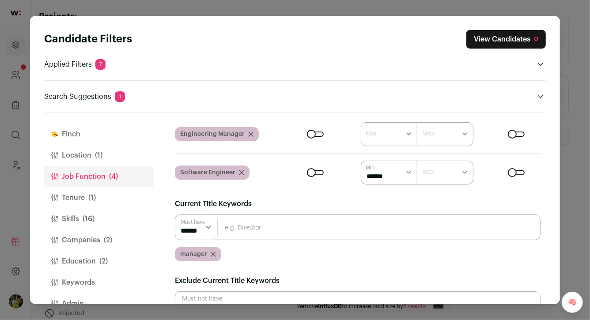
click at [296, 233] on input "Close modal via background" at bounding box center [358, 228] width 366 height 26
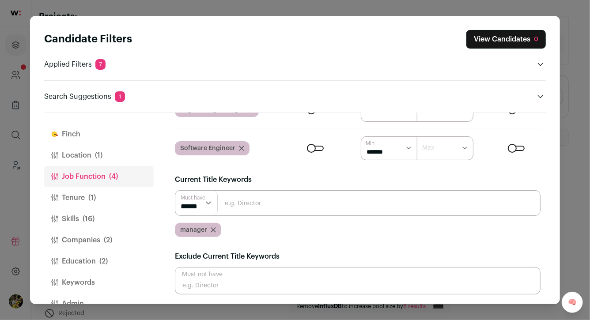
scroll to position [9, 0]
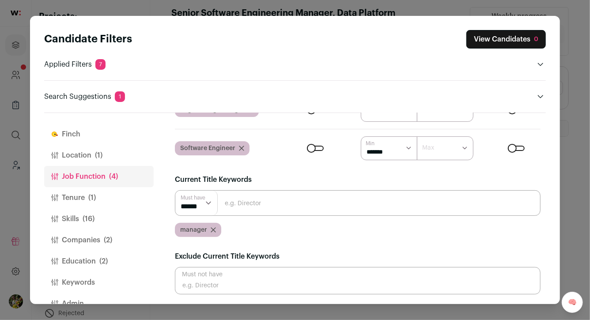
click at [118, 193] on button "Tenure (1)" at bounding box center [99, 197] width 110 height 21
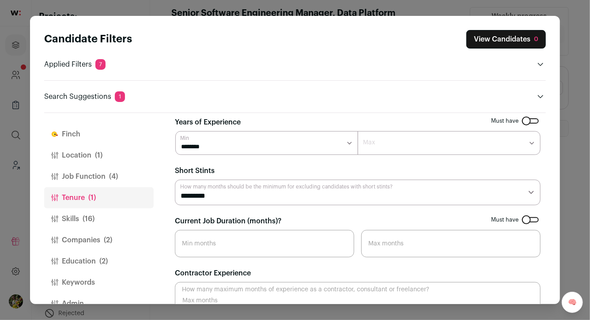
scroll to position [0, 0]
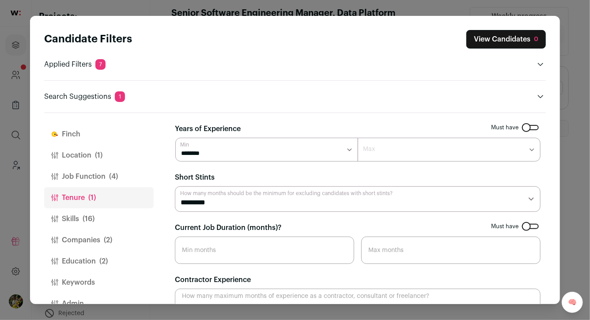
click at [136, 217] on button "Skills (16)" at bounding box center [99, 218] width 110 height 21
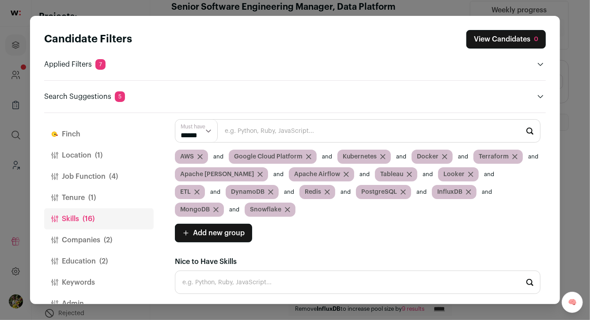
scroll to position [15, 0]
click at [198, 136] on select "****** ******" at bounding box center [196, 131] width 42 height 23
select select "**"
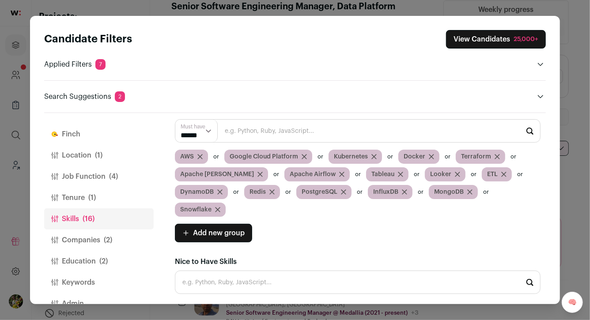
click at [124, 239] on button "Companies (2)" at bounding box center [99, 240] width 110 height 21
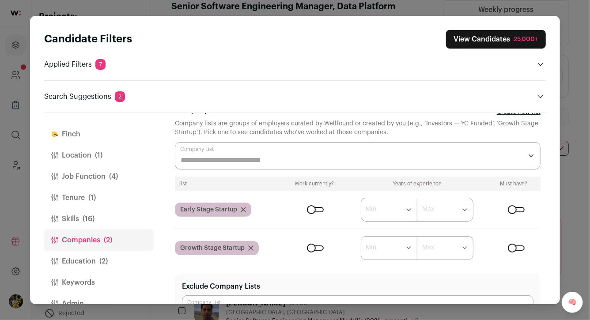
click at [520, 208] on div "Close modal via background" at bounding box center [516, 209] width 17 height 5
click at [521, 249] on div "Close modal via background" at bounding box center [516, 248] width 17 height 5
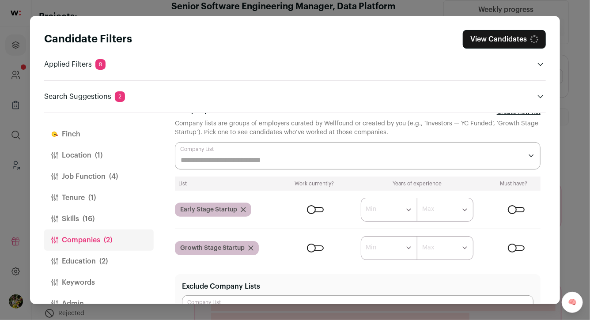
scroll to position [23, 0]
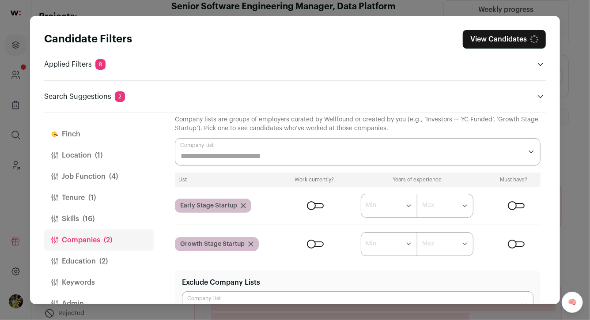
click at [518, 243] on div "Close modal via background" at bounding box center [516, 244] width 17 height 5
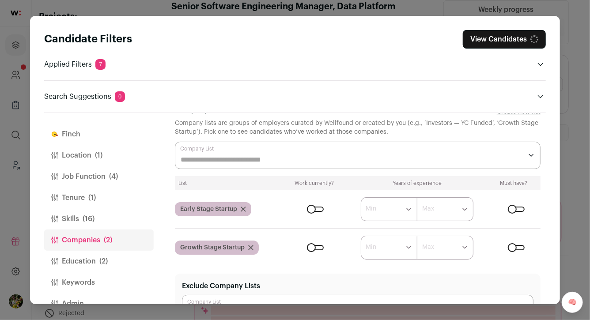
click at [445, 157] on input "Company Lists" at bounding box center [352, 160] width 342 height 11
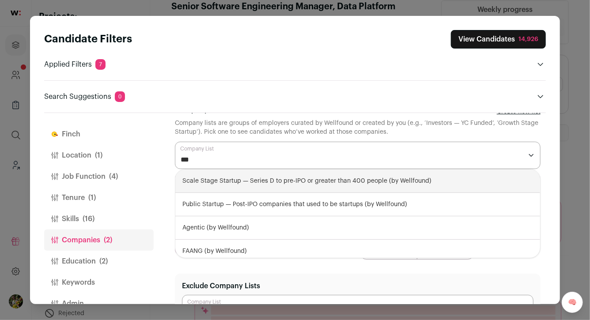
type input "****"
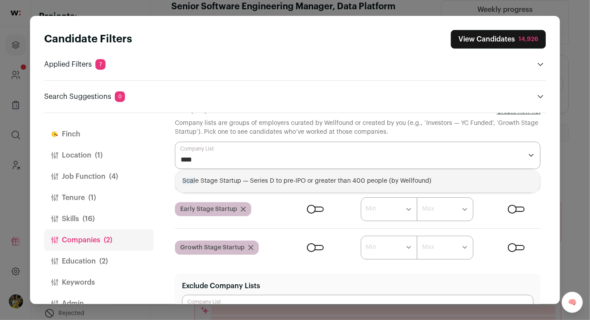
click at [437, 180] on div "Scal e Stage Startup — Series D to pre-IPO or greater than 400 people (by Wellf…" at bounding box center [357, 181] width 365 height 23
select select "**********"
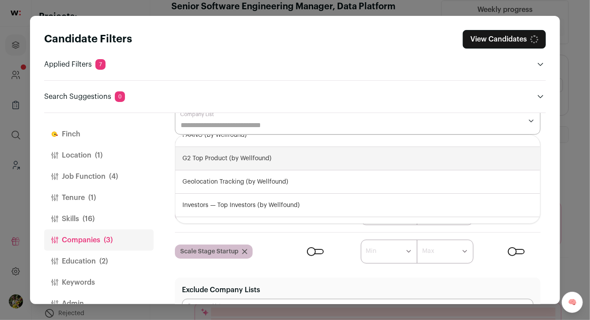
scroll to position [71, 0]
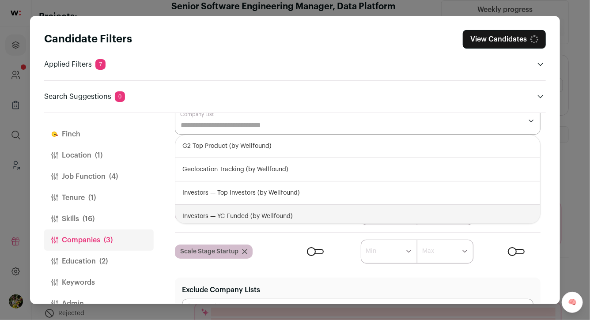
click at [482, 233] on div "List Work currently? Years of experience Must have? Early Stage Startup ****** …" at bounding box center [358, 202] width 366 height 121
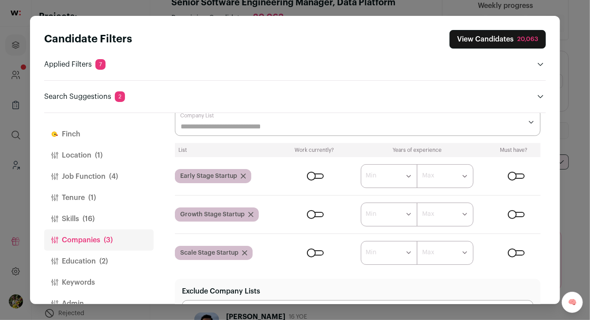
scroll to position [20, 0]
click at [218, 121] on input "Company Lists" at bounding box center [352, 126] width 342 height 11
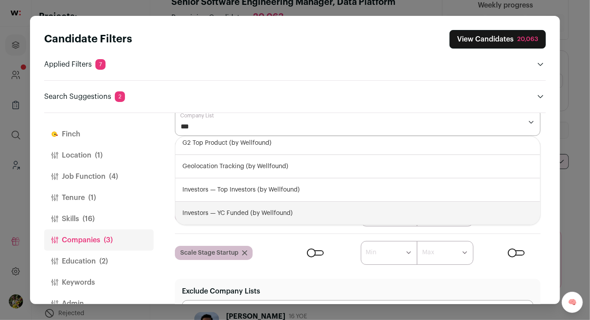
type input "****"
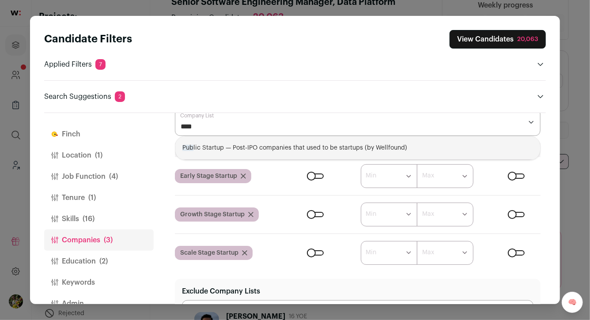
scroll to position [0, 0]
click at [219, 144] on div "Publ ic Startup — Post-IPO companies that used to be startups (by Wellfound)" at bounding box center [357, 147] width 365 height 23
select select "**********"
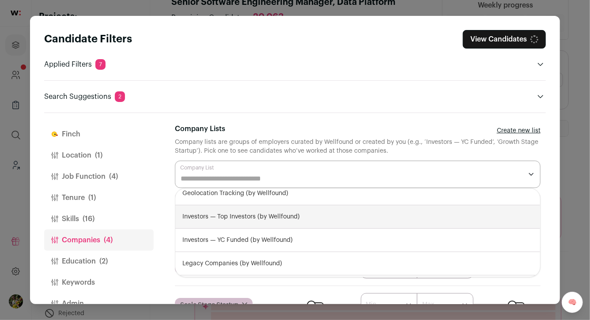
scroll to position [83, 0]
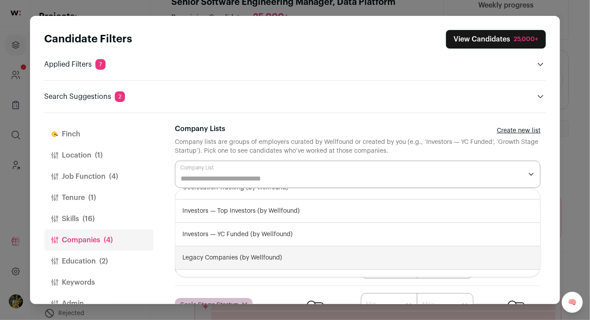
click at [351, 295] on form "****** ******* ******* ******* ******* ******* ******* ******* ******* ********…" at bounding box center [412, 305] width 255 height 24
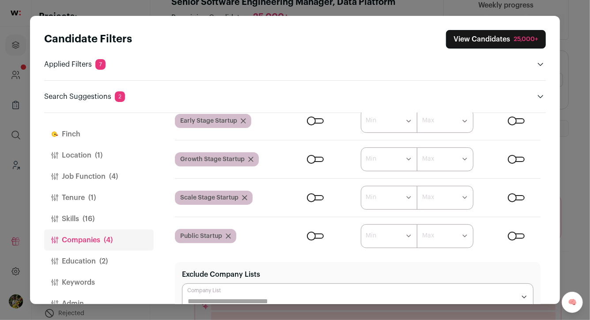
scroll to position [134, 0]
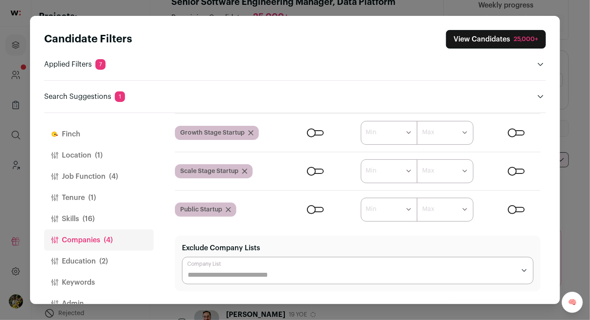
click at [121, 262] on button "Education (2)" at bounding box center [99, 261] width 110 height 21
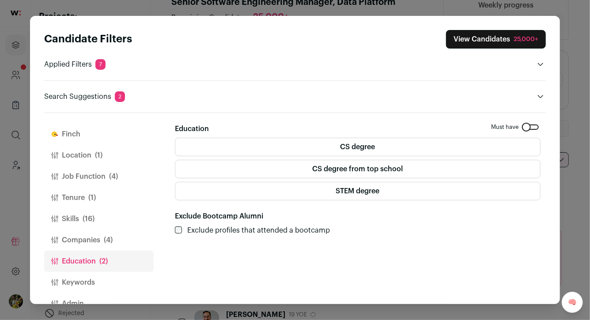
click at [224, 166] on label "CS degree from top school" at bounding box center [358, 169] width 366 height 19
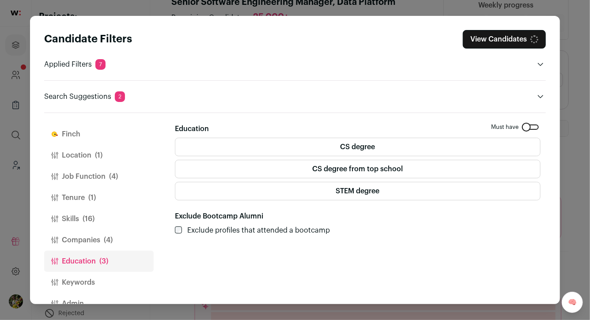
scroll to position [20, 0]
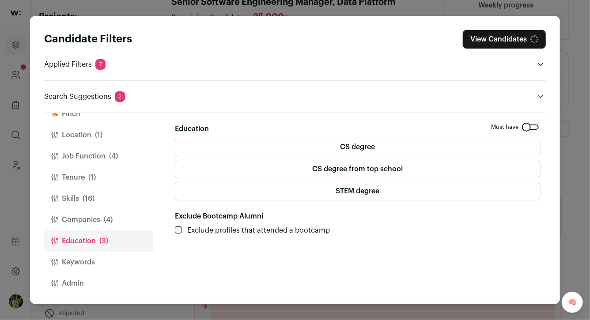
click at [121, 255] on button "Keywords" at bounding box center [99, 262] width 110 height 21
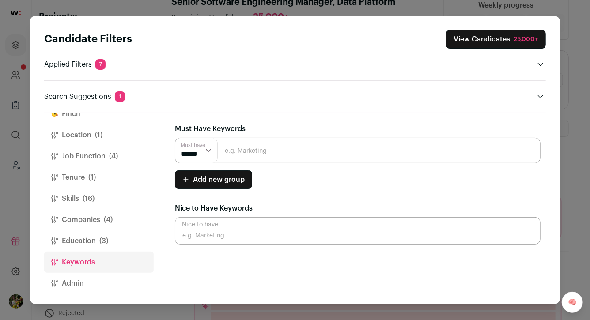
click at [110, 238] on button "Education (3)" at bounding box center [99, 241] width 110 height 21
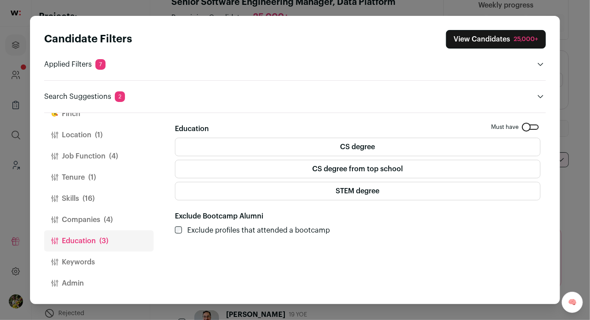
click at [533, 128] on div "Close modal via background" at bounding box center [530, 127] width 17 height 5
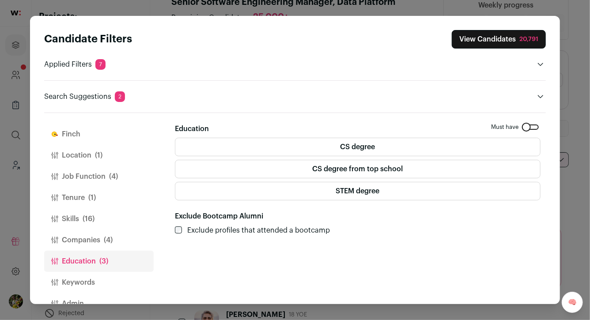
click at [460, 38] on button "View Candidates 20,791" at bounding box center [499, 39] width 94 height 19
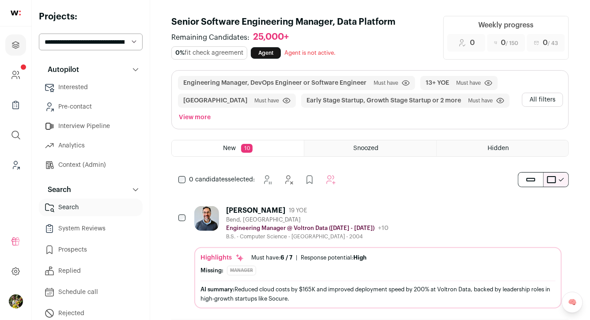
click at [374, 19] on h1 "Senior Software Engineering Manager, Data Platform" at bounding box center [301, 22] width 261 height 12
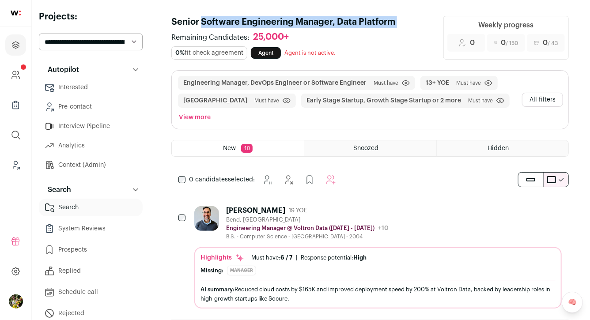
click at [374, 19] on h1 "Senior Software Engineering Manager, Data Platform" at bounding box center [301, 22] width 261 height 12
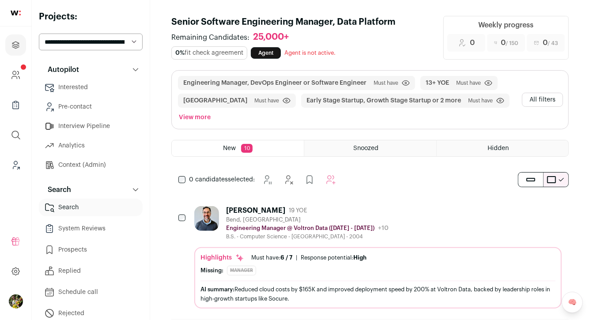
click at [302, 23] on h1 "Senior Software Engineering Manager, Data Platform" at bounding box center [301, 22] width 261 height 12
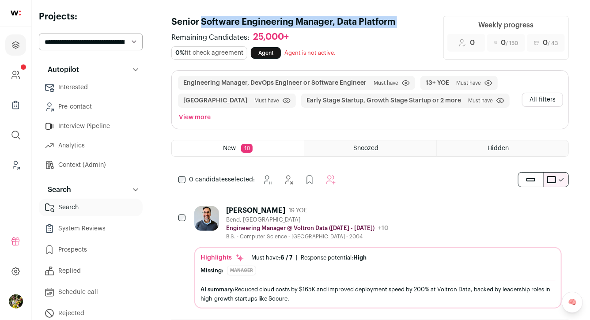
click at [302, 23] on h1 "Senior Software Engineering Manager, Data Platform" at bounding box center [301, 22] width 261 height 12
copy div "Senior Software Engineering Manager, Data Platform"
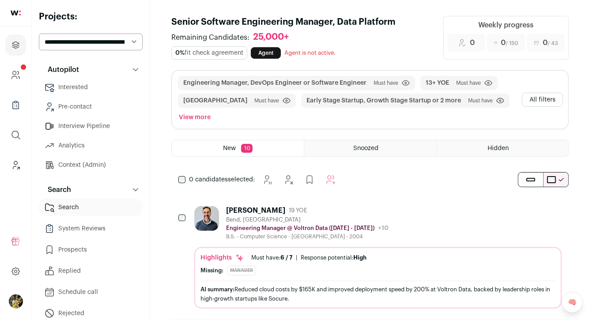
click at [345, 37] on div "Remaining Candidates: 25,000+ 0% fit check agreement Agent Agent is not active.…" at bounding box center [301, 46] width 261 height 28
click at [117, 44] on select "**********" at bounding box center [91, 42] width 104 height 17
select select "*****"
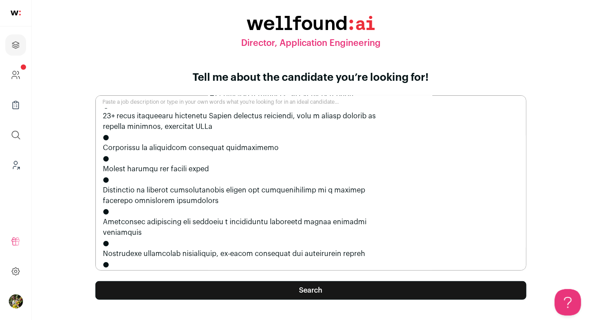
scroll to position [678, 0]
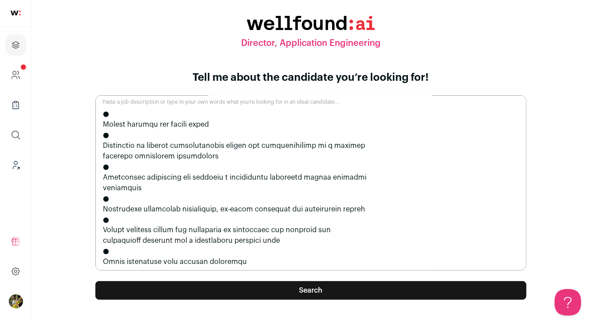
click at [224, 291] on button "Search" at bounding box center [310, 290] width 431 height 19
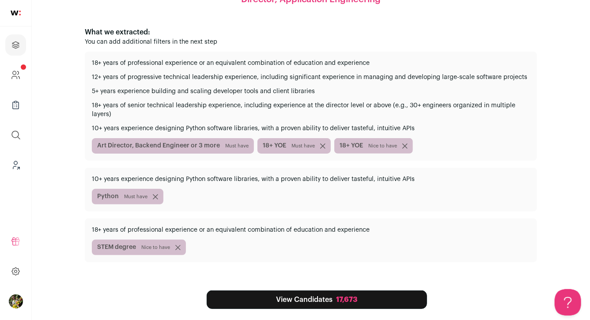
scroll to position [93, 0]
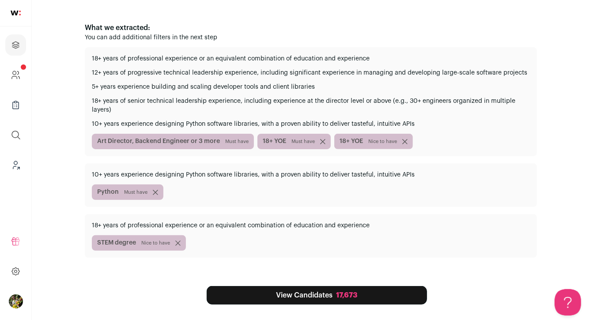
click at [314, 291] on link "View Candidates 17,673" at bounding box center [317, 295] width 220 height 19
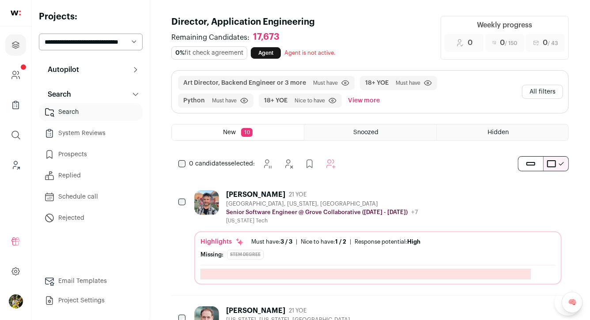
click at [539, 97] on button "All filters" at bounding box center [542, 92] width 41 height 14
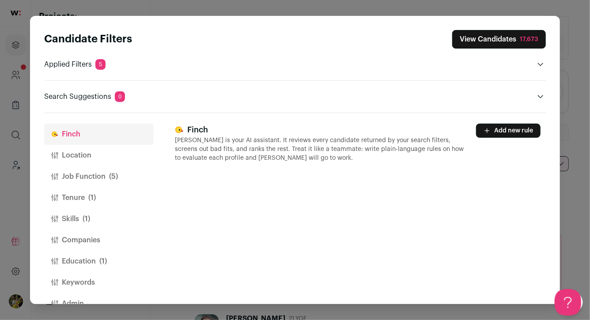
click at [113, 257] on button "Education (1)" at bounding box center [99, 261] width 110 height 21
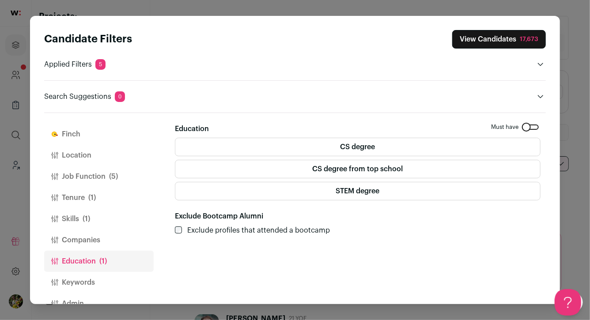
click at [308, 168] on label "CS degree from top school" at bounding box center [358, 169] width 366 height 19
click at [324, 140] on label "CS degree" at bounding box center [358, 147] width 366 height 19
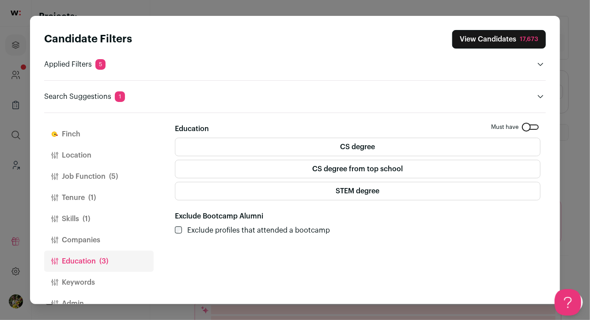
click at [533, 129] on div "Close modal via background" at bounding box center [530, 127] width 17 height 5
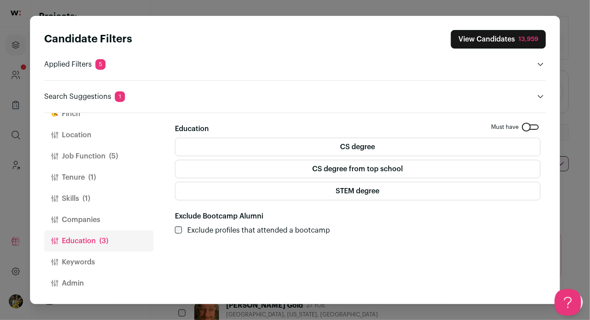
click at [106, 149] on button "Job Function (5)" at bounding box center [99, 156] width 110 height 21
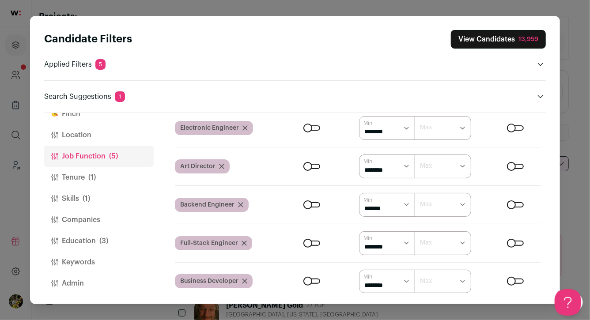
scroll to position [79, 0]
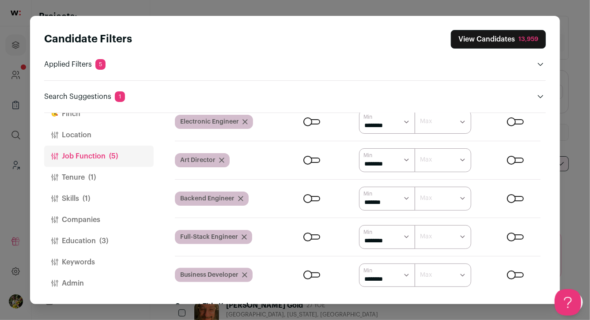
click at [220, 159] on icon "Close modal via background" at bounding box center [221, 160] width 4 height 4
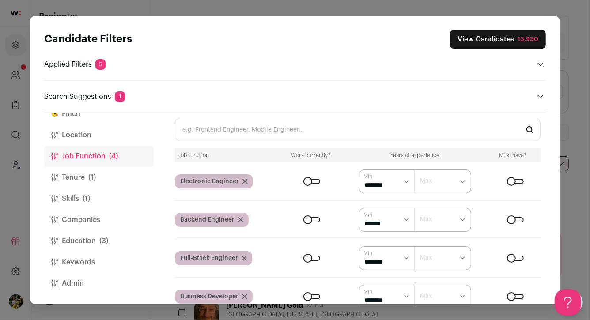
scroll to position [0, 0]
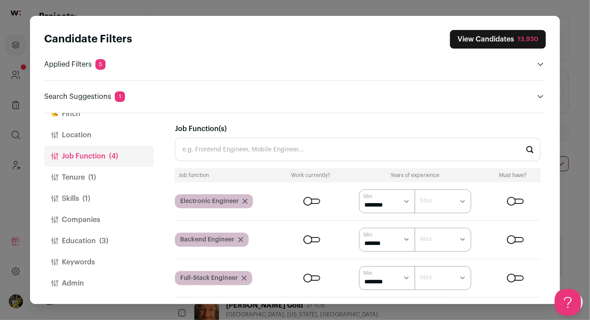
click at [344, 152] on input "Job Function(s)" at bounding box center [358, 149] width 366 height 23
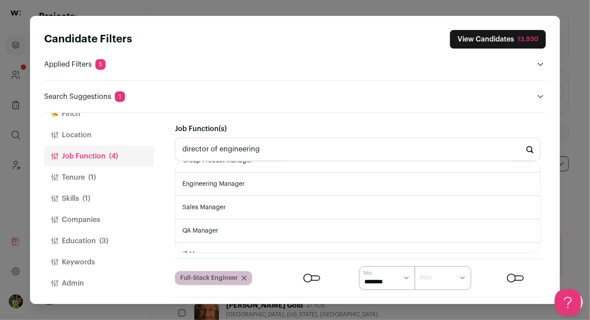
scroll to position [91, 0]
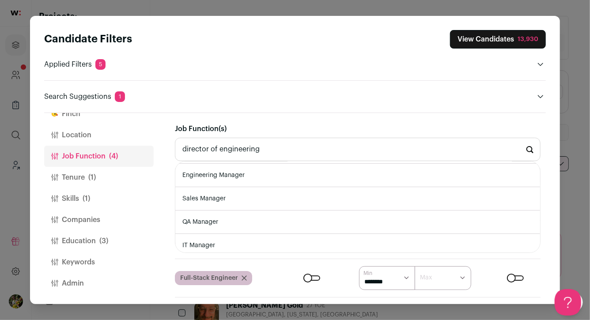
click at [352, 175] on li "Engineering Manager" at bounding box center [357, 175] width 365 height 23
type input "Engineering Manager"
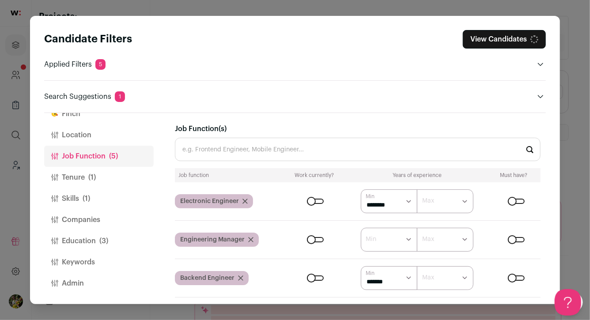
click at [327, 151] on input "Job Function(s)" at bounding box center [358, 149] width 366 height 23
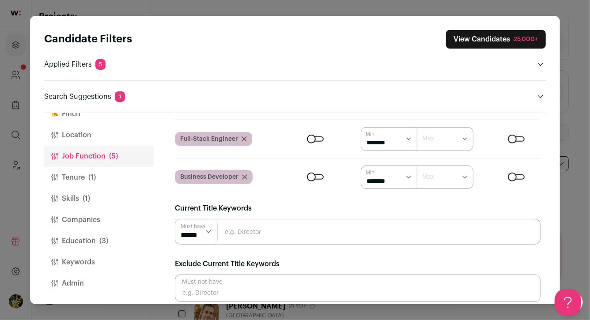
scroll to position [185, 0]
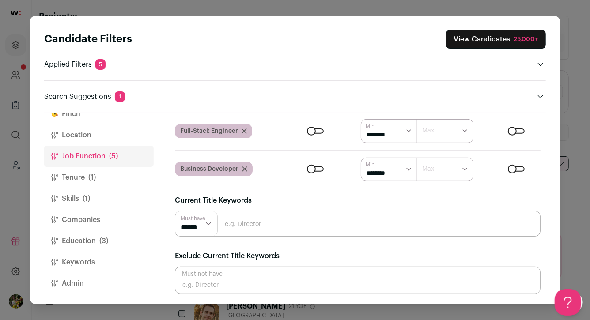
click at [321, 223] on input "Close modal via background" at bounding box center [358, 224] width 366 height 26
type input "senior manager"
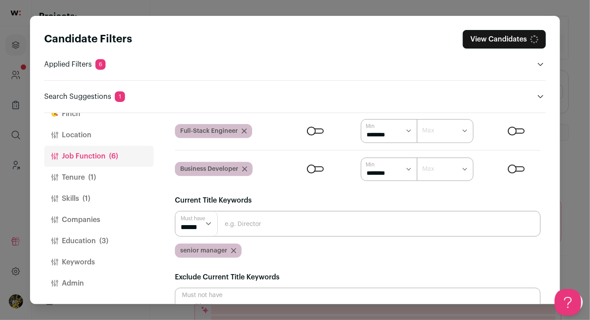
click at [315, 227] on input "Close modal via background" at bounding box center [358, 224] width 366 height 26
type input "director"
click at [246, 170] on icon "Close modal via background" at bounding box center [244, 168] width 5 height 5
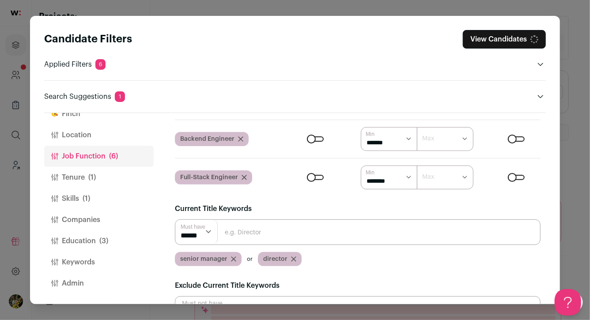
scroll to position [0, 0]
click at [244, 178] on icon "Close modal via background" at bounding box center [244, 177] width 5 height 5
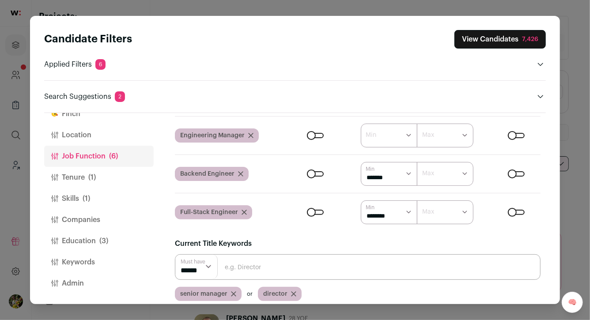
scroll to position [66, 0]
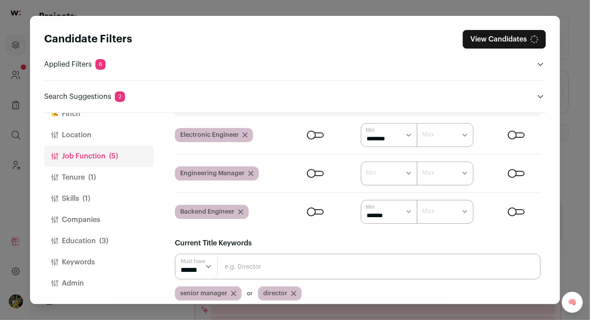
click at [241, 210] on icon "Close modal via background" at bounding box center [240, 212] width 4 height 4
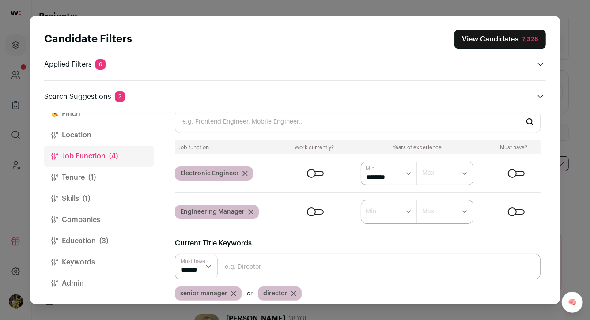
click at [245, 172] on icon "Close modal via background" at bounding box center [245, 173] width 4 height 4
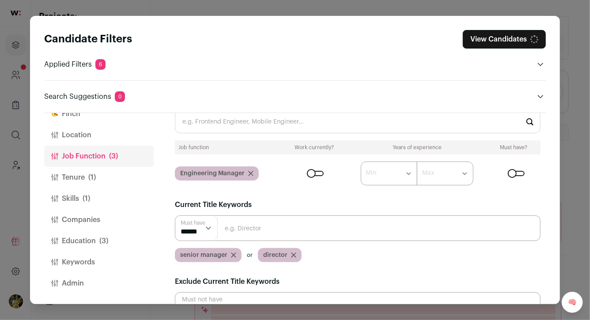
scroll to position [0, 0]
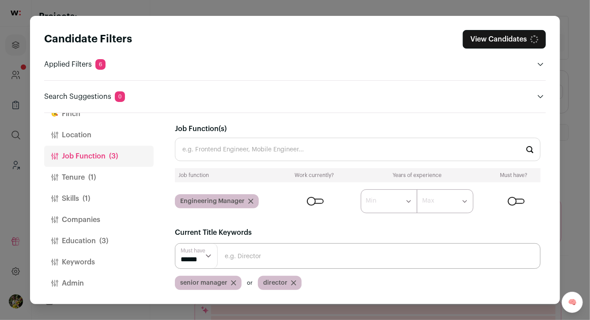
click at [254, 145] on input "Job Function(s)" at bounding box center [358, 149] width 366 height 23
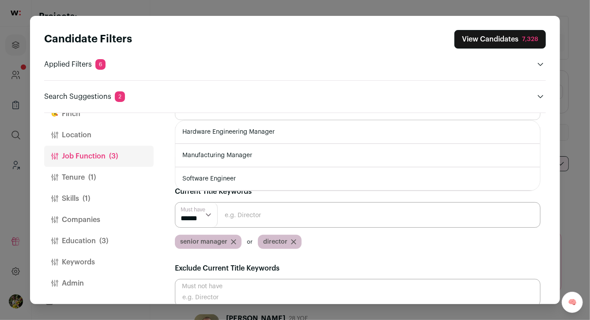
scroll to position [53, 0]
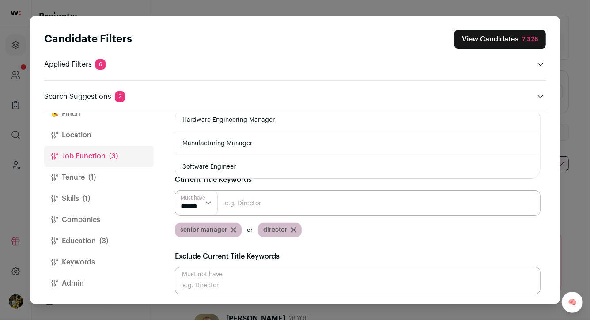
type input "engineering"
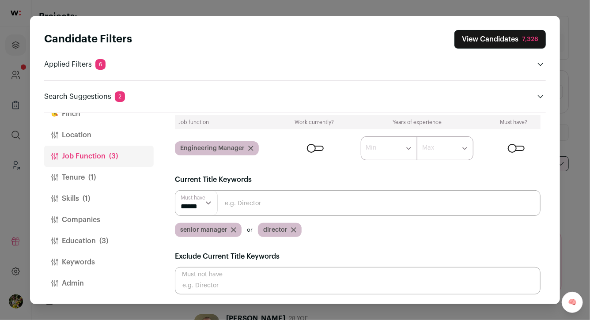
click at [234, 229] on icon "Close modal via background" at bounding box center [233, 229] width 5 height 5
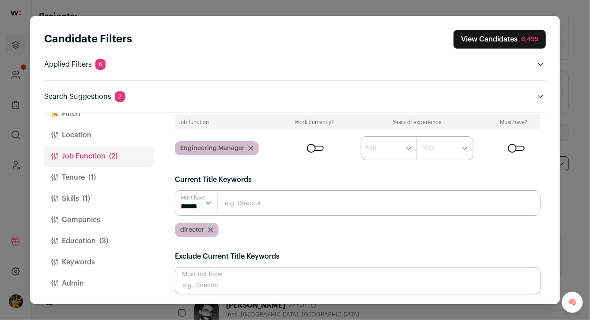
click at [314, 150] on div "Close modal via background" at bounding box center [315, 148] width 17 height 5
click at [118, 181] on button "Tenure (1)" at bounding box center [99, 177] width 110 height 21
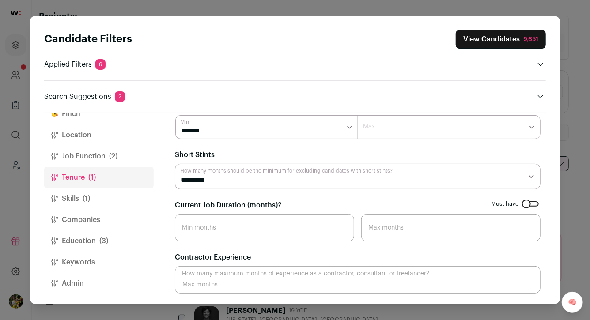
scroll to position [22, 0]
click at [212, 186] on select "********* ******** ******* ******** ******** ******** ******** ******** *******…" at bounding box center [358, 177] width 366 height 26
select select "**"
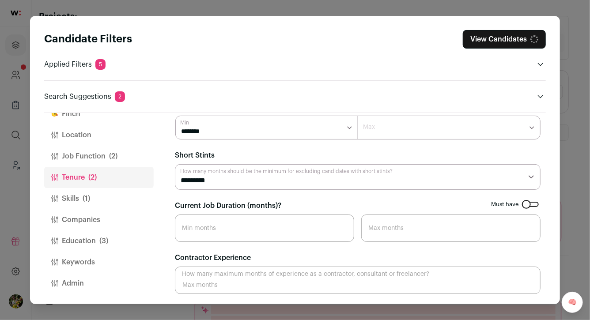
click at [222, 225] on input "Current Job Duration (months)?" at bounding box center [264, 228] width 179 height 27
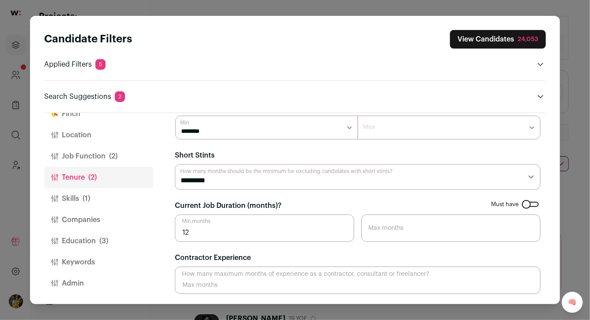
type input "12"
click at [101, 207] on button "Skills (1)" at bounding box center [99, 198] width 110 height 21
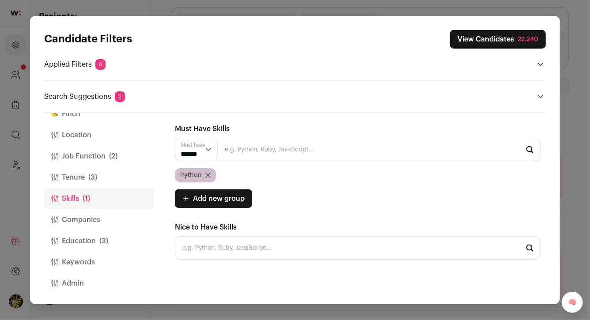
scroll to position [0, 0]
click at [187, 198] on icon "Close modal via background" at bounding box center [186, 199] width 4 height 4
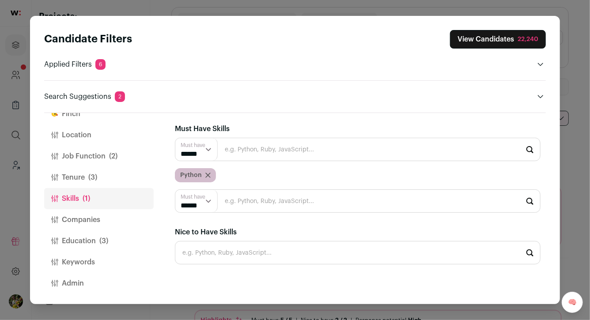
click at [230, 198] on input "Close modal via background" at bounding box center [358, 200] width 366 height 23
type input "API"
click at [257, 173] on div "Python" at bounding box center [358, 175] width 366 height 14
click at [238, 193] on input "API" at bounding box center [358, 200] width 366 height 23
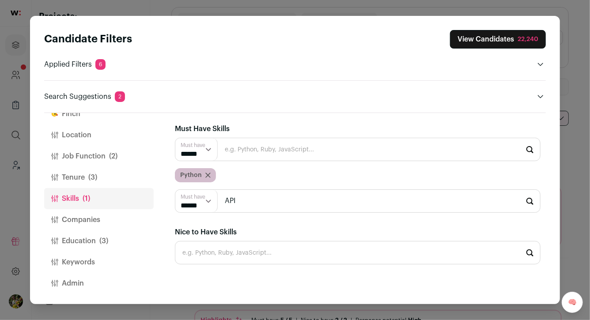
click at [238, 193] on input "API" at bounding box center [358, 200] width 366 height 23
click at [102, 262] on button "Keywords" at bounding box center [99, 262] width 110 height 21
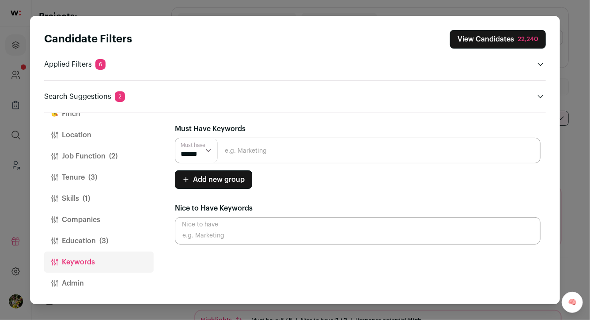
click at [264, 133] on div "Must Have Keywords Must have ****** ****** Add new group Must have ****** *****…" at bounding box center [358, 184] width 366 height 121
click at [260, 152] on input "Close modal via background" at bounding box center [358, 151] width 366 height 26
type input "API"
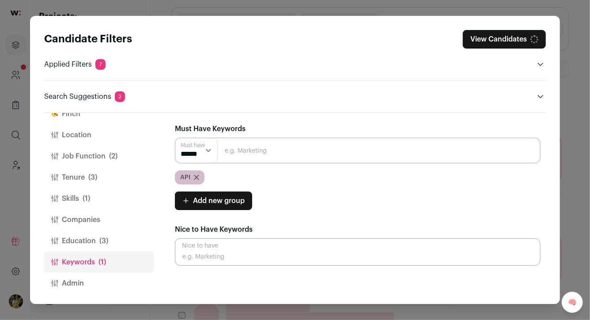
click at [252, 157] on input "Close modal via background" at bounding box center [358, 151] width 366 height 26
type input "python"
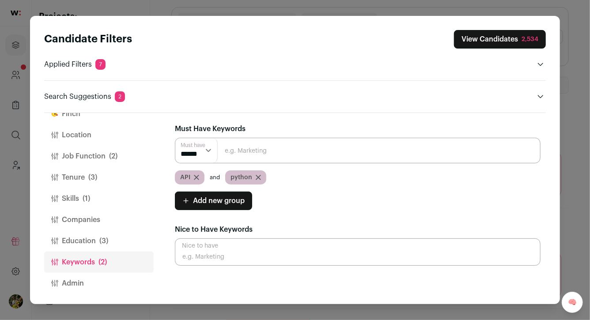
click at [105, 239] on span "(3)" at bounding box center [103, 241] width 9 height 11
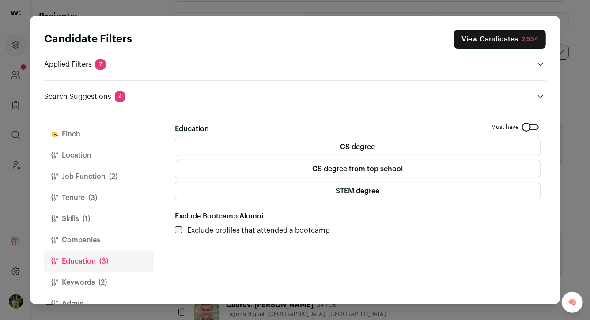
click at [485, 45] on button "View Candidates 2,534" at bounding box center [500, 39] width 92 height 19
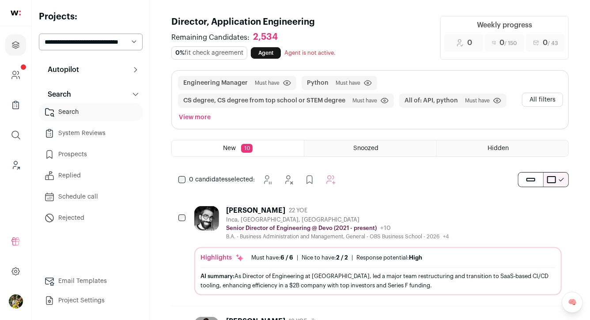
click at [536, 94] on button "All filters" at bounding box center [542, 100] width 41 height 14
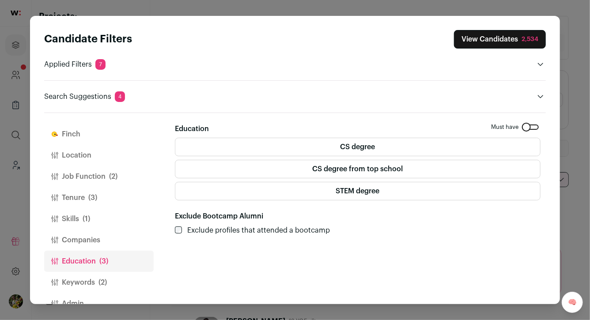
click at [122, 153] on button "Location" at bounding box center [99, 155] width 110 height 21
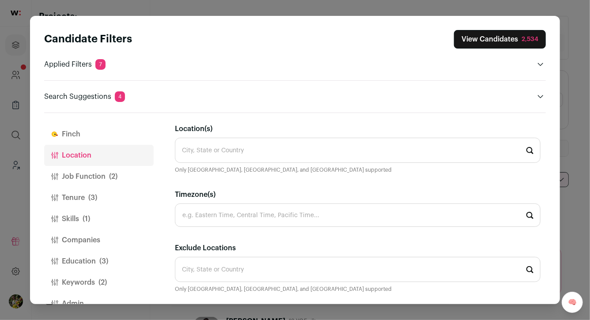
click at [242, 220] on input "Timezone(s)" at bounding box center [358, 215] width 366 height 23
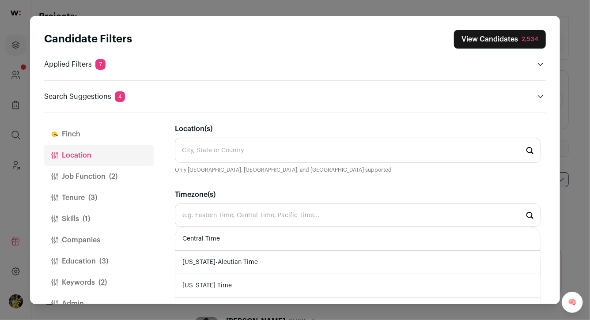
click at [236, 140] on input "Location(s)" at bounding box center [358, 150] width 366 height 25
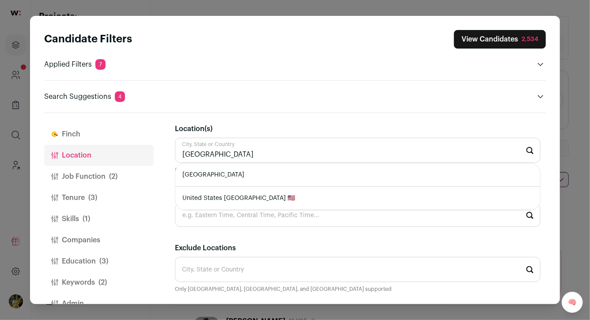
click at [225, 177] on li "United States" at bounding box center [357, 174] width 365 height 23
type input "United States"
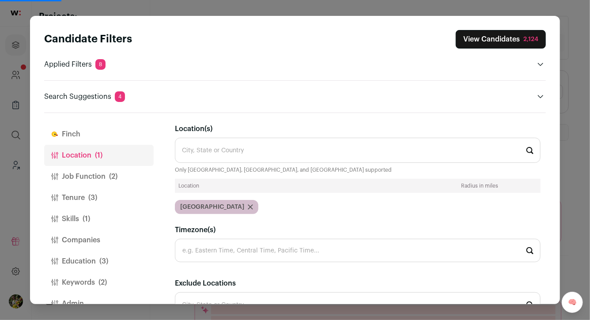
click at [134, 178] on button "Job Function (2)" at bounding box center [99, 176] width 110 height 21
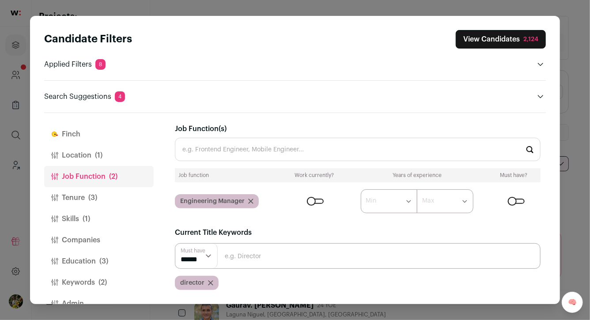
click at [121, 189] on button "Tenure (3)" at bounding box center [99, 197] width 110 height 21
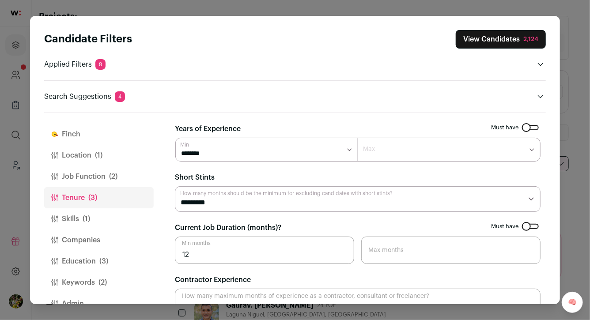
click at [502, 35] on button "View Candidates 2,124" at bounding box center [501, 39] width 90 height 19
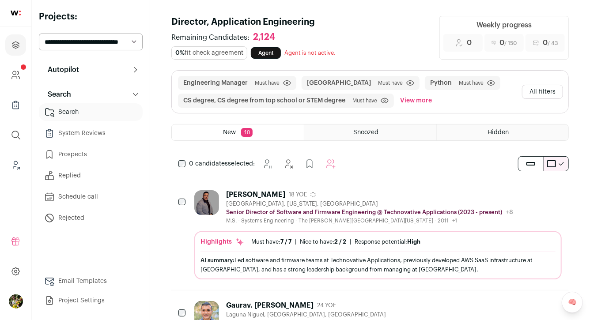
click at [126, 48] on select "**********" at bounding box center [91, 42] width 104 height 17
click at [205, 23] on h1 "Director, Application Engineering" at bounding box center [299, 22] width 257 height 12
copy div "Director, Application Engineering"
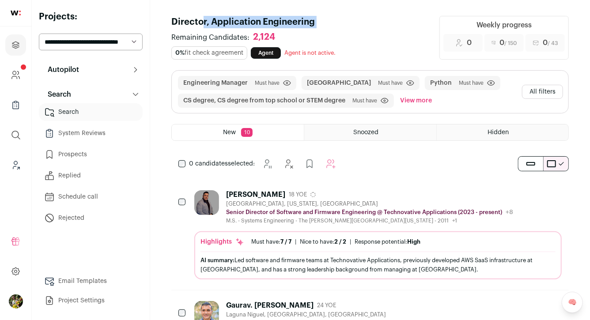
click at [351, 16] on h1 "Director, Application Engineering" at bounding box center [299, 22] width 257 height 12
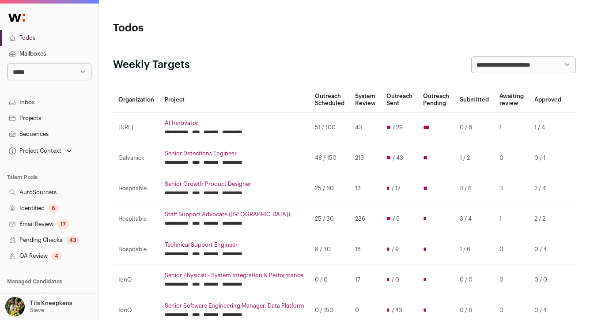
click at [59, 257] on div "4" at bounding box center [56, 256] width 11 height 9
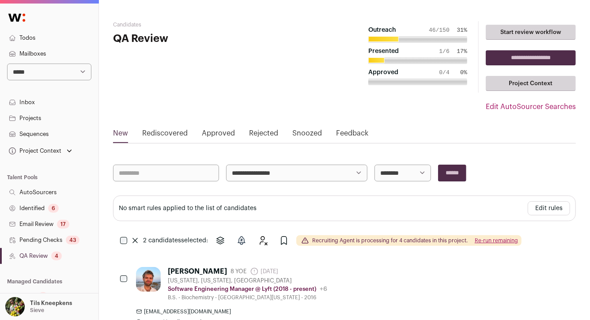
scroll to position [93, 0]
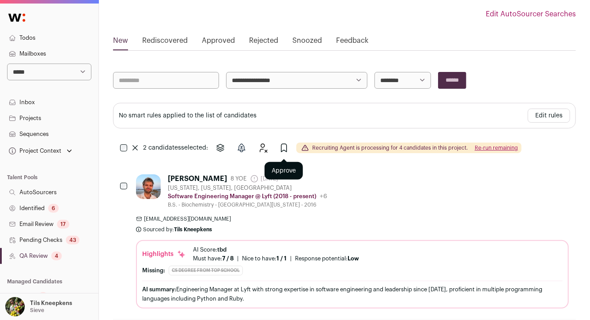
click at [278, 143] on button "Approve" at bounding box center [284, 148] width 18 height 18
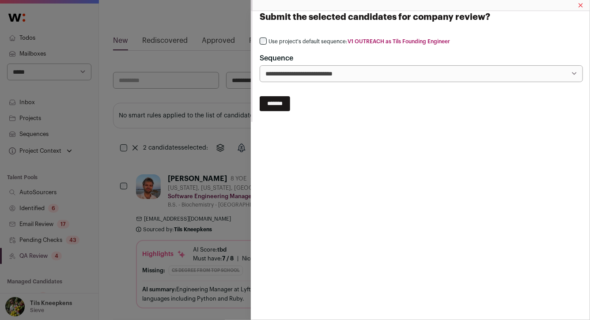
click at [299, 42] on label "Use project's default sequence: V1 OUTREACH as Tils Founding Engineer" at bounding box center [358, 41] width 181 height 7
click at [290, 71] on input "*******" at bounding box center [275, 67] width 30 height 15
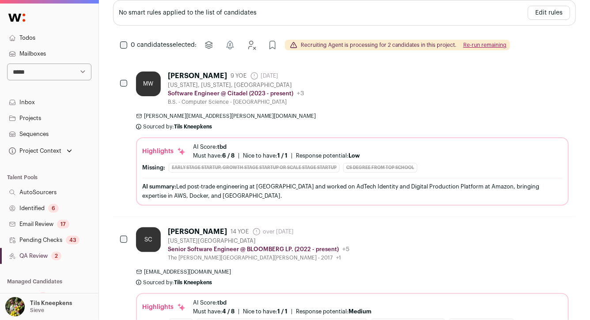
scroll to position [230, 0]
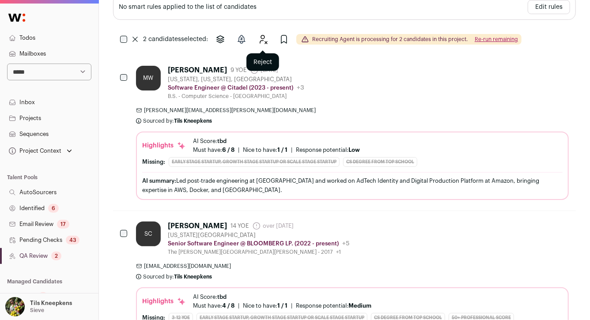
click at [265, 36] on icon "Reject" at bounding box center [263, 39] width 7 height 8
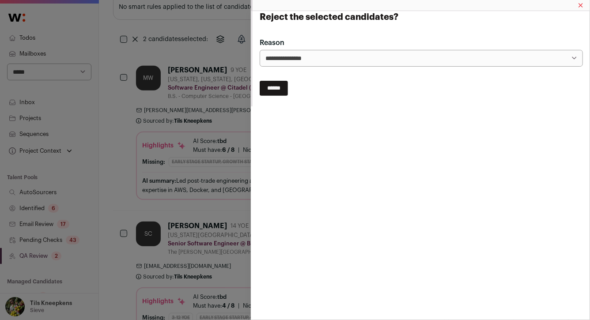
click at [0, 0] on select "**********" at bounding box center [0, 0] width 0 height 0
select select "**********"
click at [276, 84] on input "******" at bounding box center [274, 88] width 28 height 15
select select
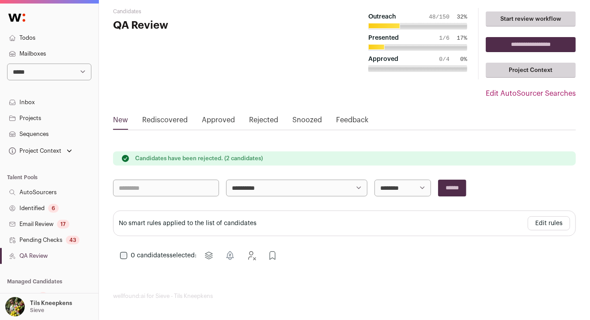
scroll to position [0, 0]
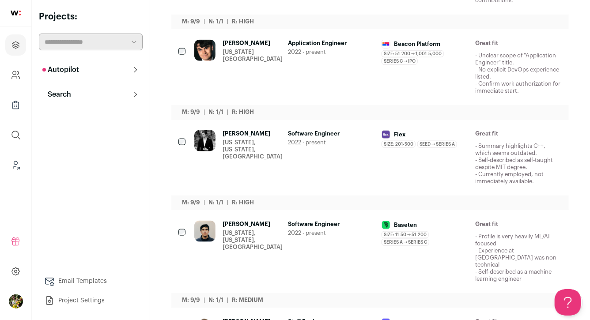
scroll to position [491, 0]
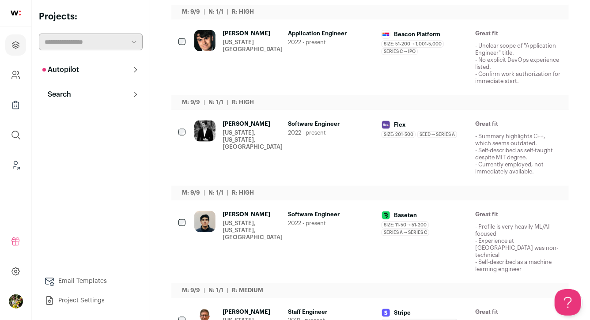
click at [209, 48] on div at bounding box center [204, 57] width 21 height 55
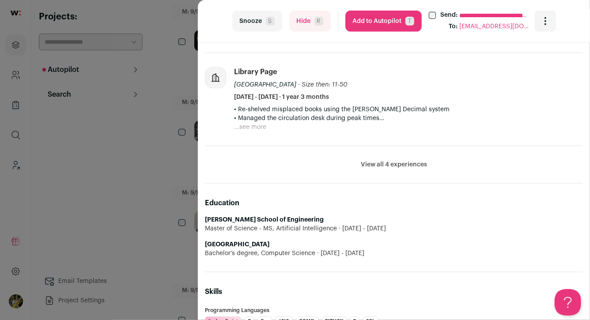
scroll to position [503, 0]
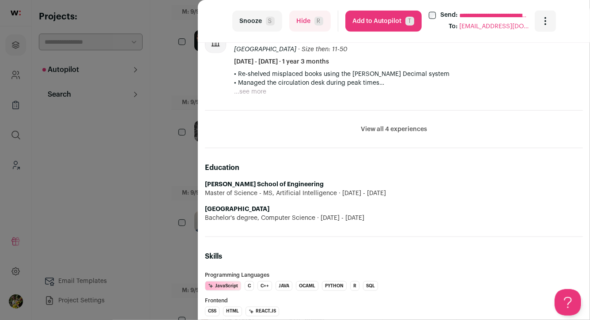
click at [170, 131] on div "**********" at bounding box center [295, 160] width 590 height 320
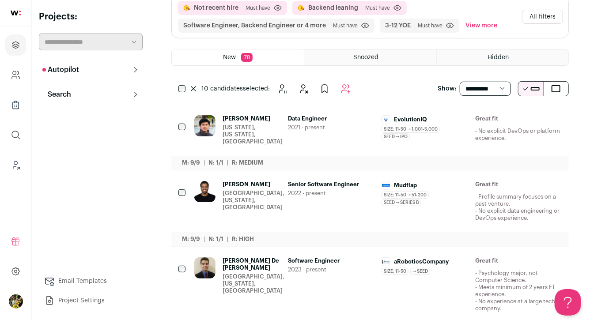
scroll to position [0, 0]
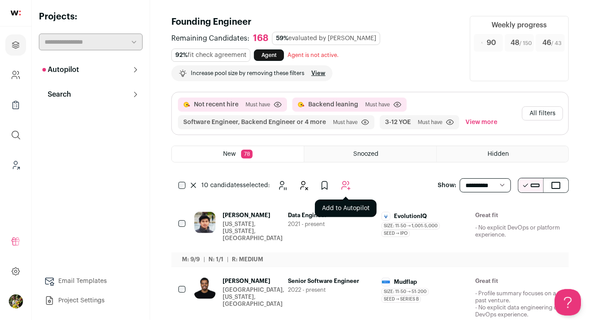
click at [345, 179] on button "Add to Autopilot" at bounding box center [346, 186] width 18 height 18
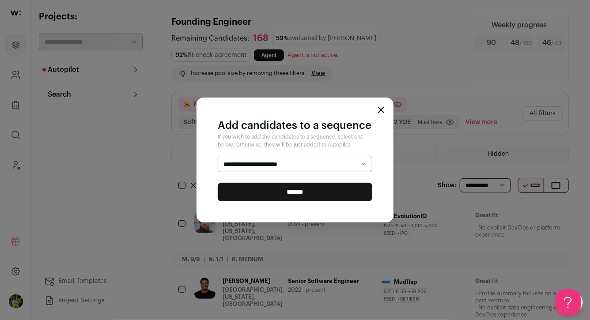
select select "*****"
click at [340, 187] on input "******" at bounding box center [295, 192] width 155 height 19
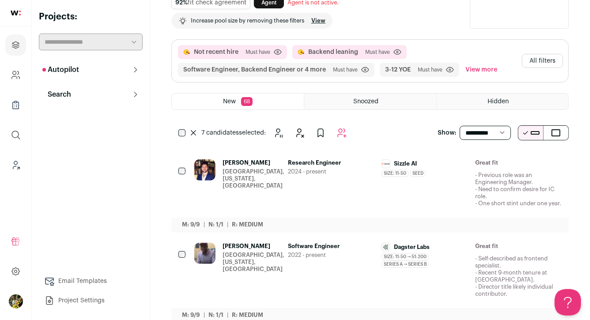
scroll to position [42, 0]
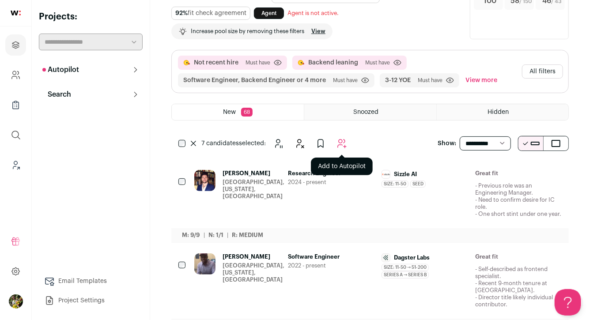
click at [338, 140] on icon "Add to Autopilot" at bounding box center [341, 143] width 11 height 11
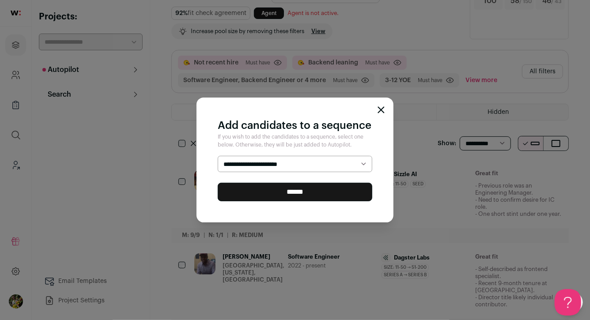
select select "*****"
click at [316, 195] on input "******" at bounding box center [295, 192] width 155 height 19
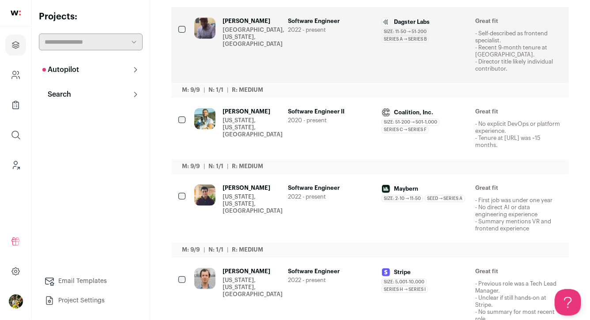
scroll to position [0, 0]
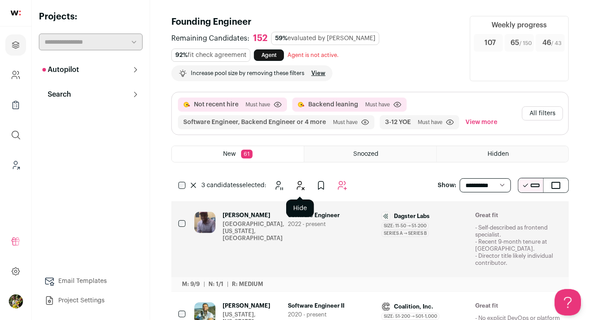
click at [302, 187] on icon "Hide" at bounding box center [300, 185] width 7 height 8
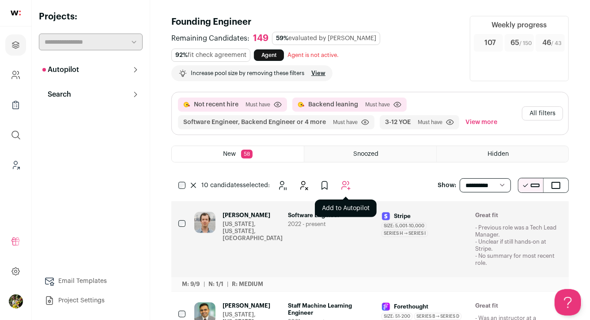
click at [347, 190] on icon "Add to Autopilot" at bounding box center [345, 185] width 11 height 11
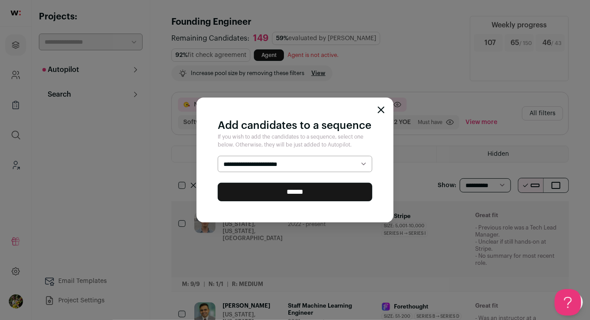
select select "*****"
click at [303, 191] on input "******" at bounding box center [295, 192] width 155 height 19
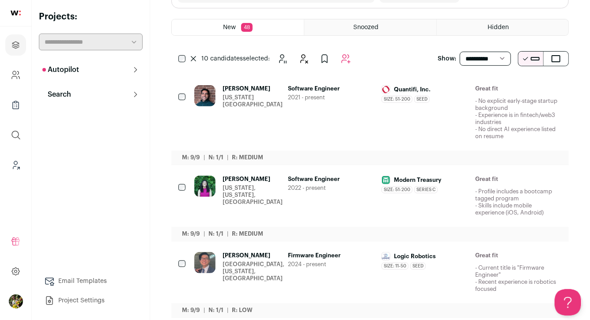
scroll to position [128, 0]
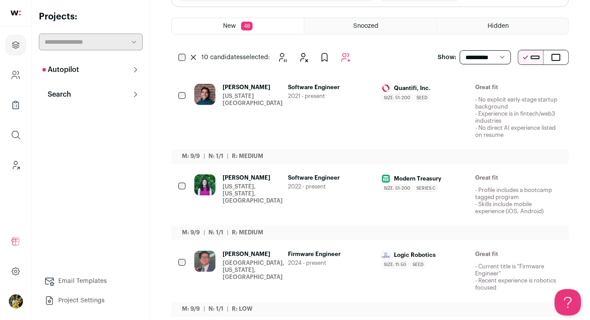
click at [509, 257] on icon "Hide" at bounding box center [506, 254] width 11 height 11
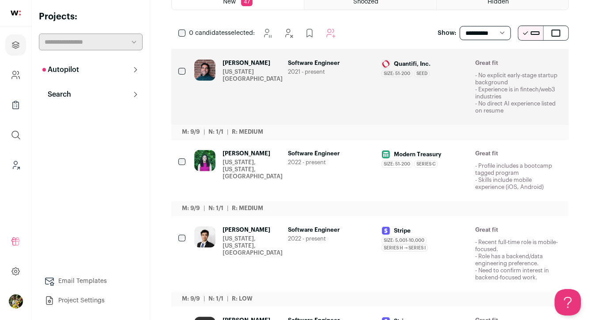
scroll to position [68, 0]
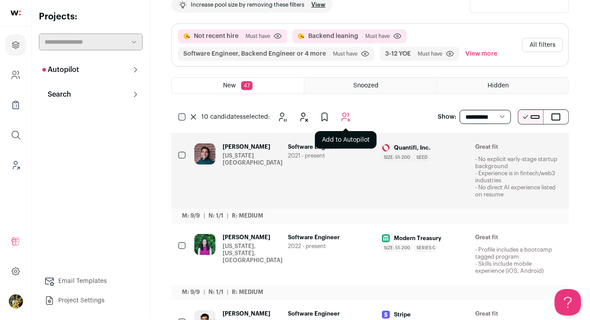
click at [346, 115] on icon "Add to Autopilot" at bounding box center [345, 117] width 11 height 11
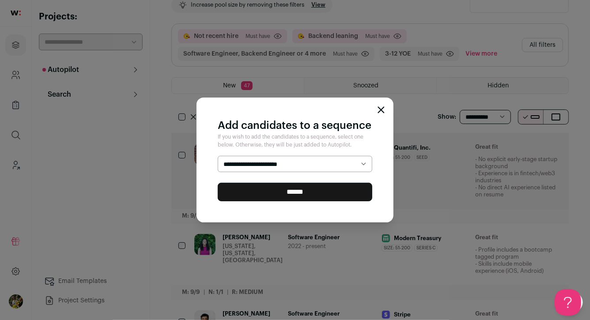
select select "*****"
click at [345, 186] on input "******" at bounding box center [295, 192] width 155 height 19
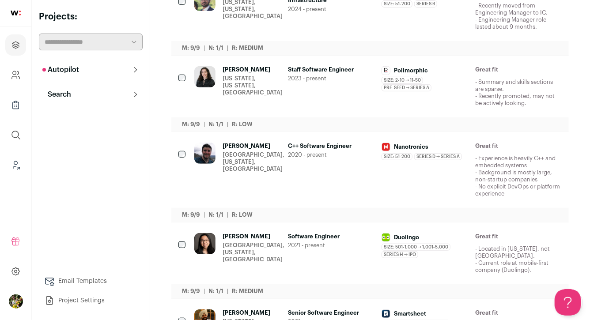
scroll to position [206, 0]
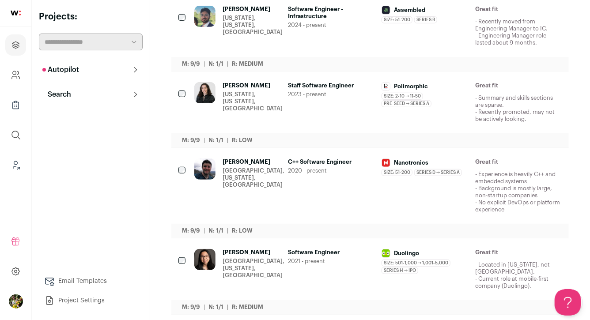
click at [506, 169] on button "Hide" at bounding box center [506, 162] width 19 height 19
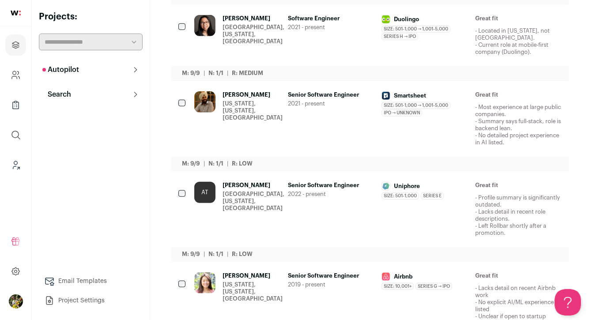
scroll to position [0, 0]
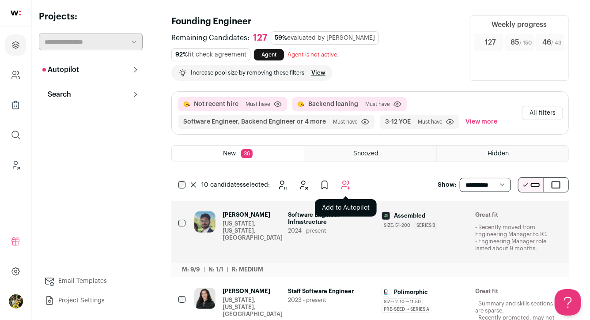
click at [342, 185] on icon "Add to Autopilot" at bounding box center [345, 185] width 11 height 11
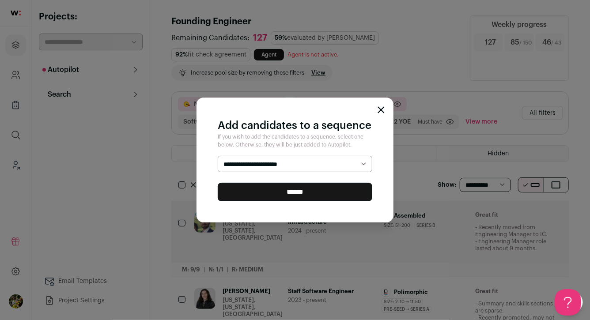
select select "*****"
click at [330, 192] on input "******" at bounding box center [295, 192] width 155 height 19
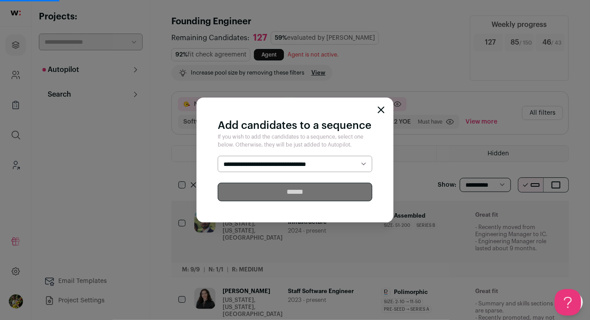
scroll to position [0, 0]
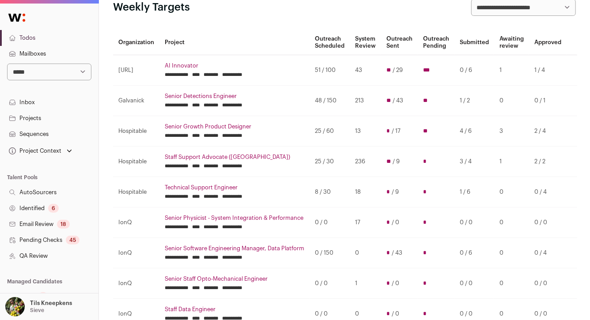
scroll to position [53, 0]
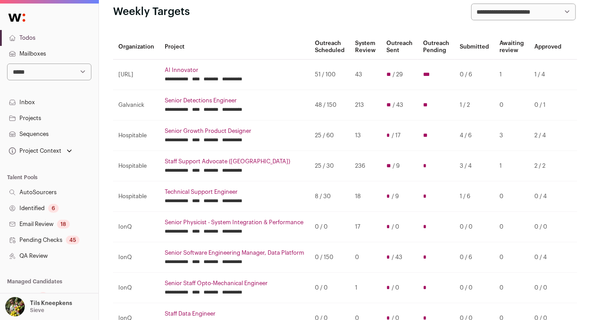
click at [181, 70] on link "AI Innovator" at bounding box center [235, 70] width 140 height 7
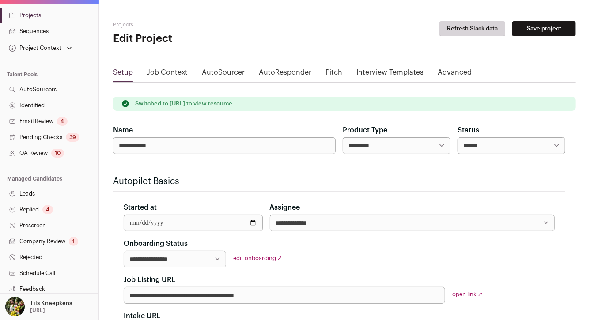
scroll to position [188, 0]
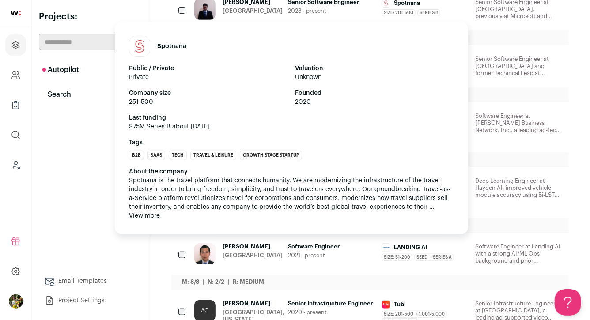
scroll to position [242, 0]
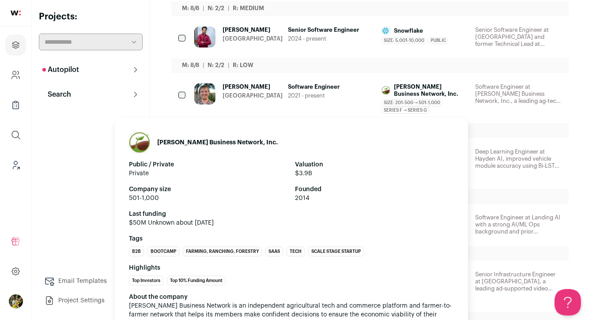
click at [455, 95] on span "[PERSON_NAME] Business Network, Inc." at bounding box center [431, 90] width 74 height 14
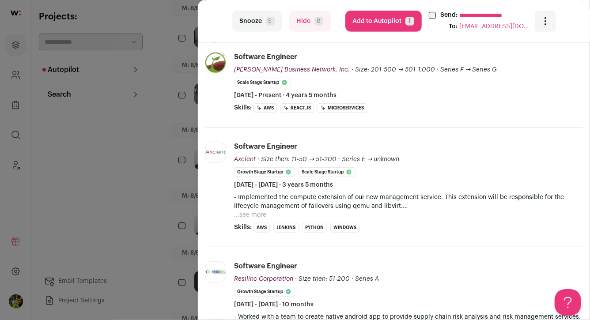
scroll to position [183, 0]
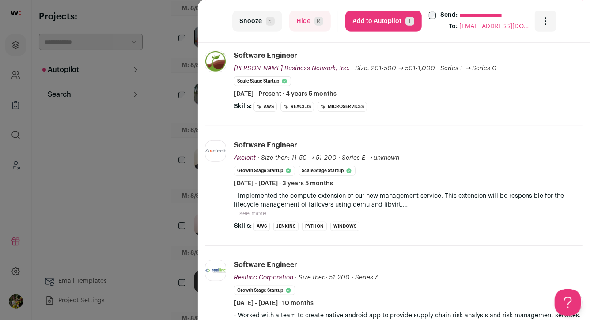
click at [253, 216] on button "...see more" at bounding box center [250, 213] width 32 height 9
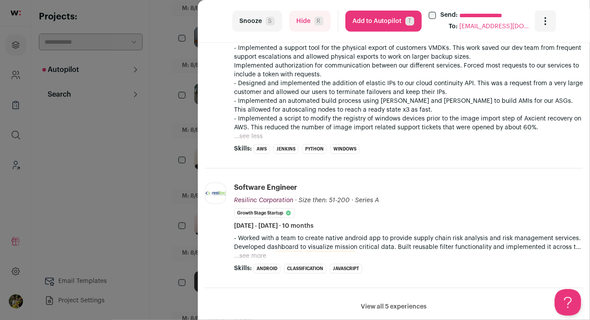
scroll to position [409, 0]
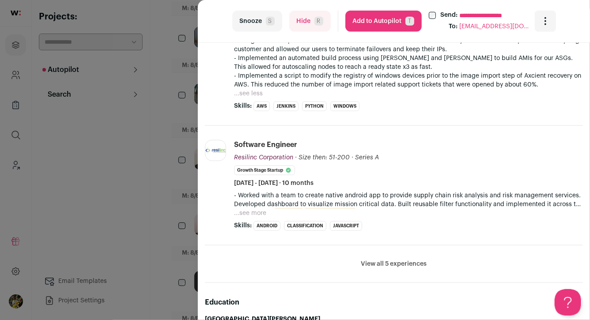
click at [308, 26] on button "Hide R" at bounding box center [310, 21] width 42 height 21
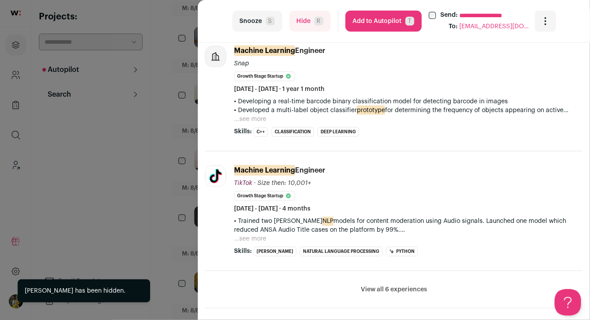
scroll to position [322, 0]
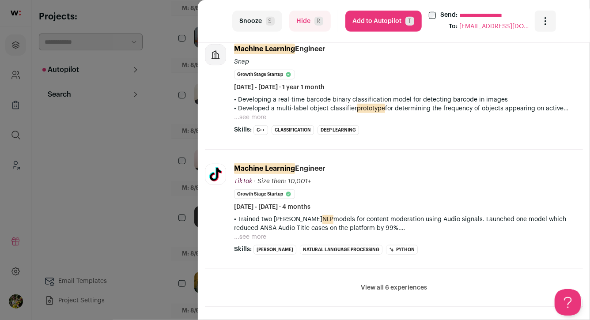
click at [307, 24] on button "Hide R" at bounding box center [310, 21] width 42 height 21
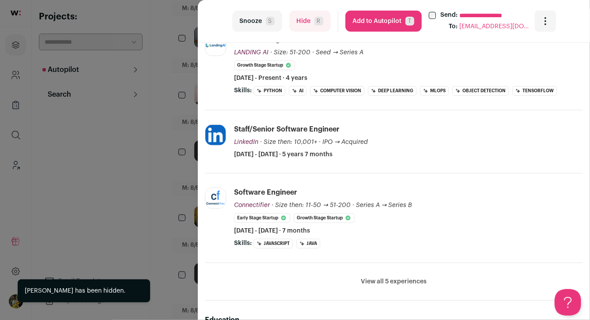
scroll to position [231, 0]
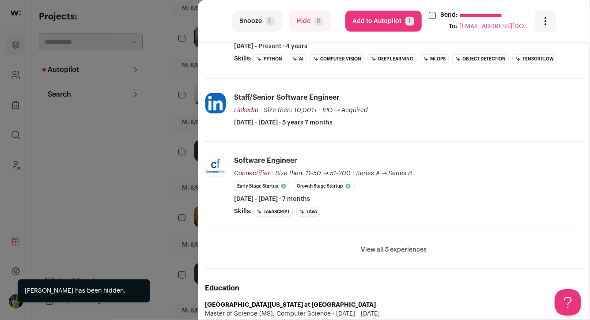
click at [181, 140] on div "**********" at bounding box center [295, 160] width 590 height 320
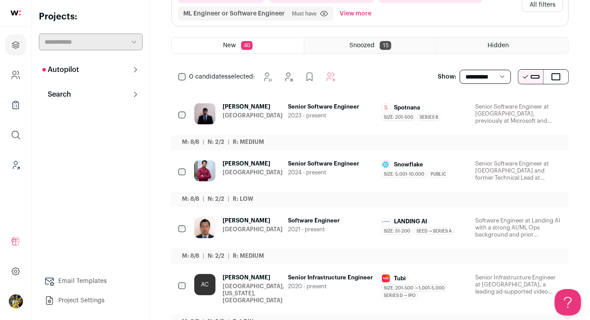
scroll to position [107, 0]
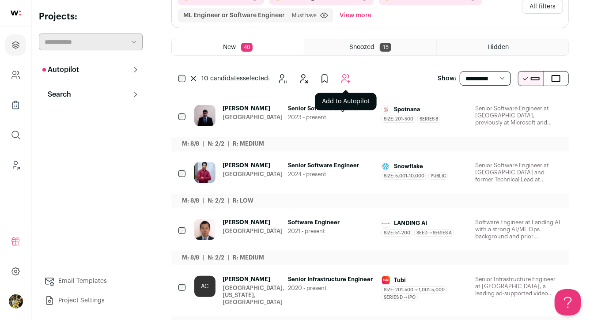
click at [350, 75] on icon "Add to Autopilot" at bounding box center [345, 78] width 11 height 11
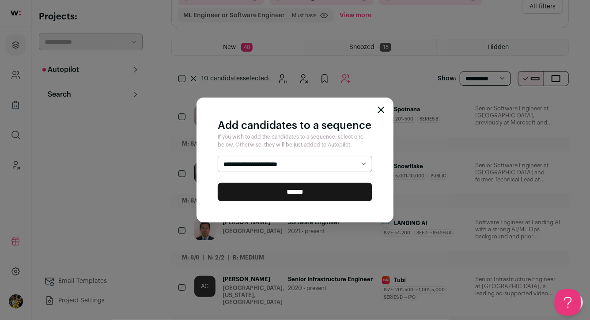
select select "*****"
drag, startPoint x: 333, startPoint y: 195, endPoint x: 334, endPoint y: 189, distance: 6.0
click at [333, 195] on input "******" at bounding box center [295, 192] width 155 height 19
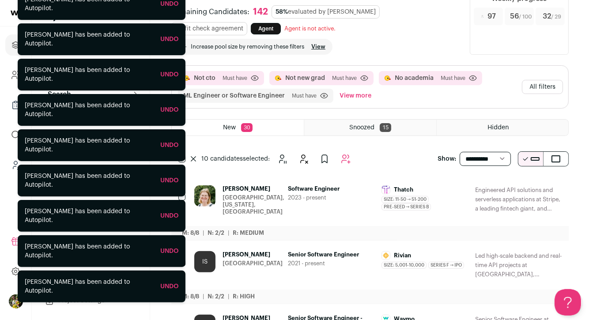
scroll to position [0, 0]
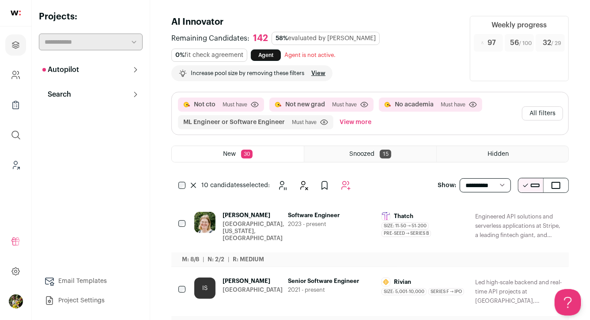
click at [354, 119] on button "View more" at bounding box center [355, 122] width 35 height 14
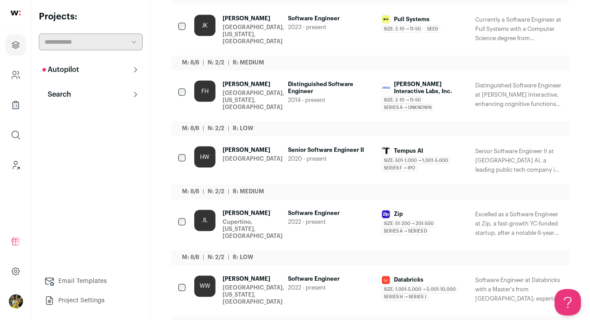
scroll to position [632, 0]
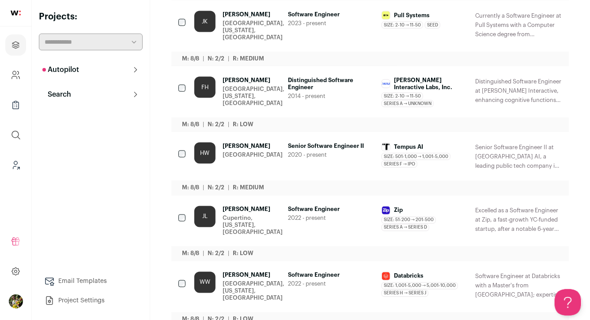
click at [269, 215] on div "Cupertino, [US_STATE], [GEOGRAPHIC_DATA]" at bounding box center [253, 225] width 60 height 21
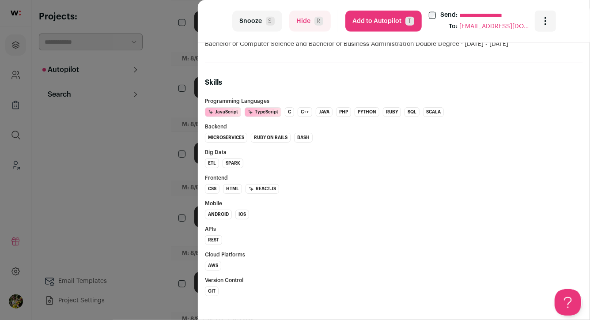
scroll to position [526, 0]
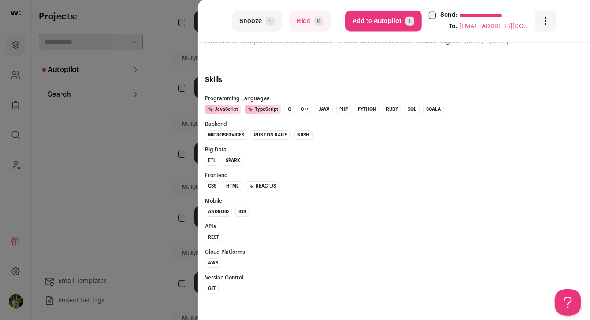
click at [185, 198] on div "**********" at bounding box center [295, 160] width 590 height 320
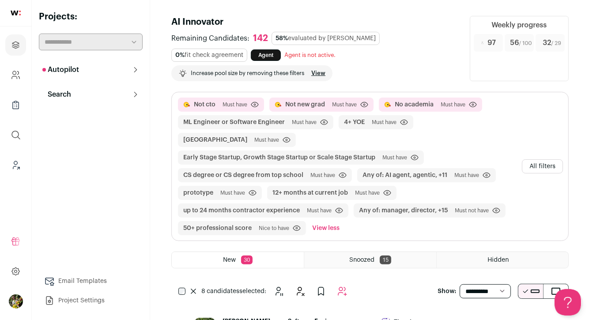
scroll to position [38, 0]
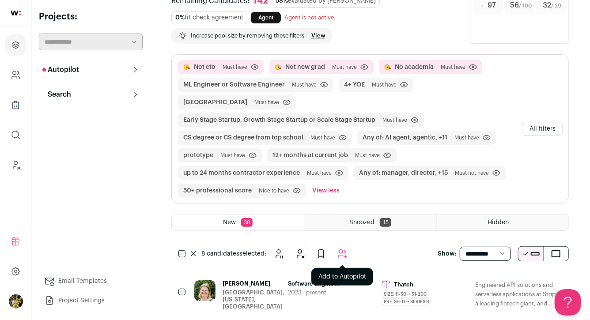
click at [344, 249] on icon "Add to Autopilot" at bounding box center [342, 254] width 11 height 11
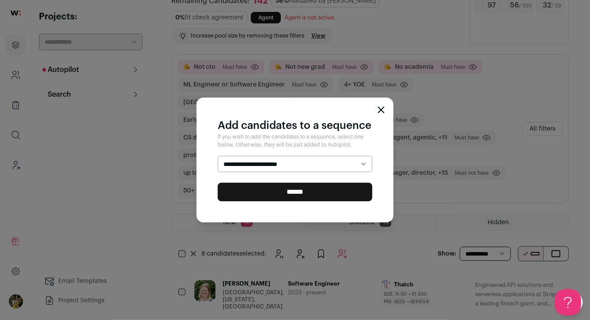
select select "*****"
click at [321, 188] on input "******" at bounding box center [295, 192] width 155 height 19
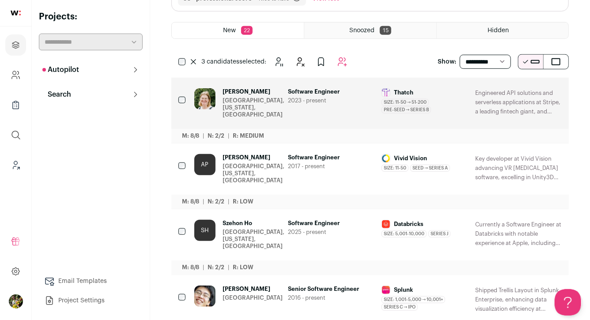
scroll to position [123, 0]
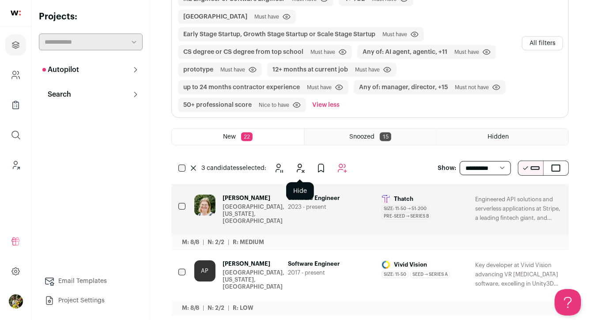
click at [297, 163] on icon "Hide" at bounding box center [300, 168] width 11 height 11
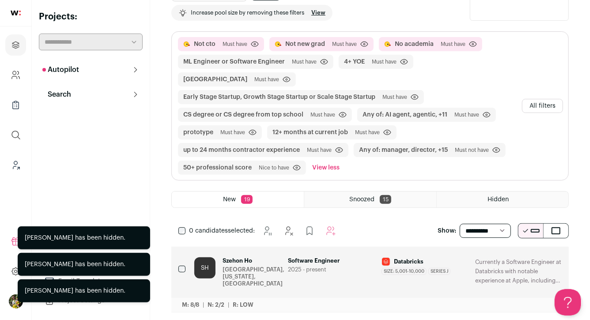
scroll to position [0, 0]
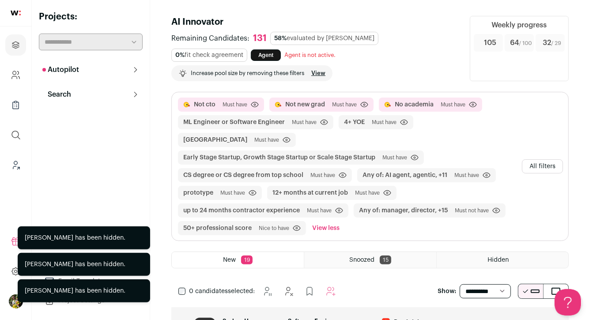
click at [550, 159] on button "All filters" at bounding box center [542, 166] width 41 height 14
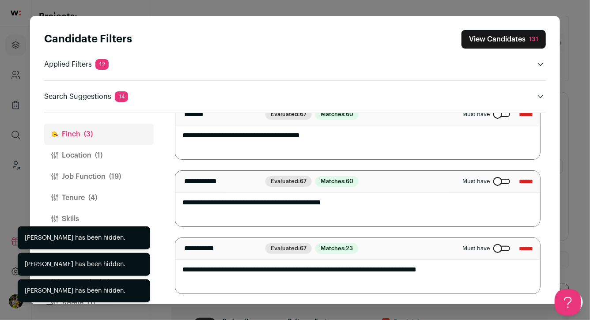
scroll to position [20, 0]
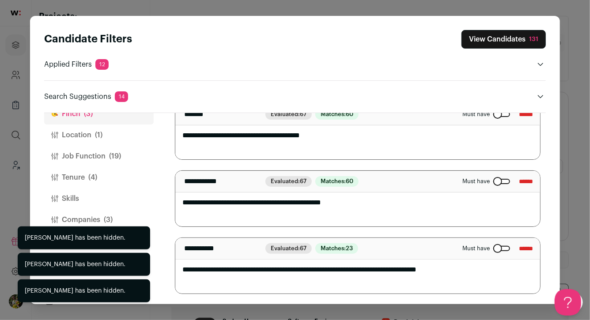
click at [97, 218] on button "Companies (3)" at bounding box center [99, 219] width 110 height 21
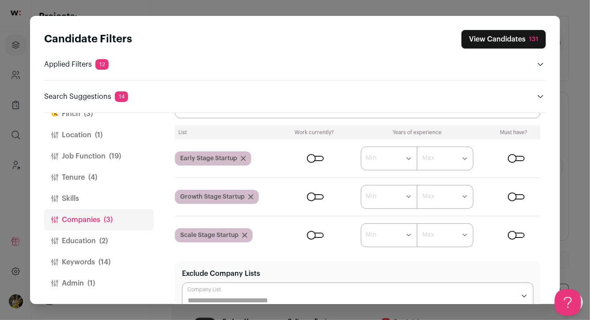
scroll to position [39, 0]
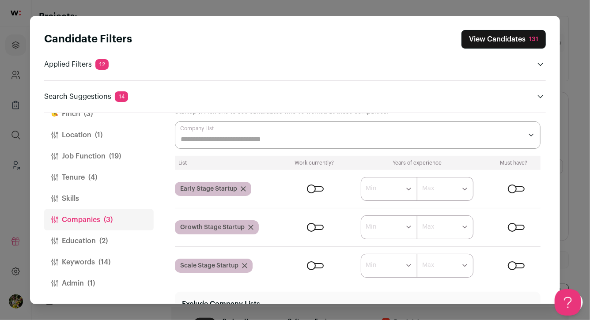
click at [280, 139] on input "Company Lists" at bounding box center [352, 139] width 342 height 11
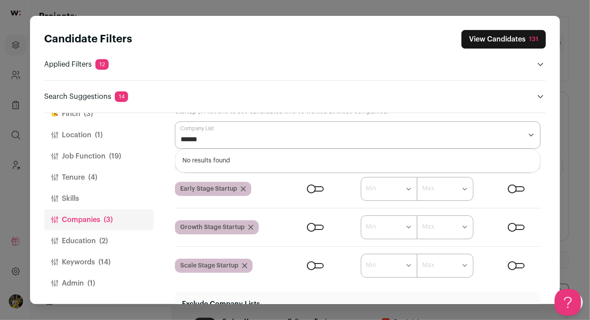
type input "******"
click at [288, 182] on form "****** ******* ******* ******* ******* ******* ******* ******* ******* ********…" at bounding box center [412, 189] width 255 height 24
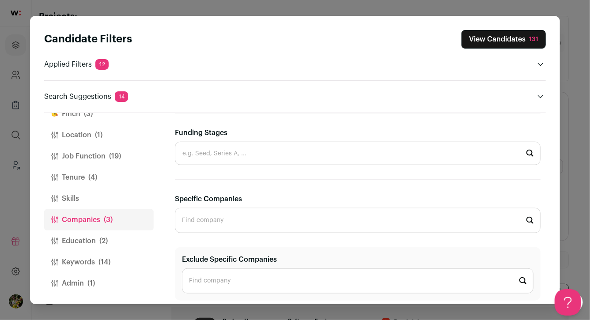
scroll to position [426, 0]
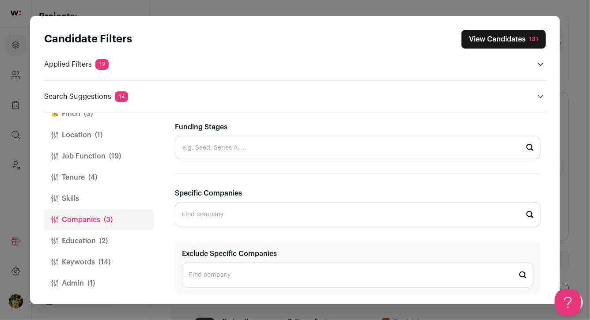
click at [102, 170] on button "Tenure (4)" at bounding box center [99, 177] width 110 height 21
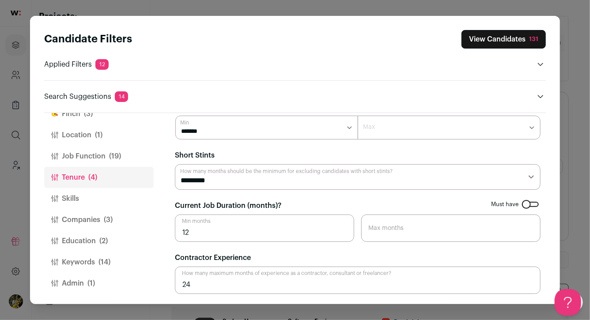
click at [105, 249] on button "Education (2)" at bounding box center [99, 241] width 110 height 21
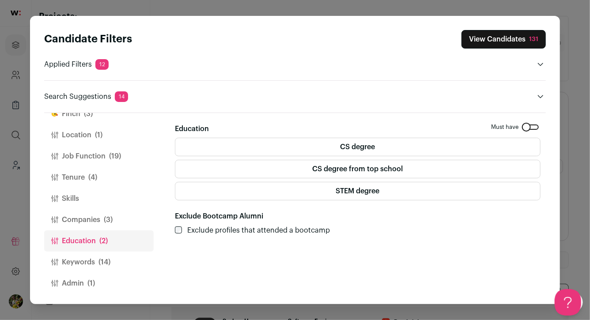
scroll to position [0, 0]
click at [106, 257] on span "(14)" at bounding box center [104, 262] width 12 height 11
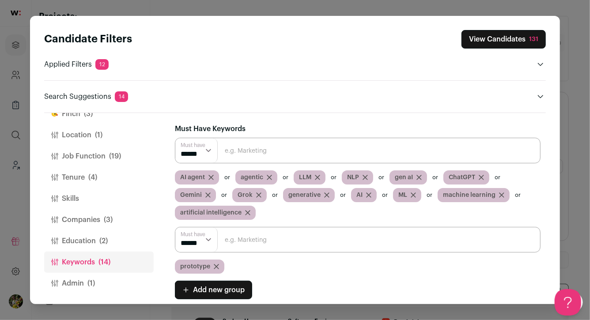
click at [106, 277] on button "Admin (1)" at bounding box center [99, 283] width 110 height 21
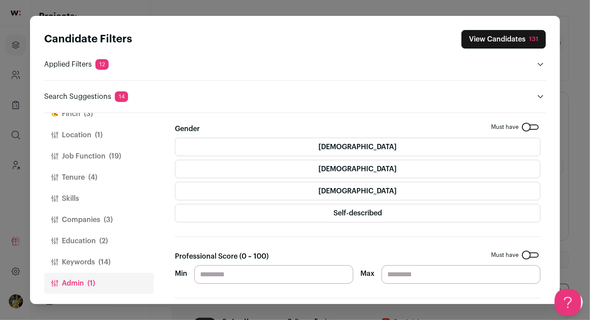
click at [106, 261] on span "(14)" at bounding box center [104, 262] width 12 height 11
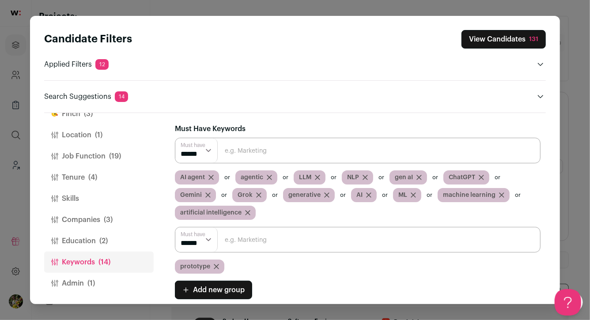
click at [106, 234] on button "Education (2)" at bounding box center [99, 241] width 110 height 21
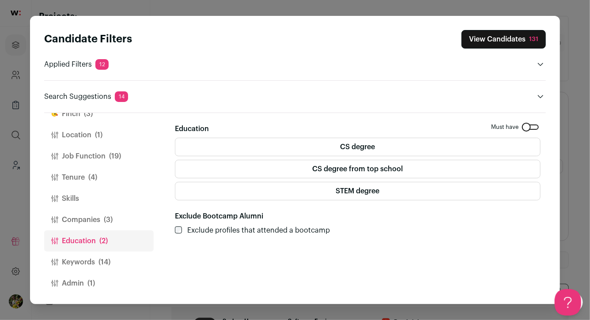
click at [111, 221] on span "(3)" at bounding box center [108, 220] width 9 height 11
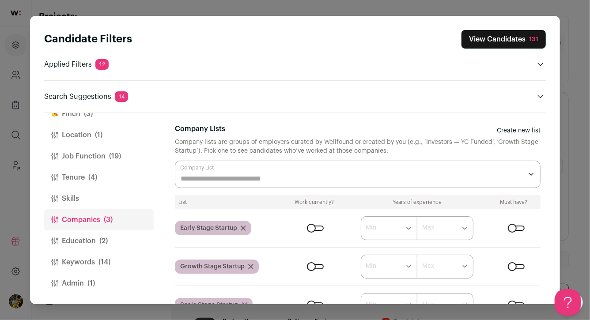
click at [113, 200] on button "Skills" at bounding box center [99, 198] width 110 height 21
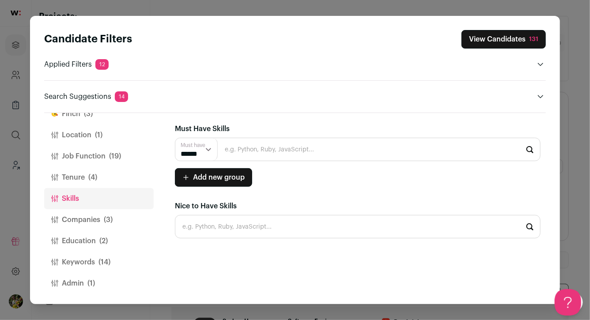
click at [117, 176] on button "Tenure (4)" at bounding box center [99, 177] width 110 height 21
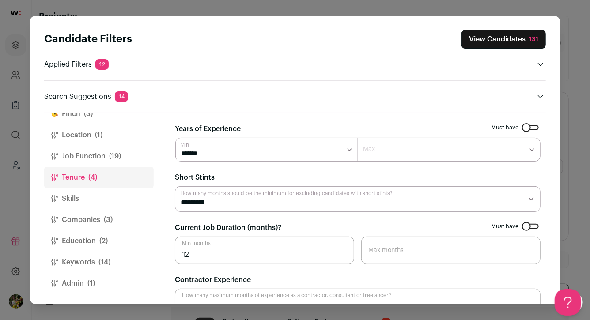
click at [120, 153] on span "(19)" at bounding box center [115, 156] width 12 height 11
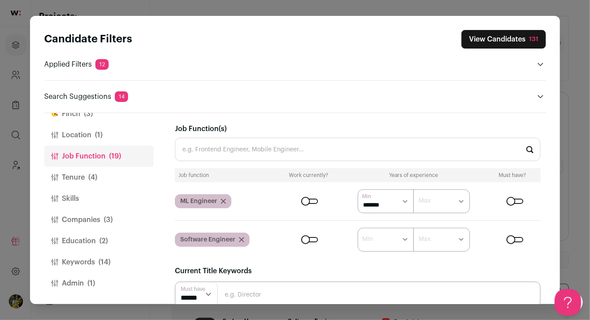
click at [117, 136] on button "Location (1)" at bounding box center [99, 135] width 110 height 21
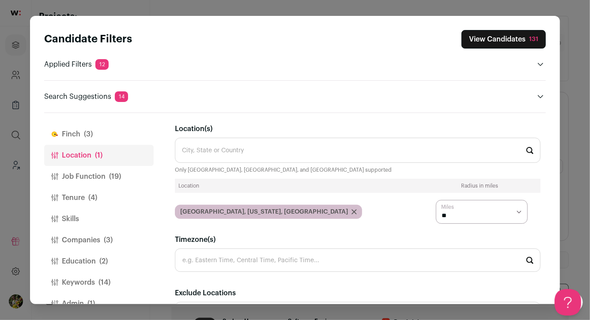
click at [117, 136] on button "[PERSON_NAME] (3)" at bounding box center [99, 134] width 110 height 21
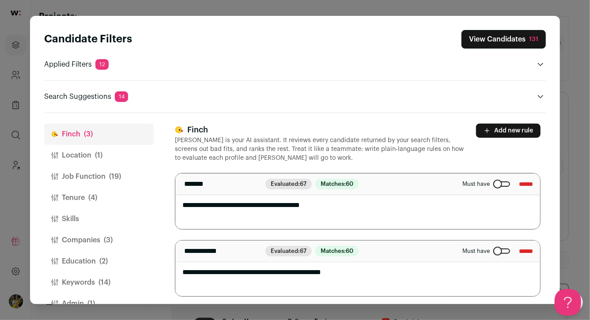
scroll to position [20, 0]
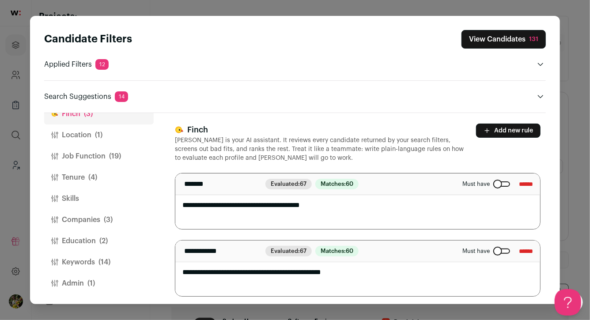
click at [118, 258] on button "Keywords (14)" at bounding box center [99, 262] width 110 height 21
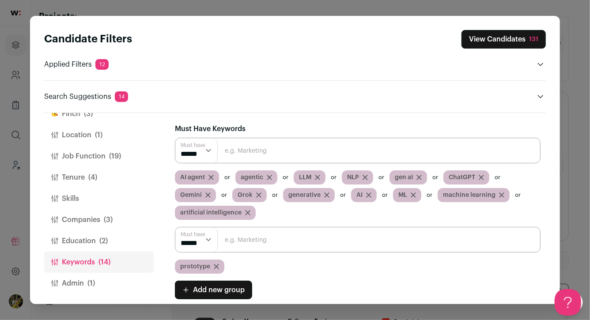
click at [245, 243] on input "Close modal via background" at bounding box center [358, 240] width 366 height 26
type input "product"
click at [202, 244] on select "****** ******" at bounding box center [196, 239] width 42 height 25
select select "**"
click at [122, 284] on button "Admin (1)" at bounding box center [99, 283] width 110 height 21
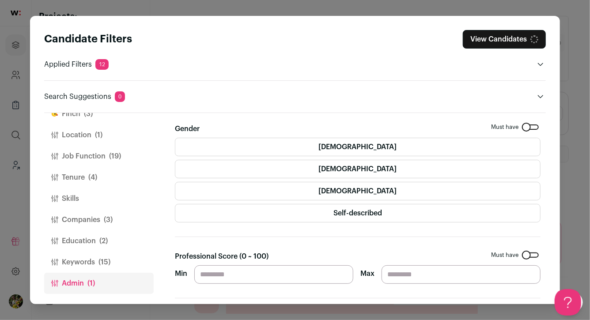
click at [122, 256] on button "Keywords (15)" at bounding box center [99, 262] width 110 height 21
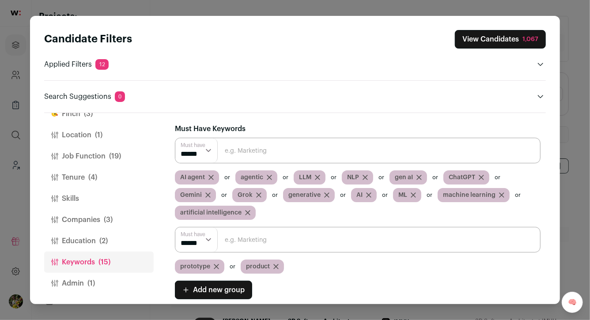
click at [120, 241] on button "Education (2)" at bounding box center [99, 241] width 110 height 21
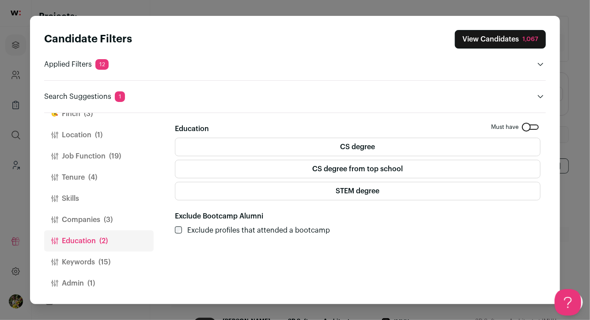
scroll to position [0, 0]
click at [120, 224] on button "Companies (3)" at bounding box center [99, 219] width 110 height 21
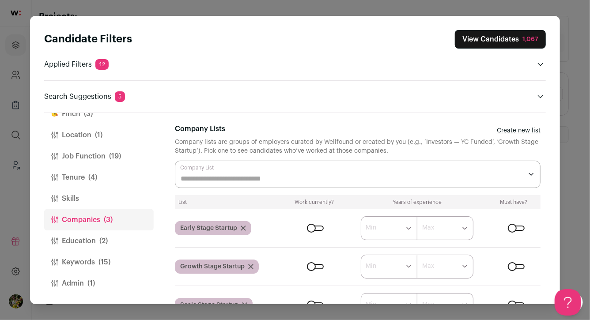
click at [102, 287] on button "Admin (1)" at bounding box center [99, 283] width 110 height 21
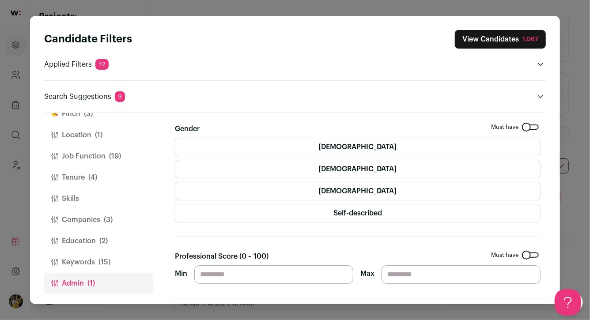
click at [117, 215] on button "Companies (3)" at bounding box center [99, 219] width 110 height 21
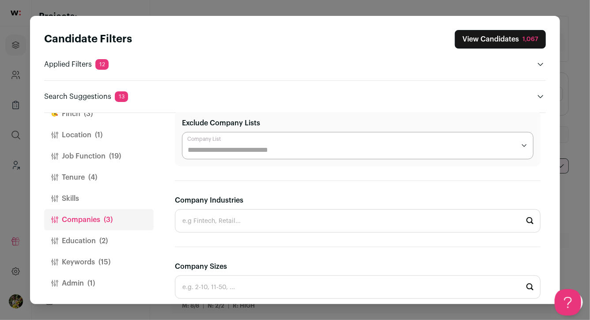
scroll to position [248, 0]
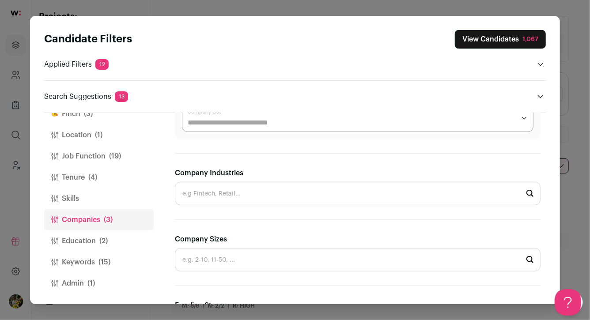
click at [235, 198] on input "Company Industries" at bounding box center [358, 193] width 366 height 23
type input "Crypto & Web3"
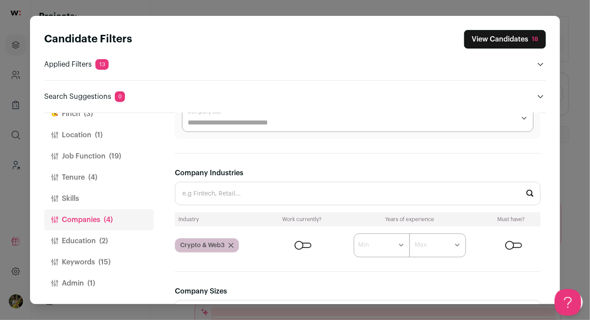
scroll to position [242, 0]
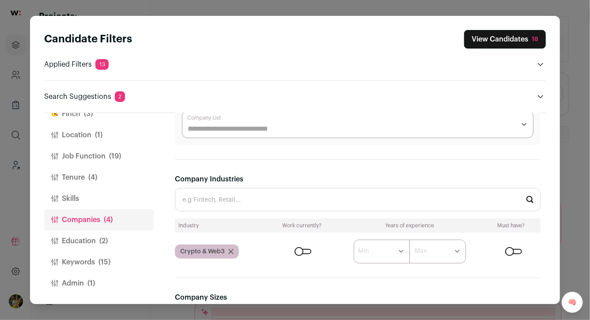
click at [121, 266] on button "Keywords (15)" at bounding box center [99, 262] width 110 height 21
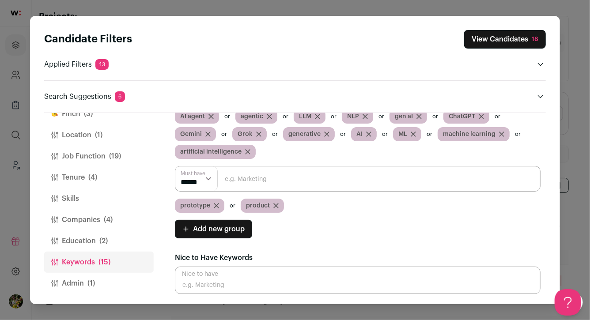
scroll to position [38, 0]
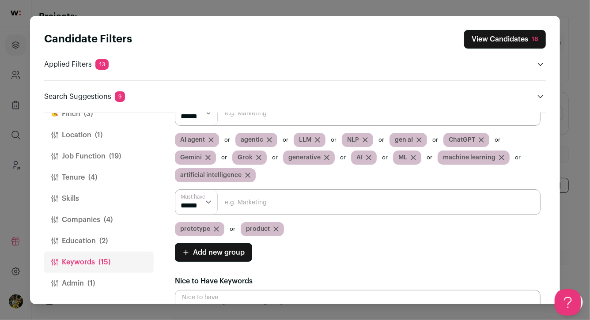
click at [215, 227] on icon "Close modal via background" at bounding box center [216, 229] width 5 height 5
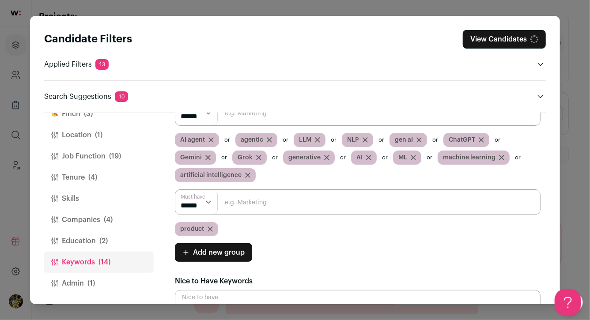
click at [210, 228] on icon "Close modal via background" at bounding box center [210, 229] width 4 height 4
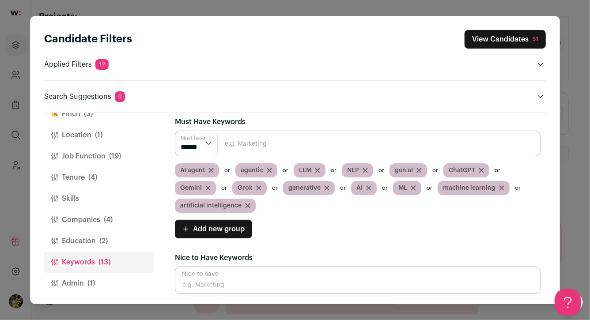
click at [495, 35] on button "View Candidates 51" at bounding box center [505, 39] width 81 height 19
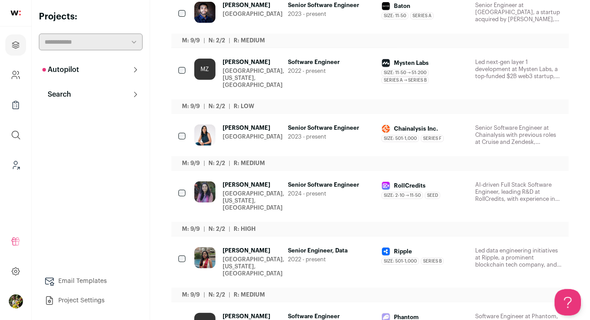
scroll to position [0, 0]
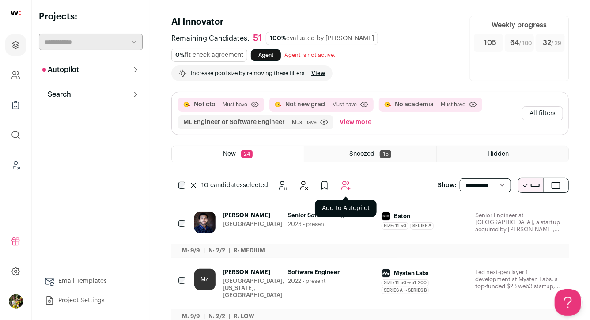
click at [348, 180] on icon "Add to Autopilot" at bounding box center [345, 185] width 11 height 11
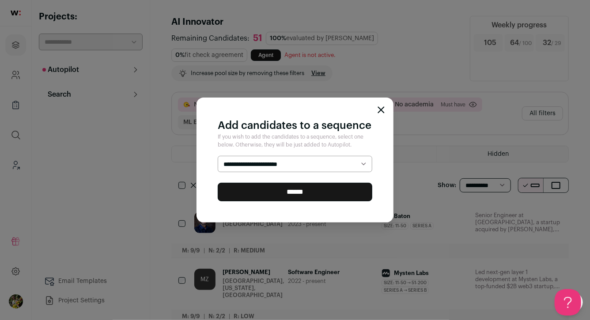
select select "*****"
click at [340, 192] on input "******" at bounding box center [295, 192] width 155 height 19
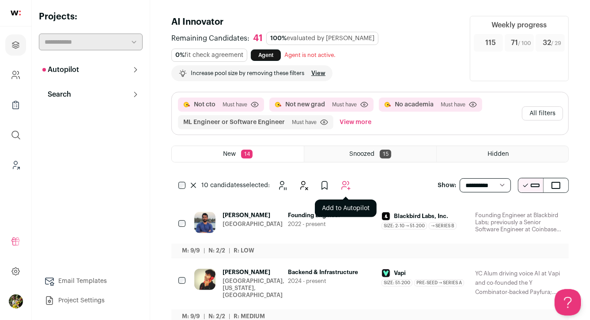
click at [351, 185] on button "Add to Autopilot" at bounding box center [346, 186] width 18 height 18
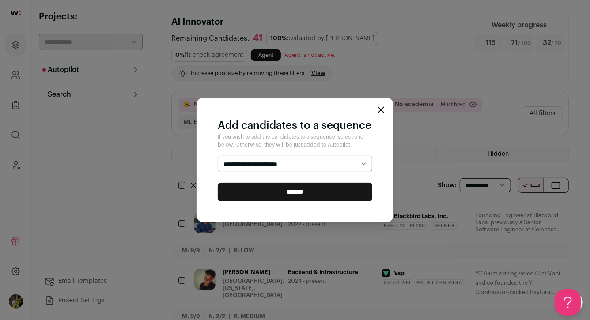
click at [341, 174] on form "**********" at bounding box center [295, 179] width 155 height 46
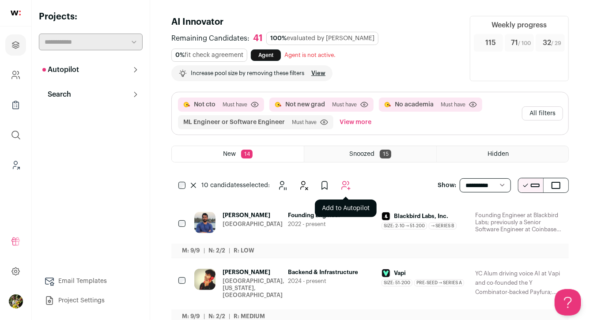
click at [343, 180] on icon "Add to Autopilot" at bounding box center [345, 185] width 11 height 11
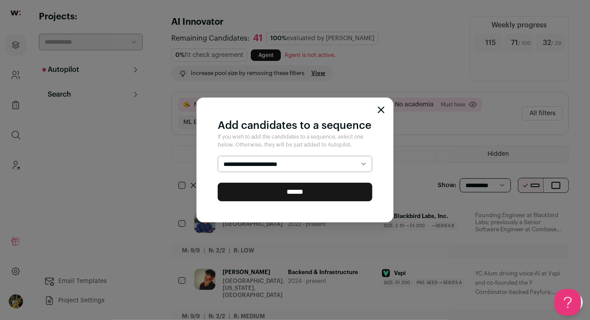
select select "*****"
click at [341, 190] on input "******" at bounding box center [295, 192] width 155 height 19
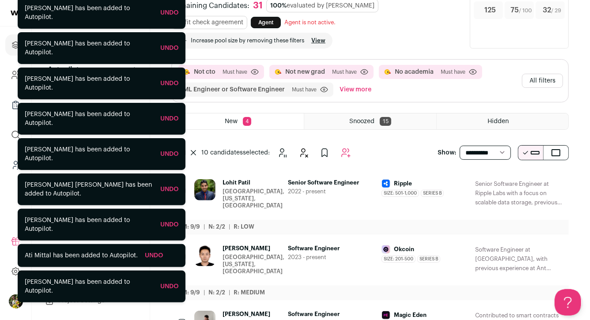
scroll to position [43, 0]
